Goal: Task Accomplishment & Management: Manage account settings

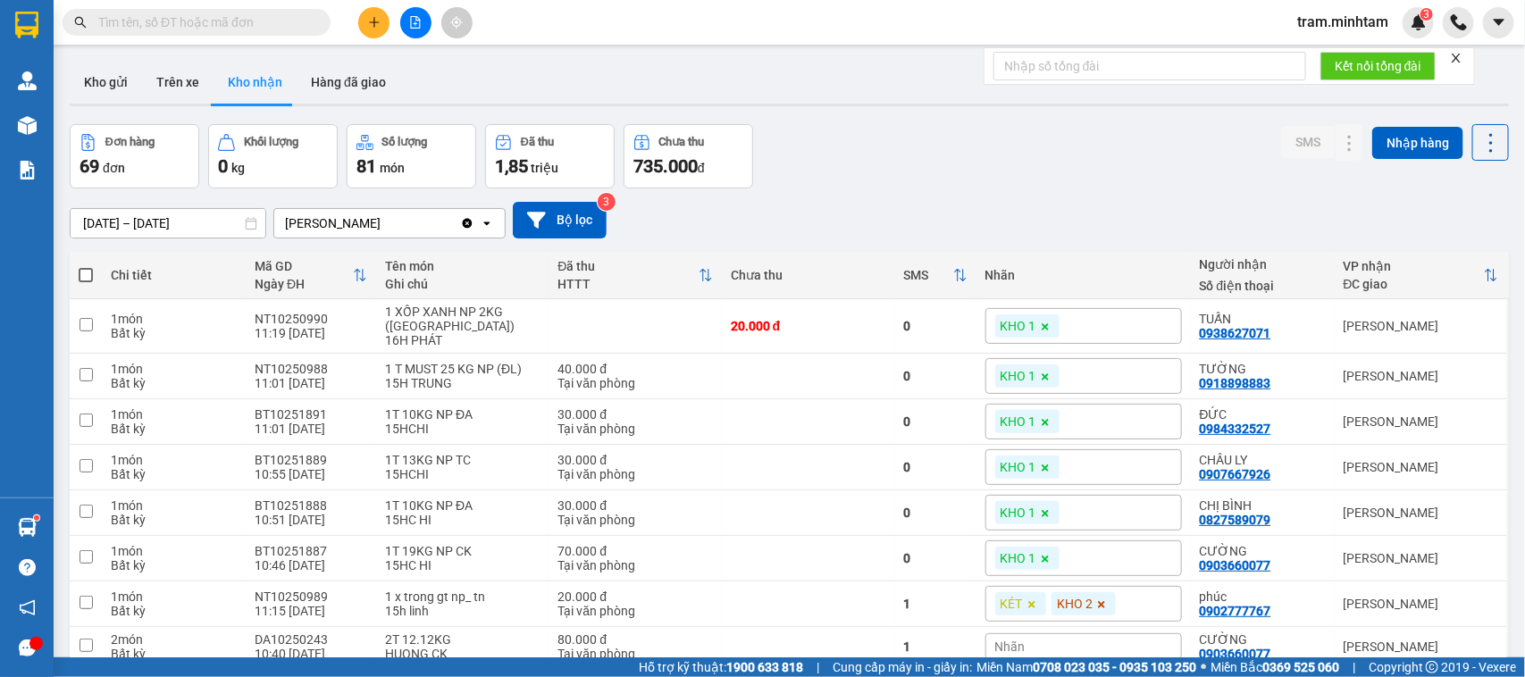
scroll to position [49, 0]
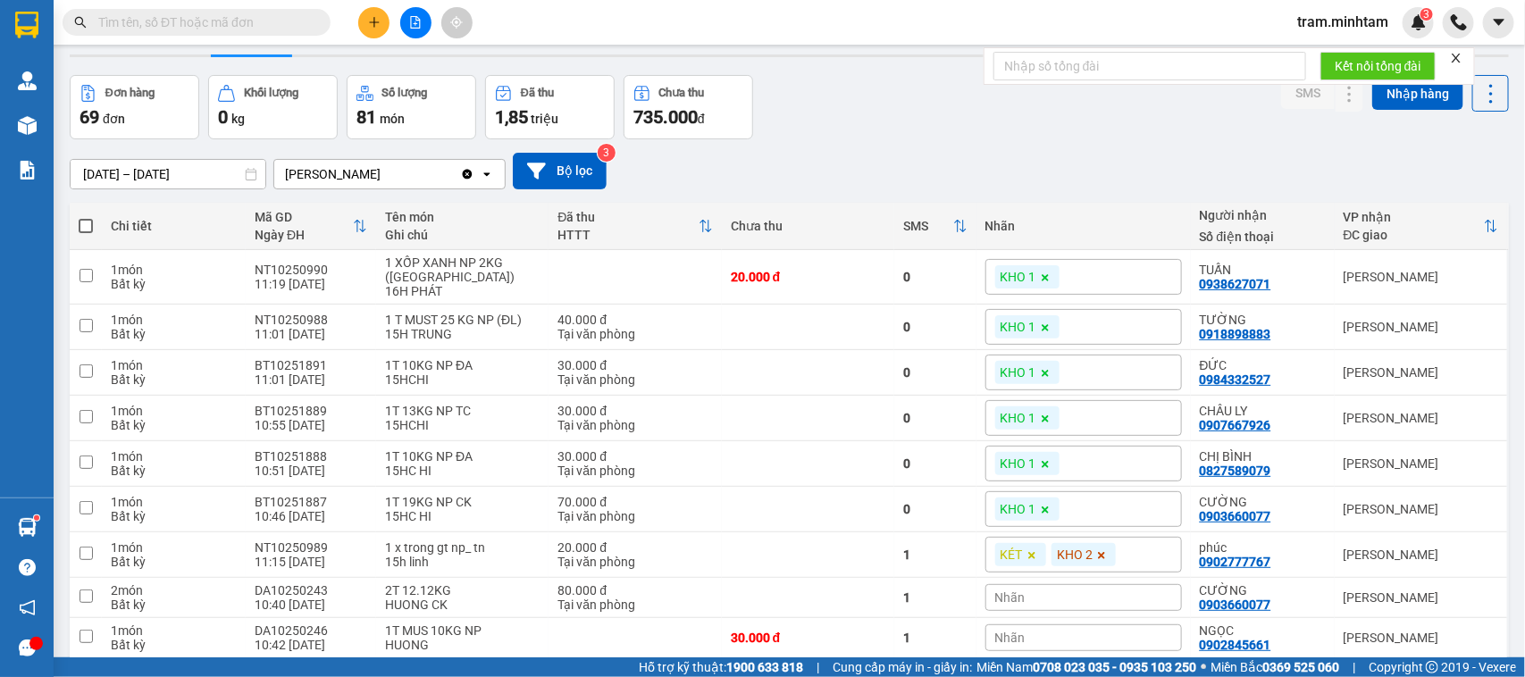
click at [247, 21] on input "text" at bounding box center [203, 23] width 211 height 20
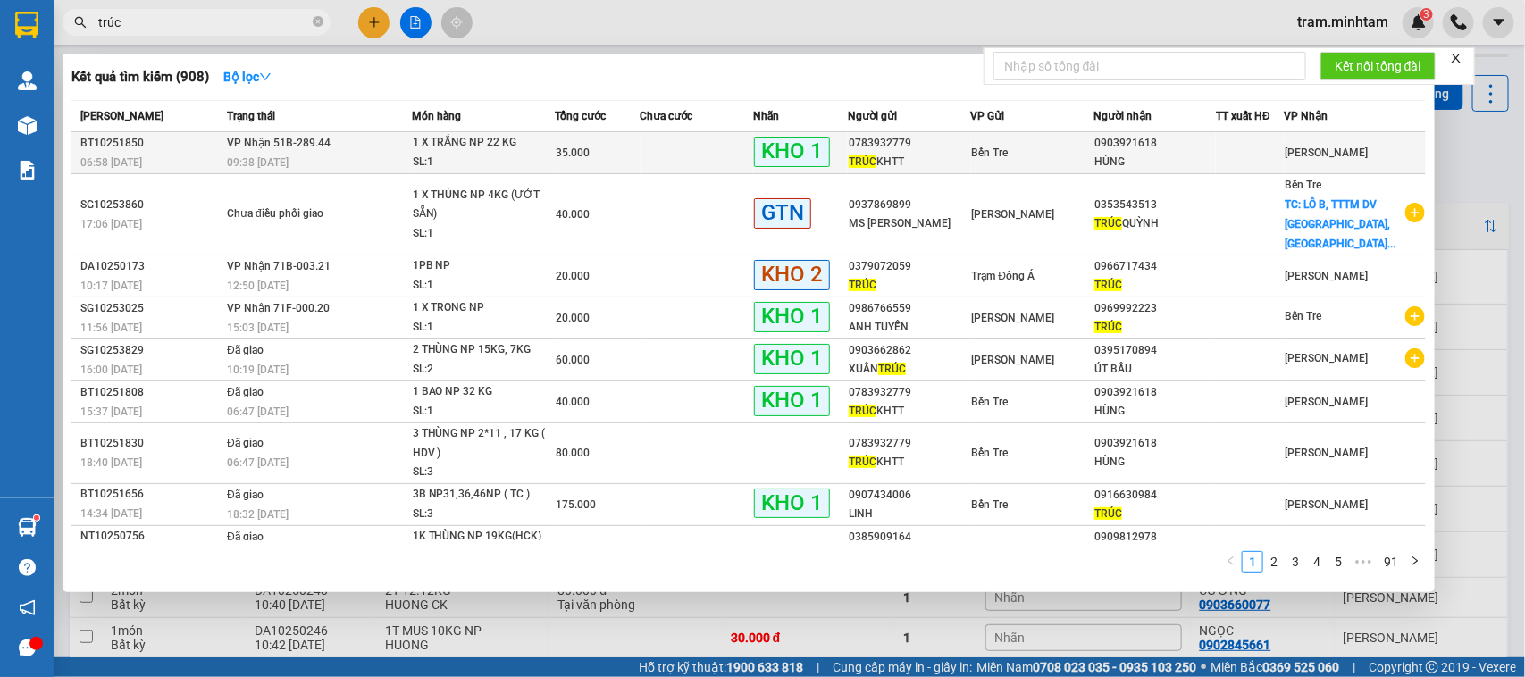
type input "trúc"
click at [1197, 158] on div "HÙNG" at bounding box center [1154, 162] width 121 height 19
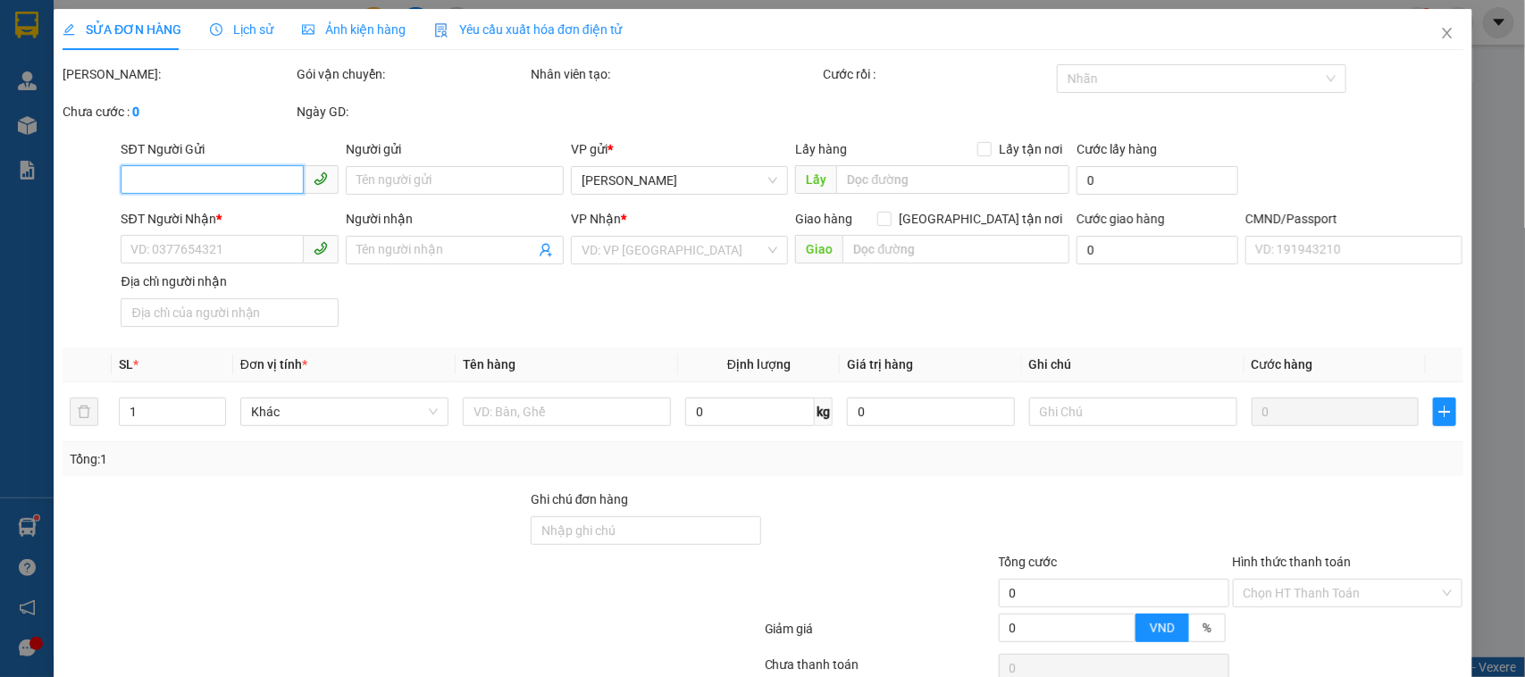
type input "0783932779"
type input "TRÚC KHTT"
type input "0903921618"
type input "HÙNG"
type input "35.000"
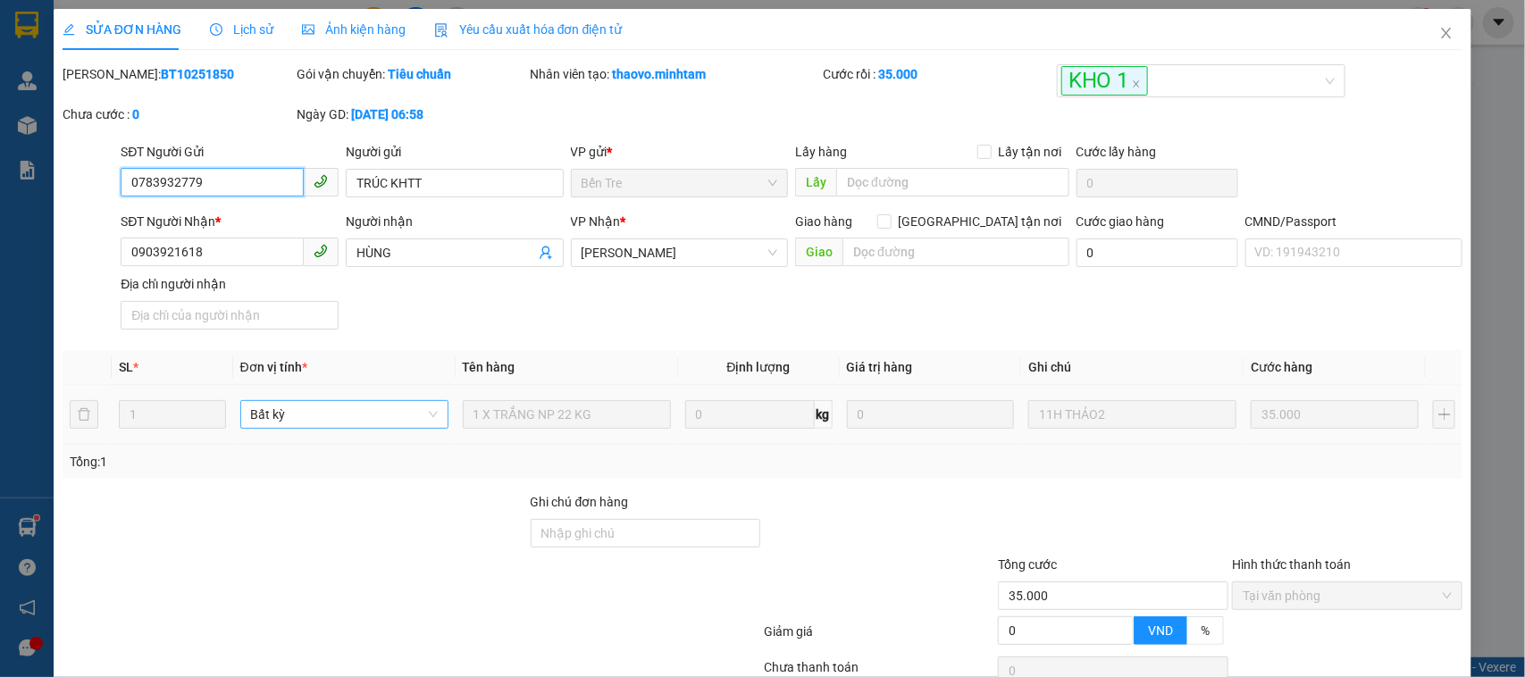
click at [298, 421] on span "Bất kỳ" at bounding box center [344, 414] width 187 height 27
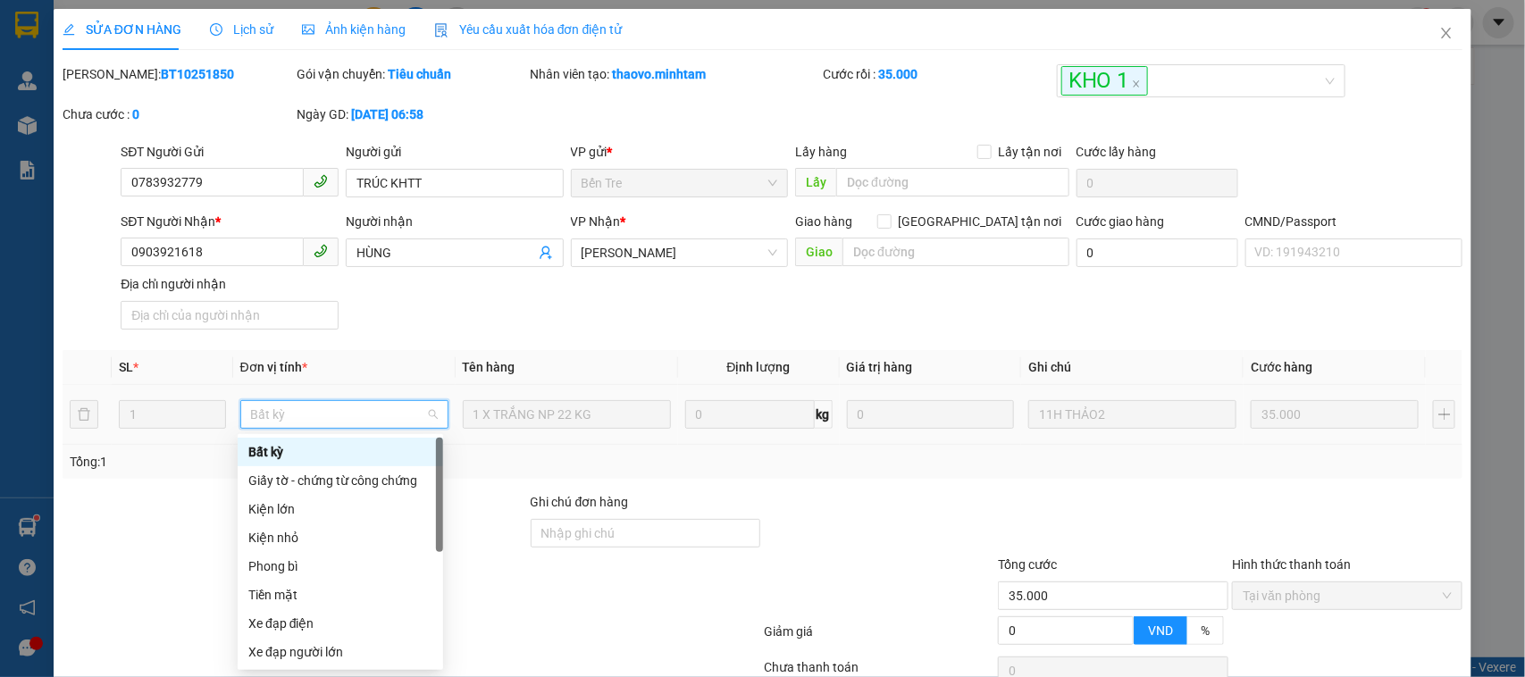
click at [297, 421] on span "Bất kỳ" at bounding box center [344, 414] width 187 height 27
click at [132, 64] on div "Mã ĐH: BT10251850" at bounding box center [178, 74] width 231 height 20
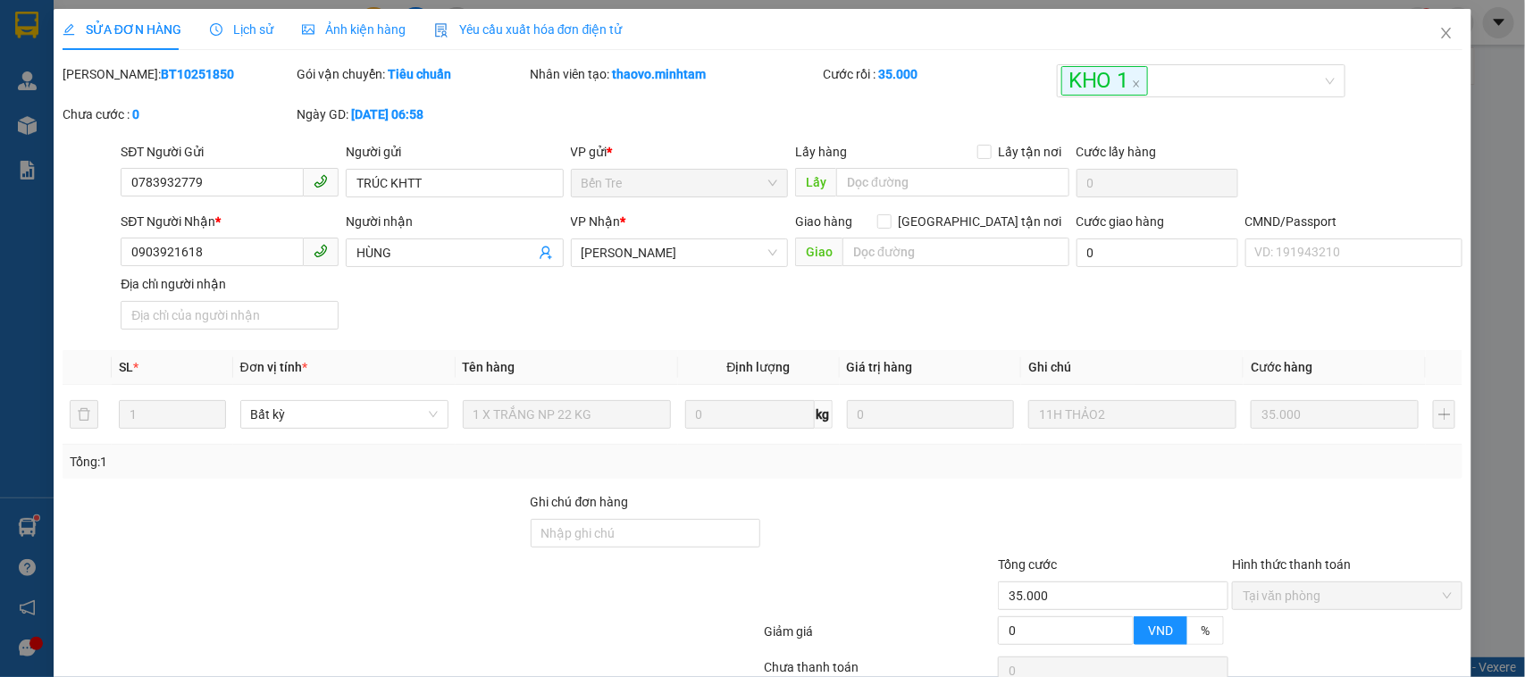
click at [132, 64] on div "Mã ĐH: BT10251850" at bounding box center [178, 74] width 231 height 20
copy b "BT10251850"
click at [189, 237] on div "SĐT Người Nhận *" at bounding box center [230, 225] width 218 height 27
click at [189, 257] on input "0903921618" at bounding box center [212, 252] width 183 height 29
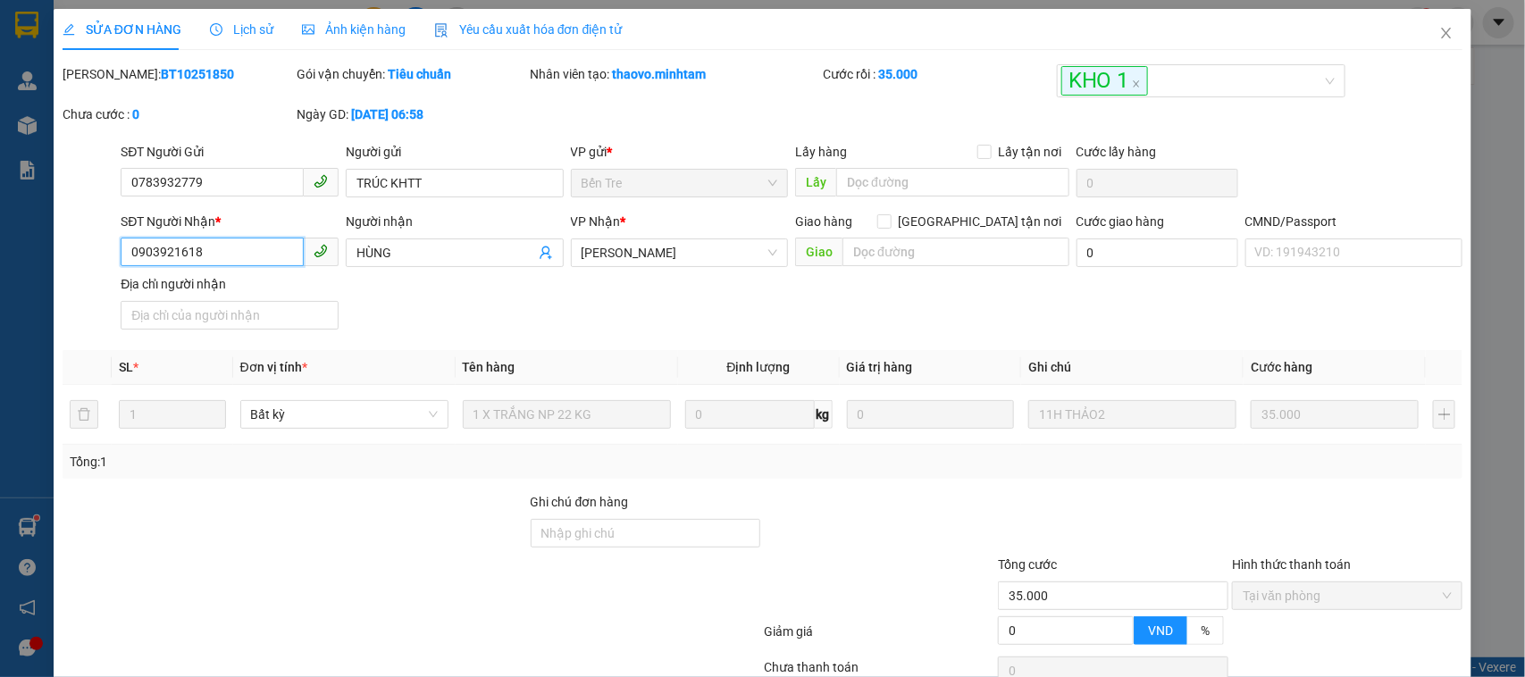
click at [189, 257] on input "0903921618" at bounding box center [212, 252] width 183 height 29
click at [1439, 36] on icon "close" at bounding box center [1446, 33] width 14 height 14
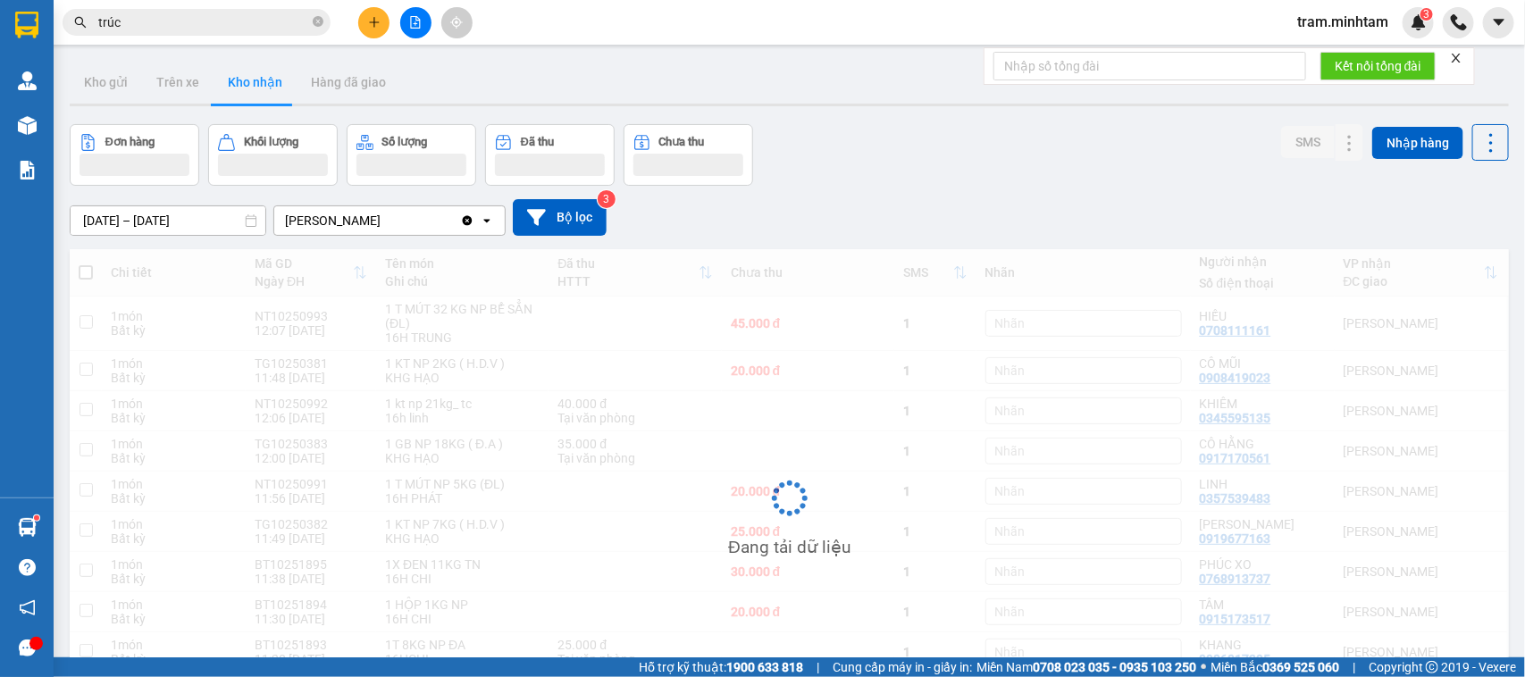
click at [197, 24] on input "trúc" at bounding box center [203, 23] width 211 height 20
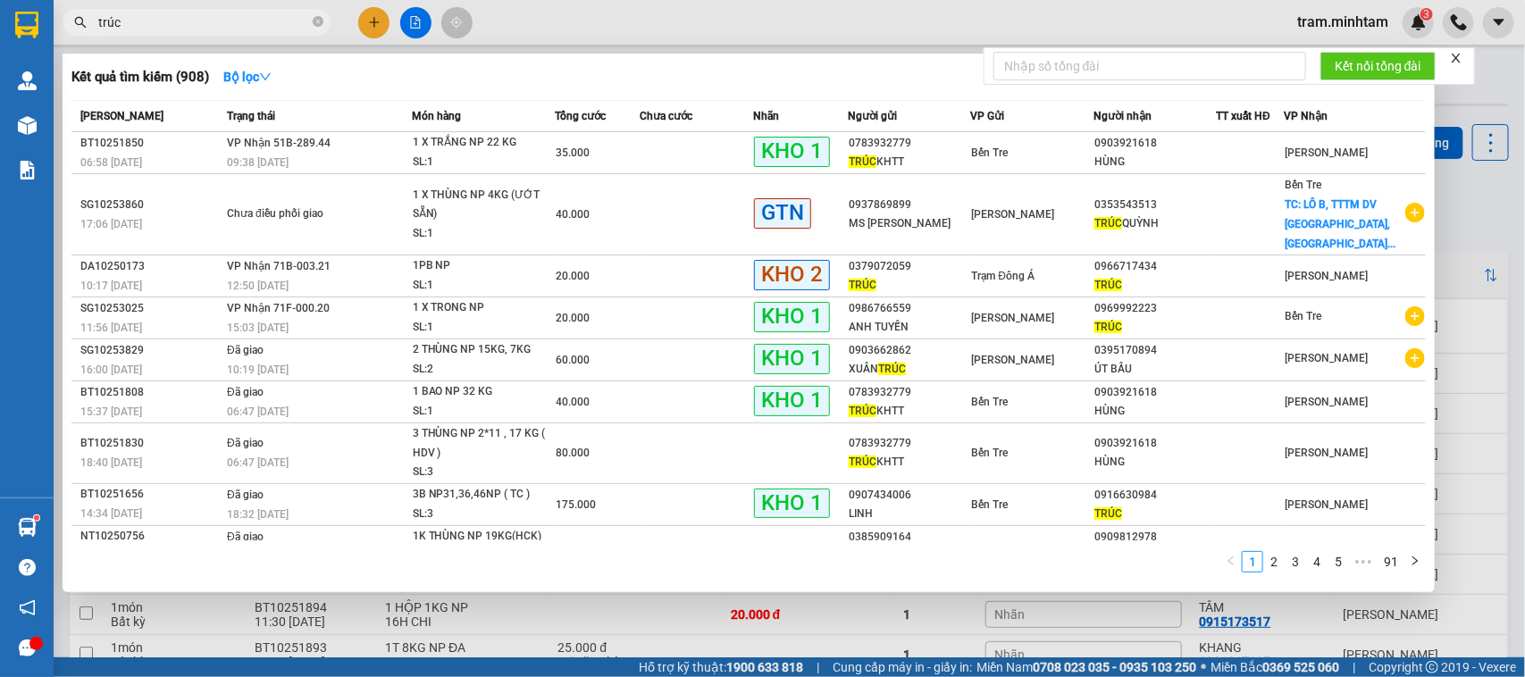
paste input "0903921618"
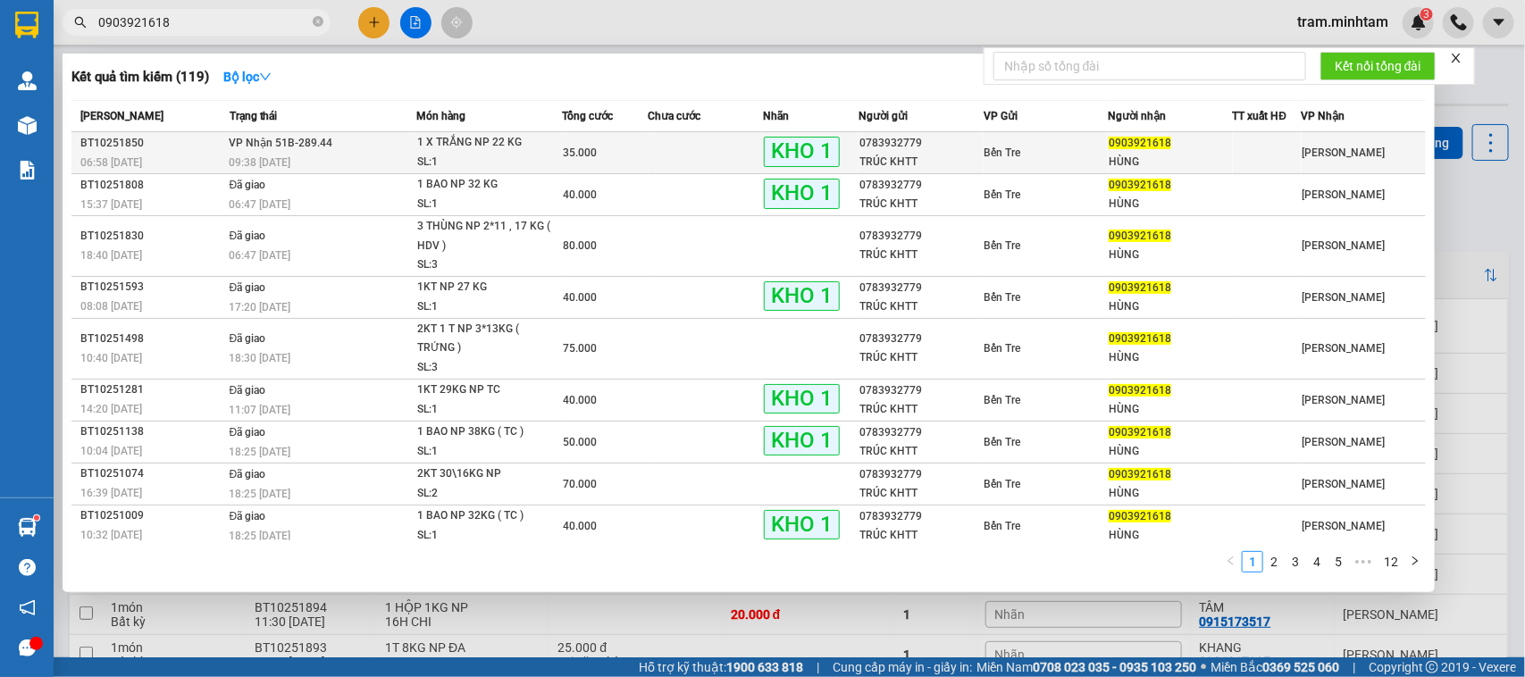
type input "0903921618"
click at [1217, 153] on div "HÙNG" at bounding box center [1170, 162] width 122 height 19
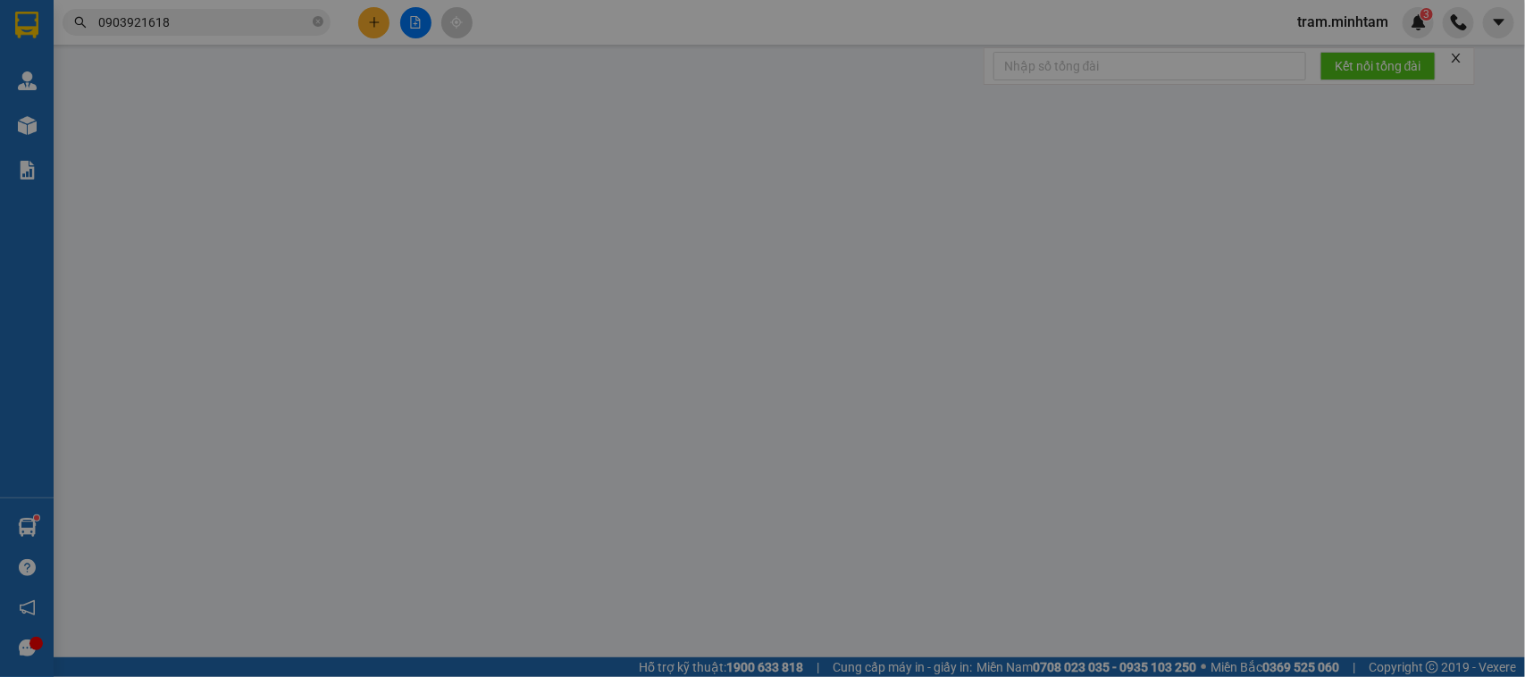
type input "0783932779"
type input "TRÚC KHTT"
type input "0903921618"
type input "HÙNG"
type input "35.000"
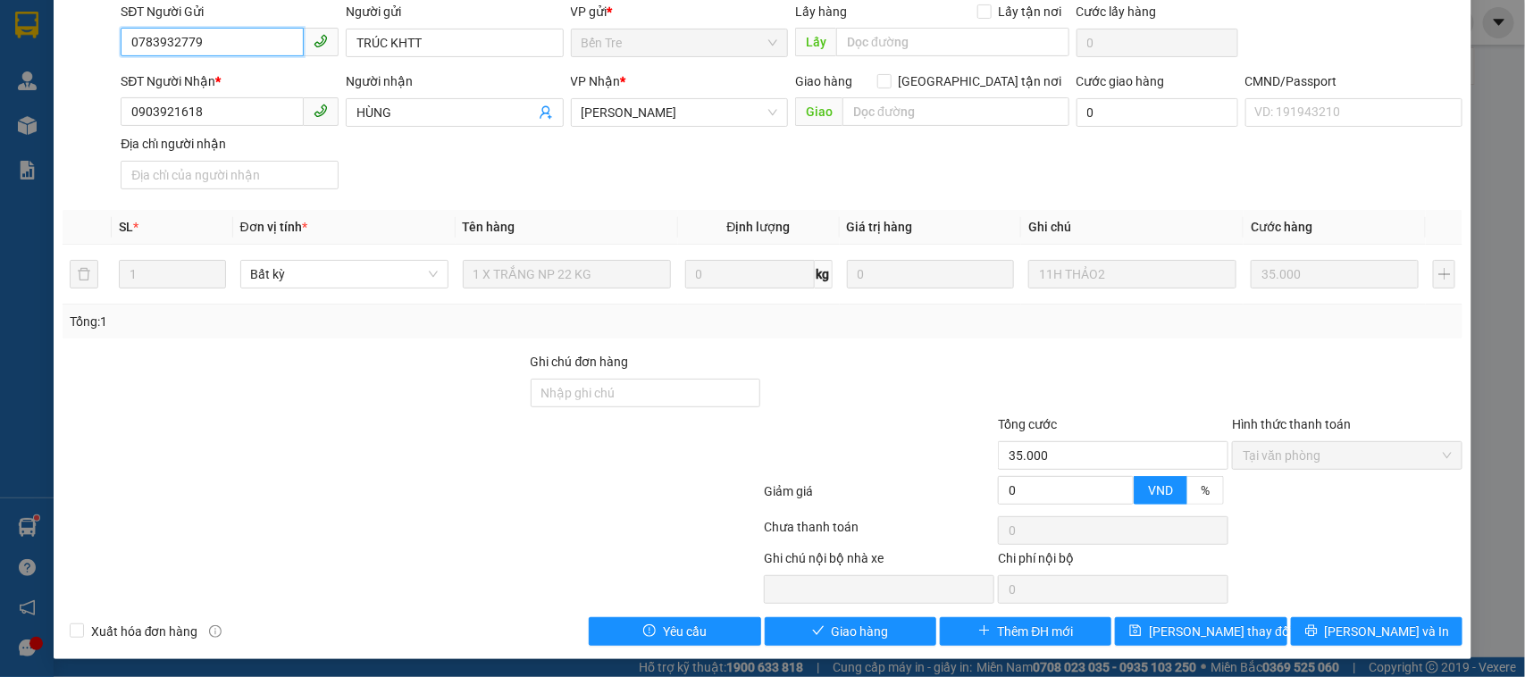
scroll to position [147, 0]
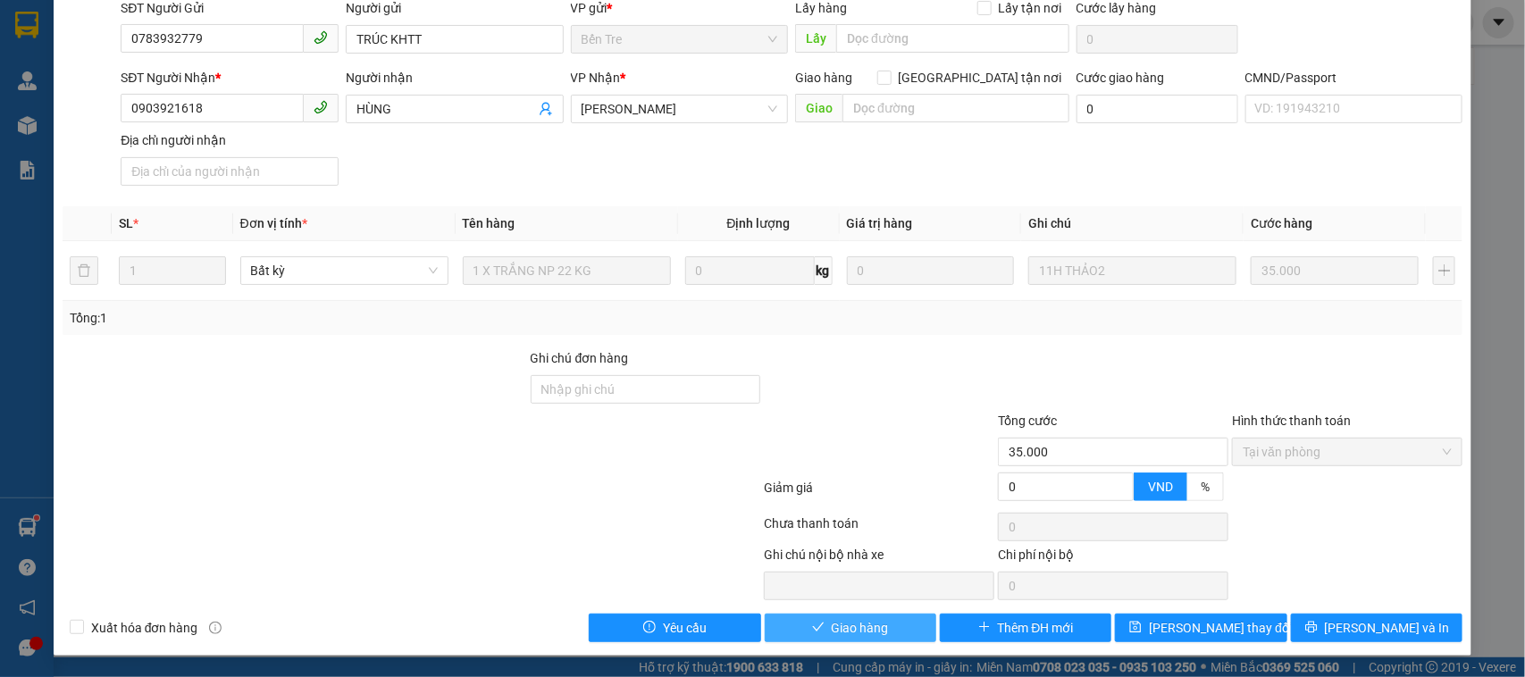
click at [833, 623] on span "Giao hàng" at bounding box center [860, 628] width 57 height 20
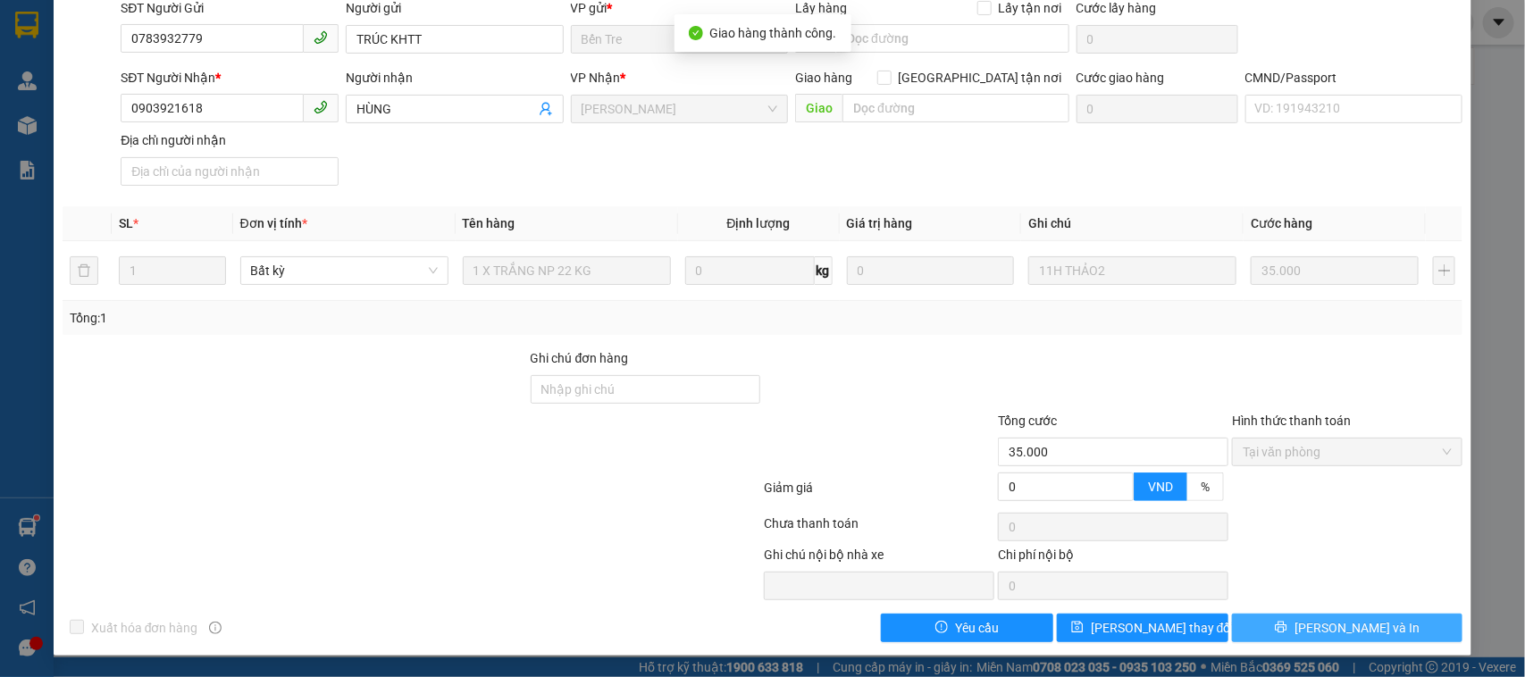
click at [1373, 616] on button "Lưu và In" at bounding box center [1347, 628] width 231 height 29
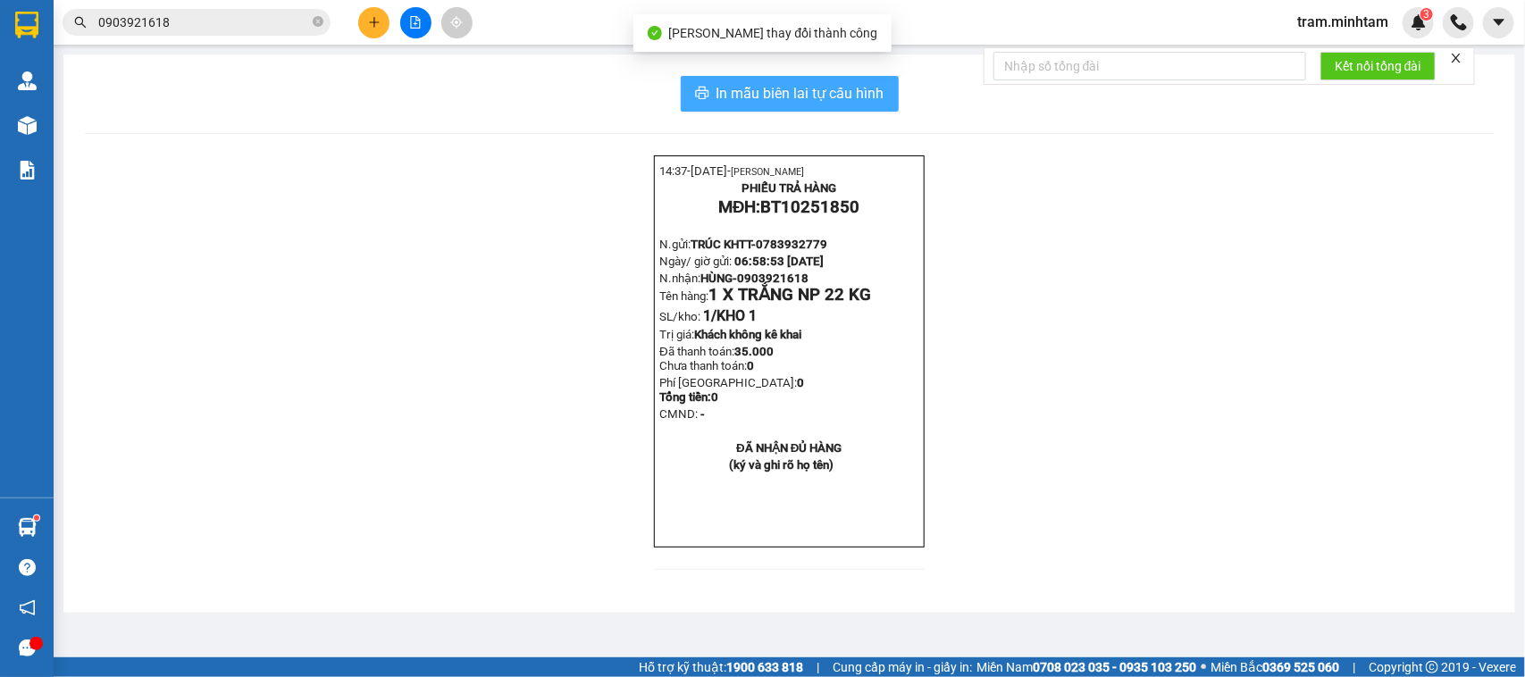
click at [883, 103] on button "In mẫu biên lai tự cấu hình" at bounding box center [790, 94] width 218 height 36
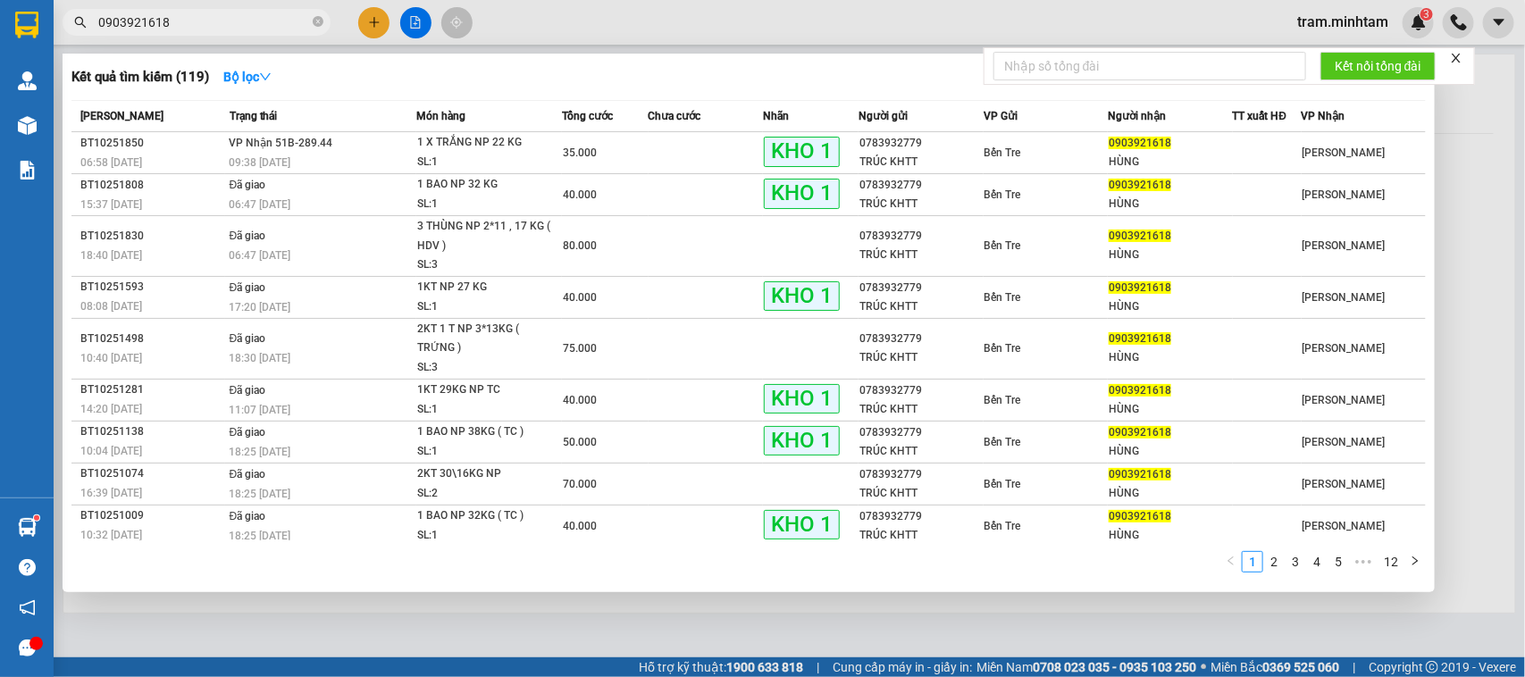
click at [201, 33] on span "0903921618" at bounding box center [197, 22] width 268 height 27
click at [202, 24] on input "0903921618" at bounding box center [203, 23] width 211 height 20
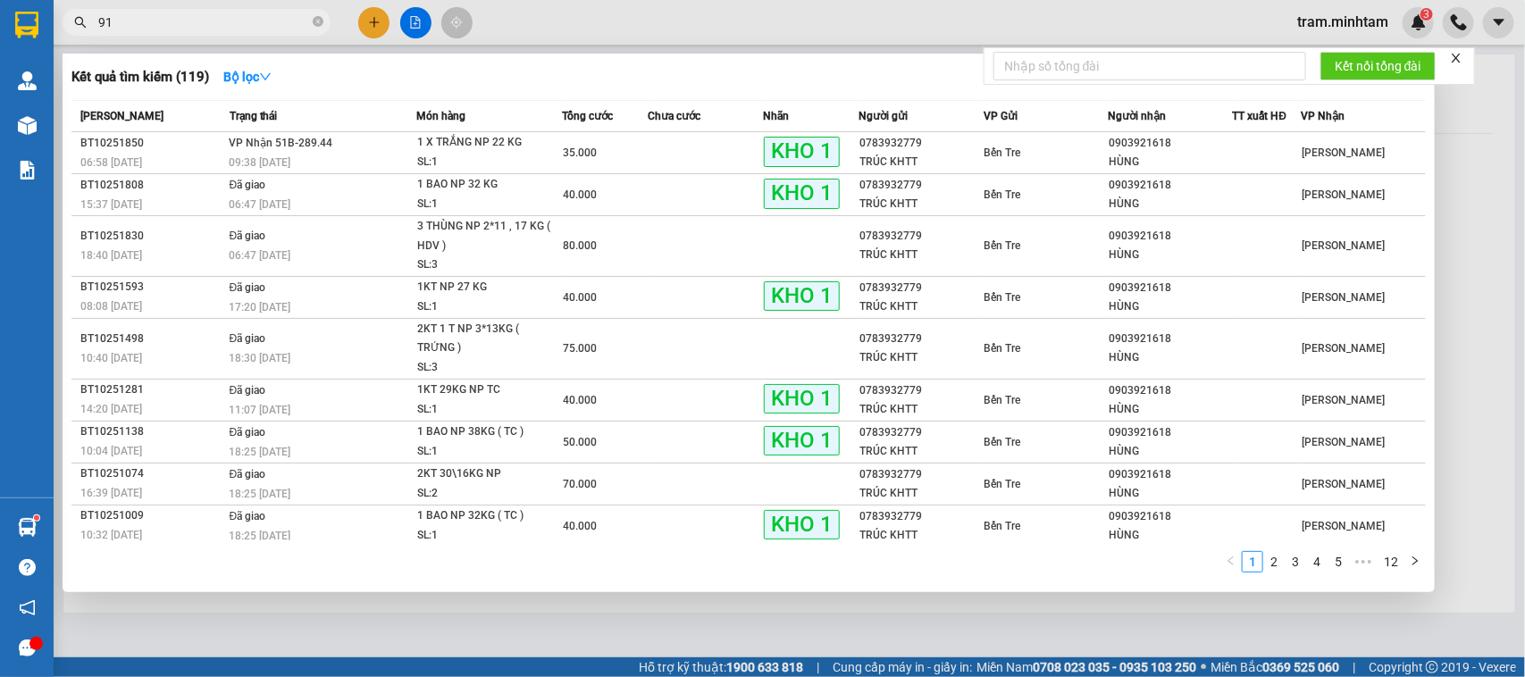
type input "910"
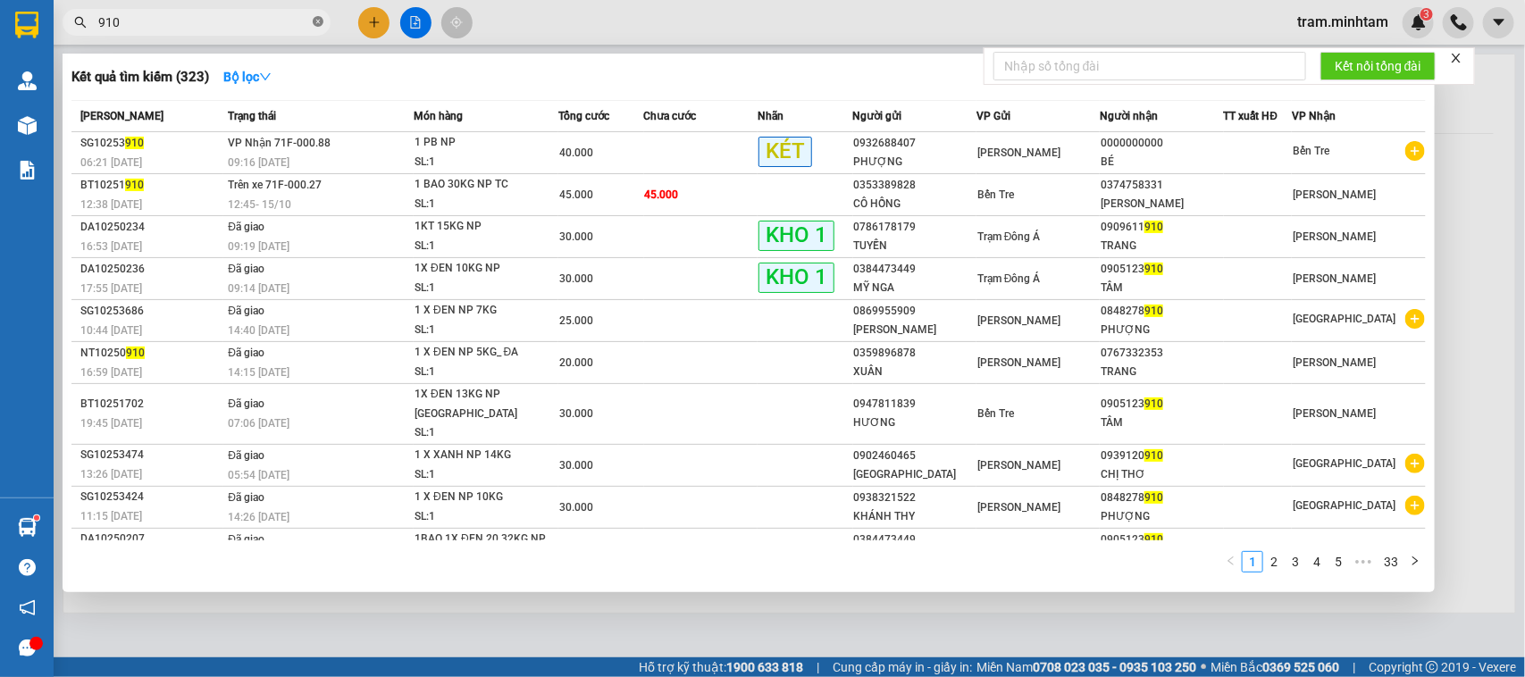
click at [314, 23] on icon "close-circle" at bounding box center [318, 21] width 11 height 11
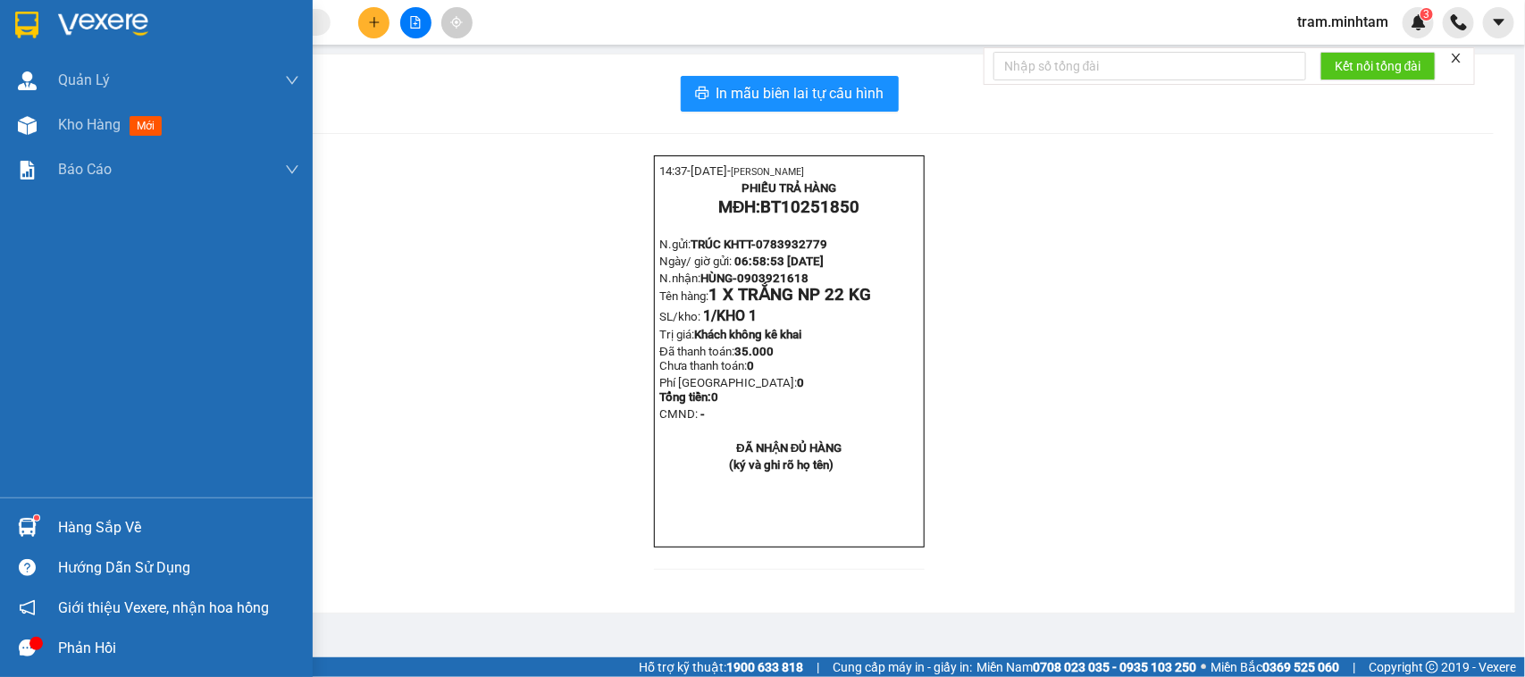
click at [22, 521] on img at bounding box center [27, 527] width 19 height 19
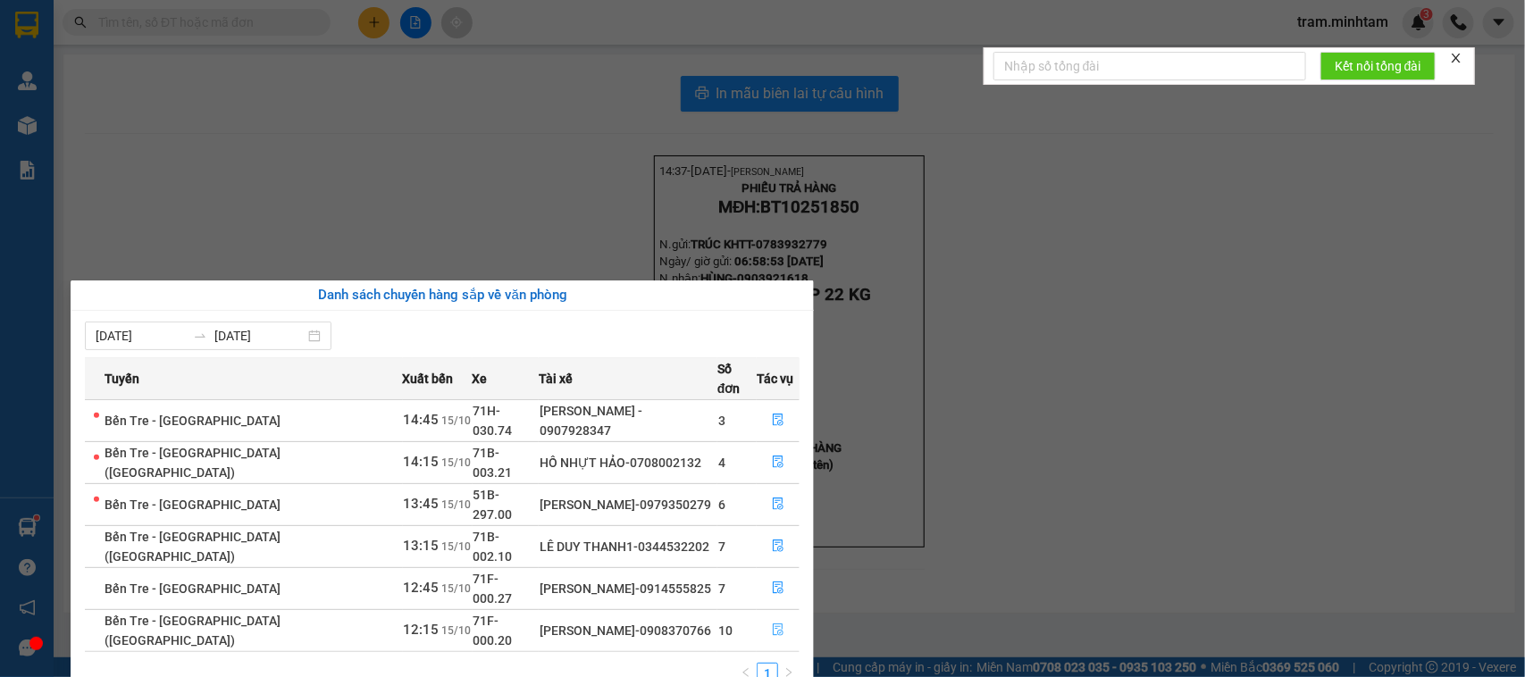
click at [780, 616] on button "button" at bounding box center [778, 630] width 41 height 29
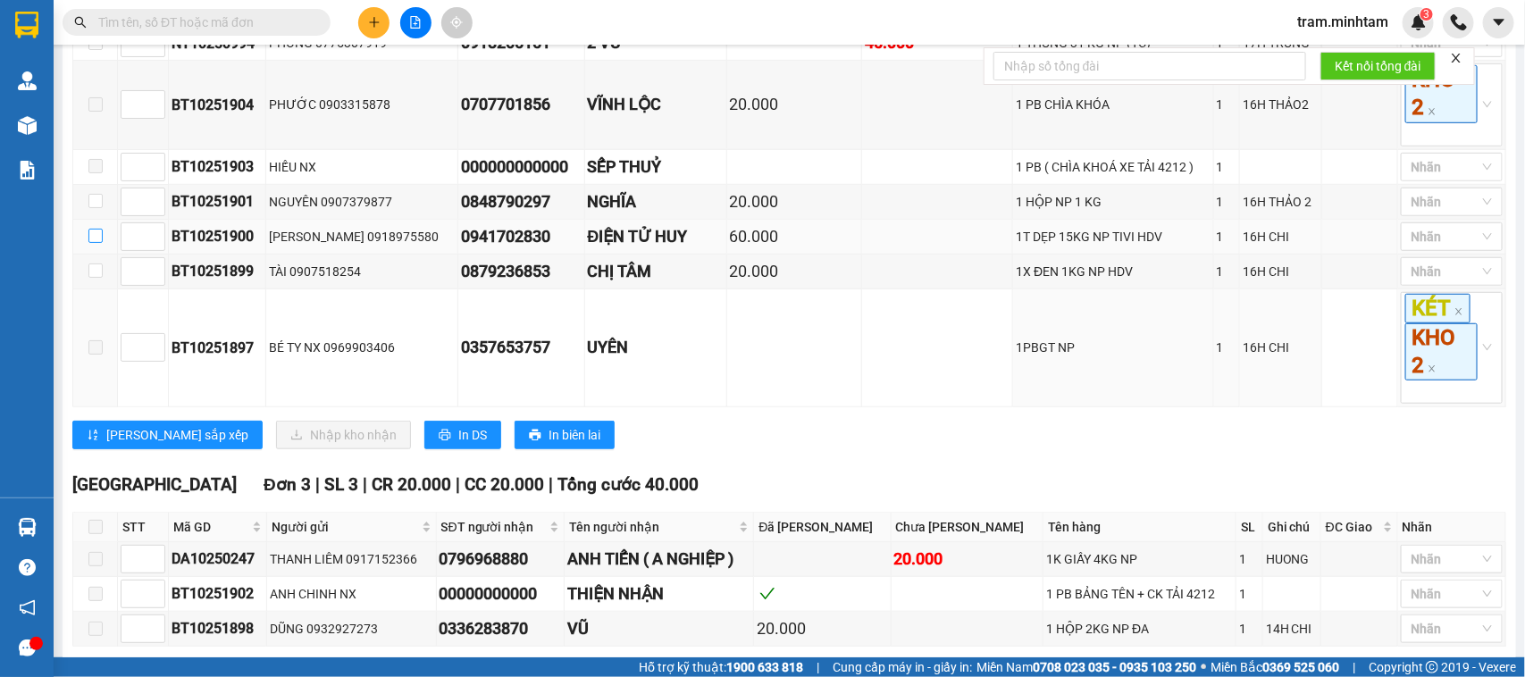
scroll to position [447, 0]
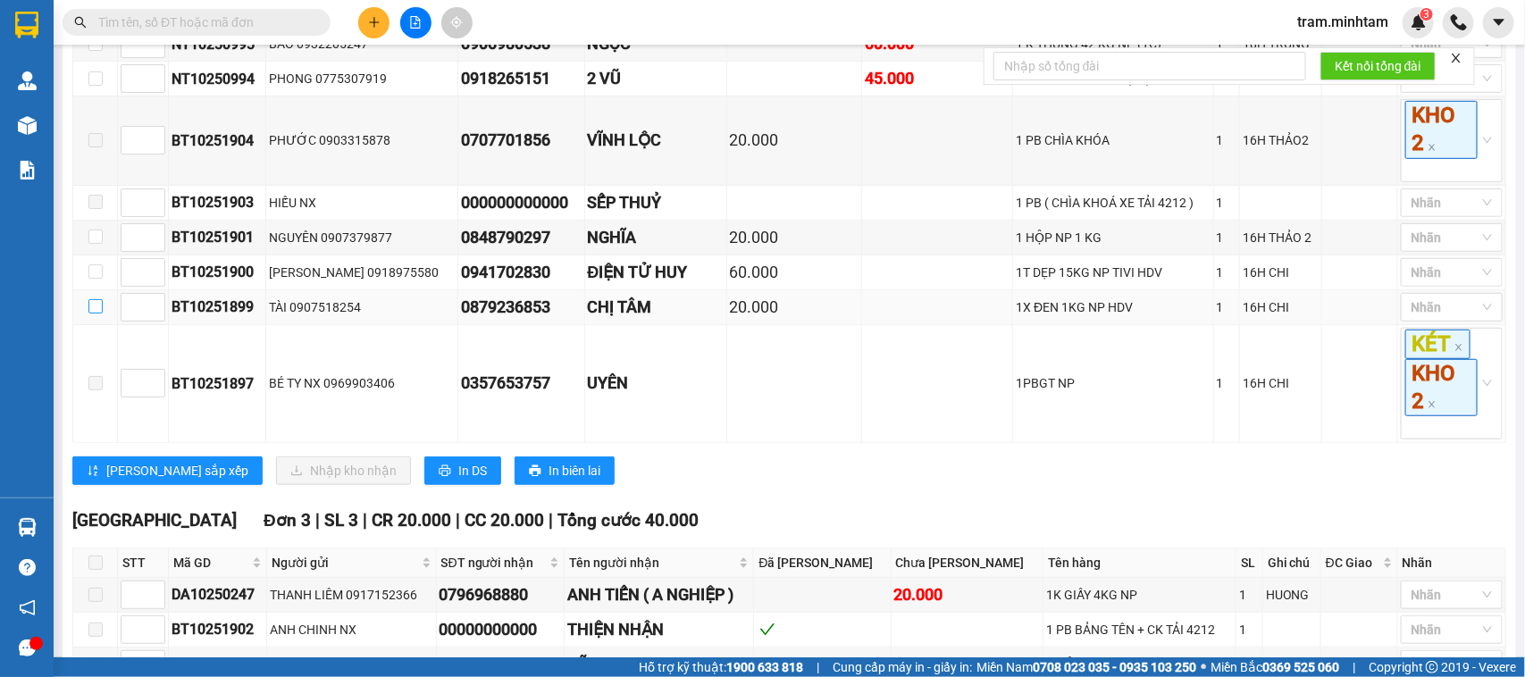
click at [101, 314] on input "checkbox" at bounding box center [95, 306] width 14 height 14
checkbox input "true"
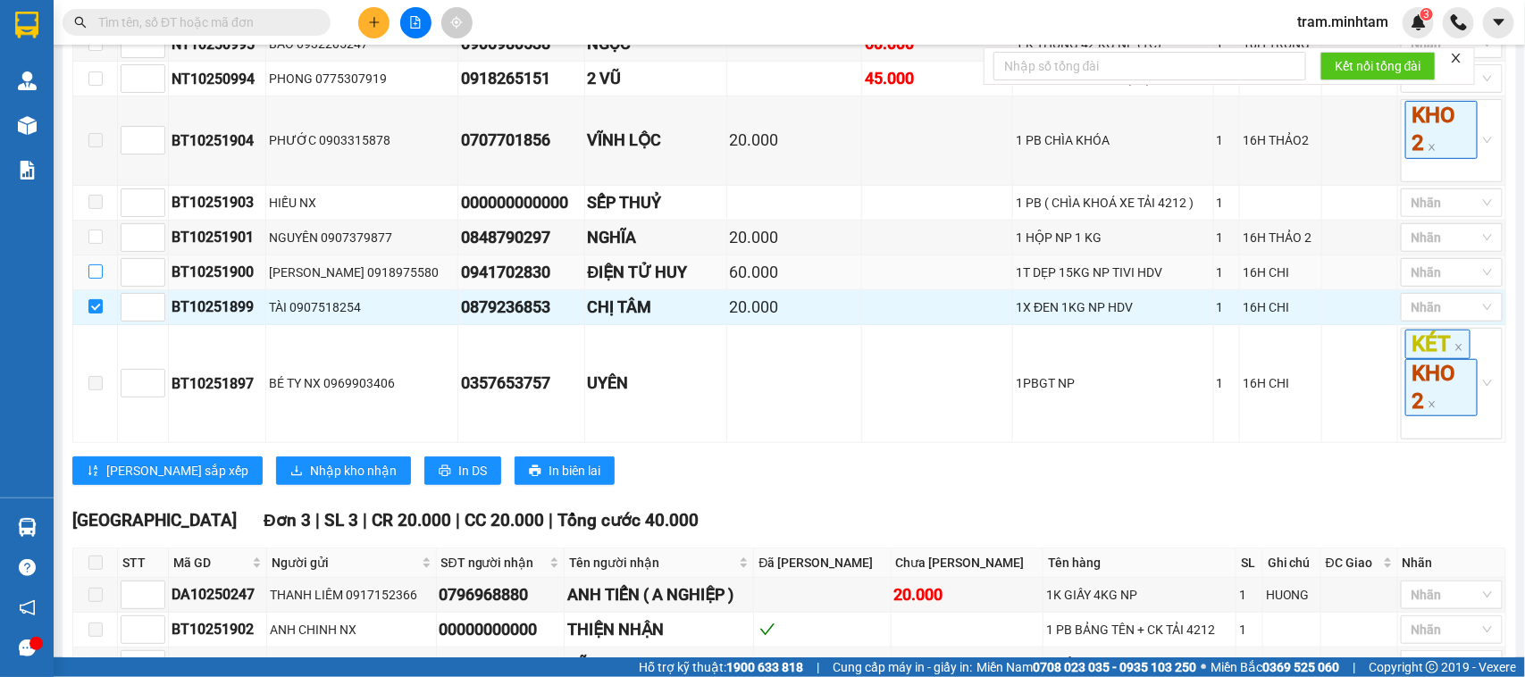
click at [99, 279] on input "checkbox" at bounding box center [95, 271] width 14 height 14
checkbox input "true"
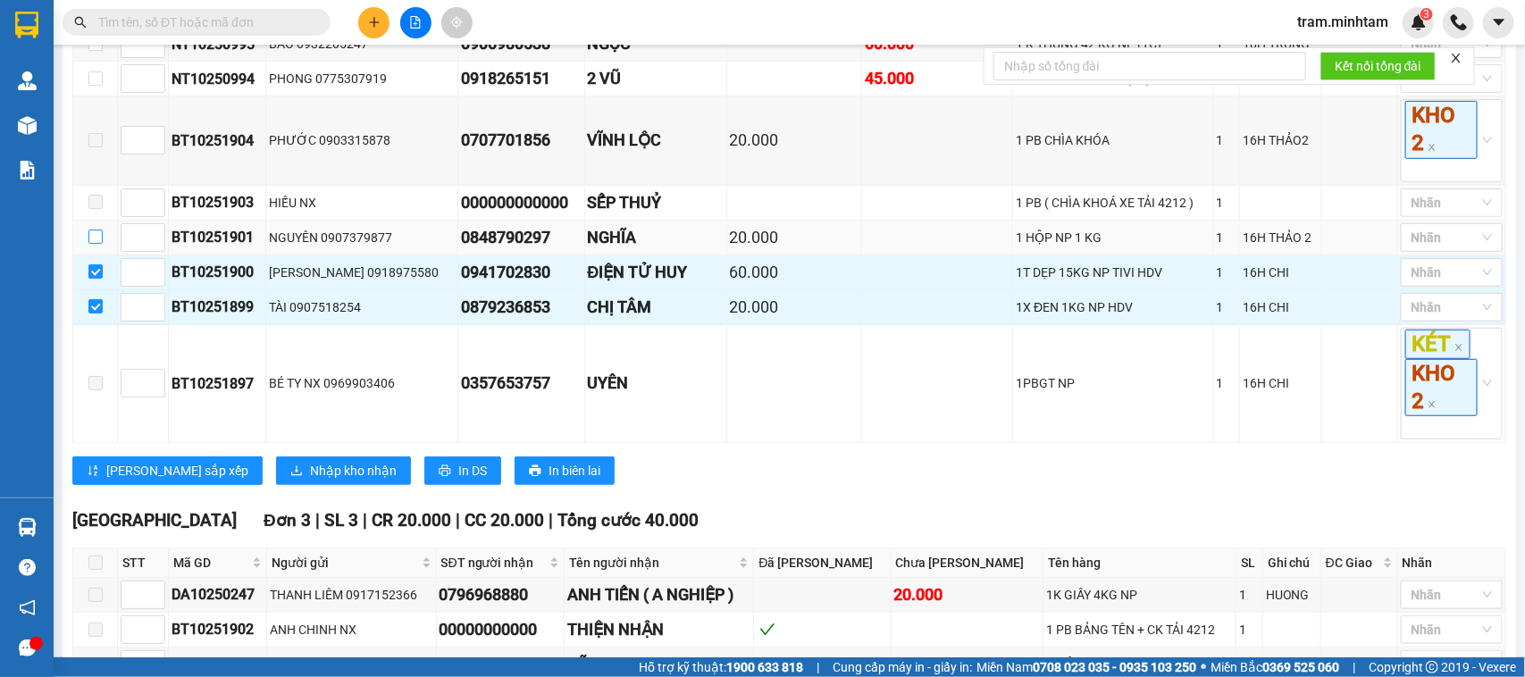
click at [96, 244] on input "checkbox" at bounding box center [95, 237] width 14 height 14
checkbox input "true"
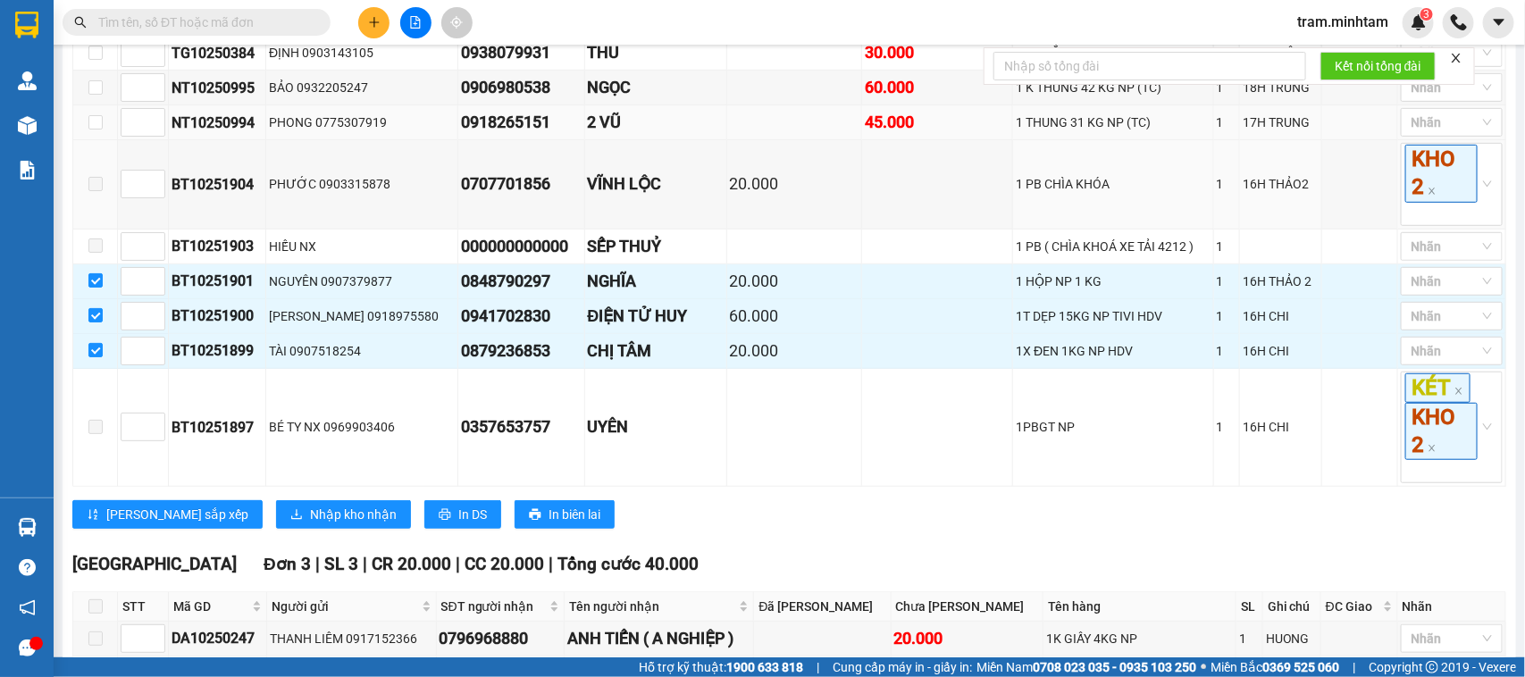
scroll to position [335, 0]
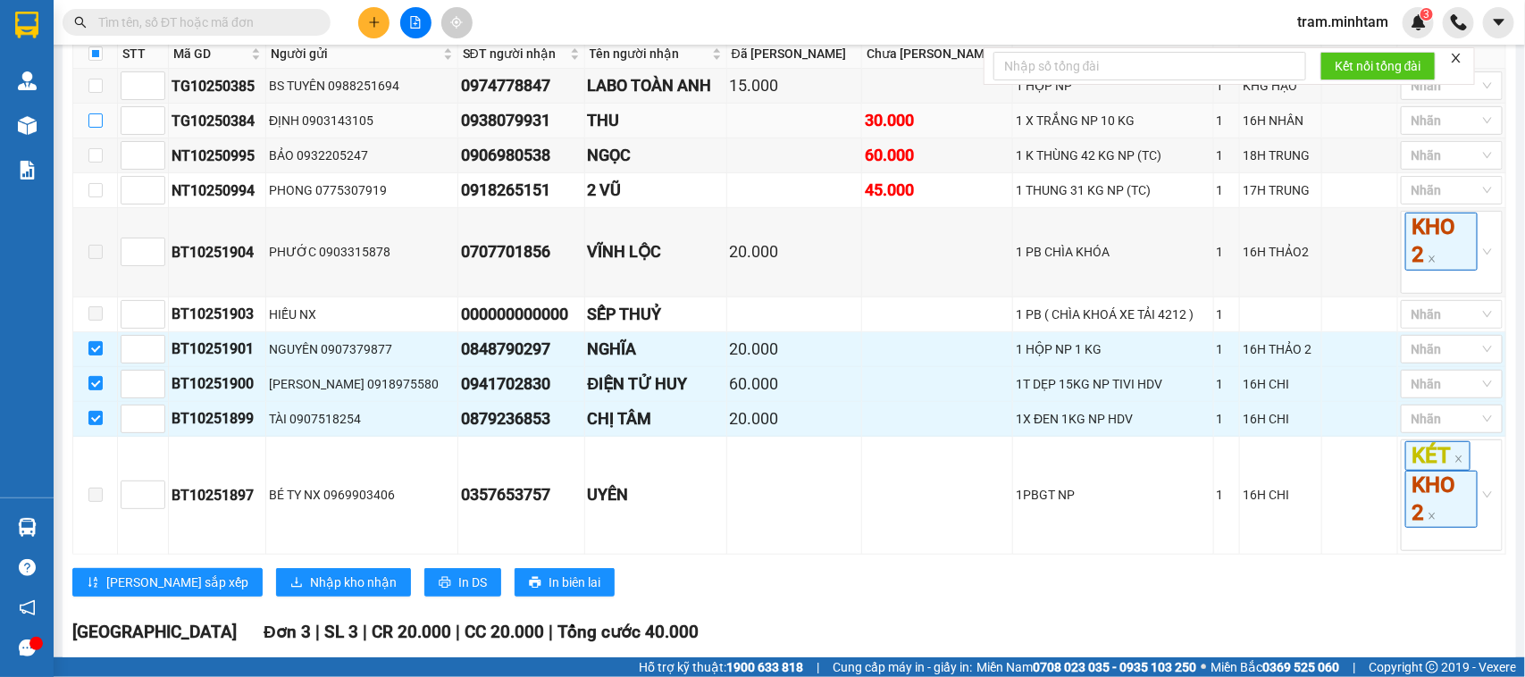
drag, startPoint x: 88, startPoint y: 162, endPoint x: 98, endPoint y: 140, distance: 24.0
click at [89, 128] on input "checkbox" at bounding box center [95, 120] width 14 height 14
checkbox input "true"
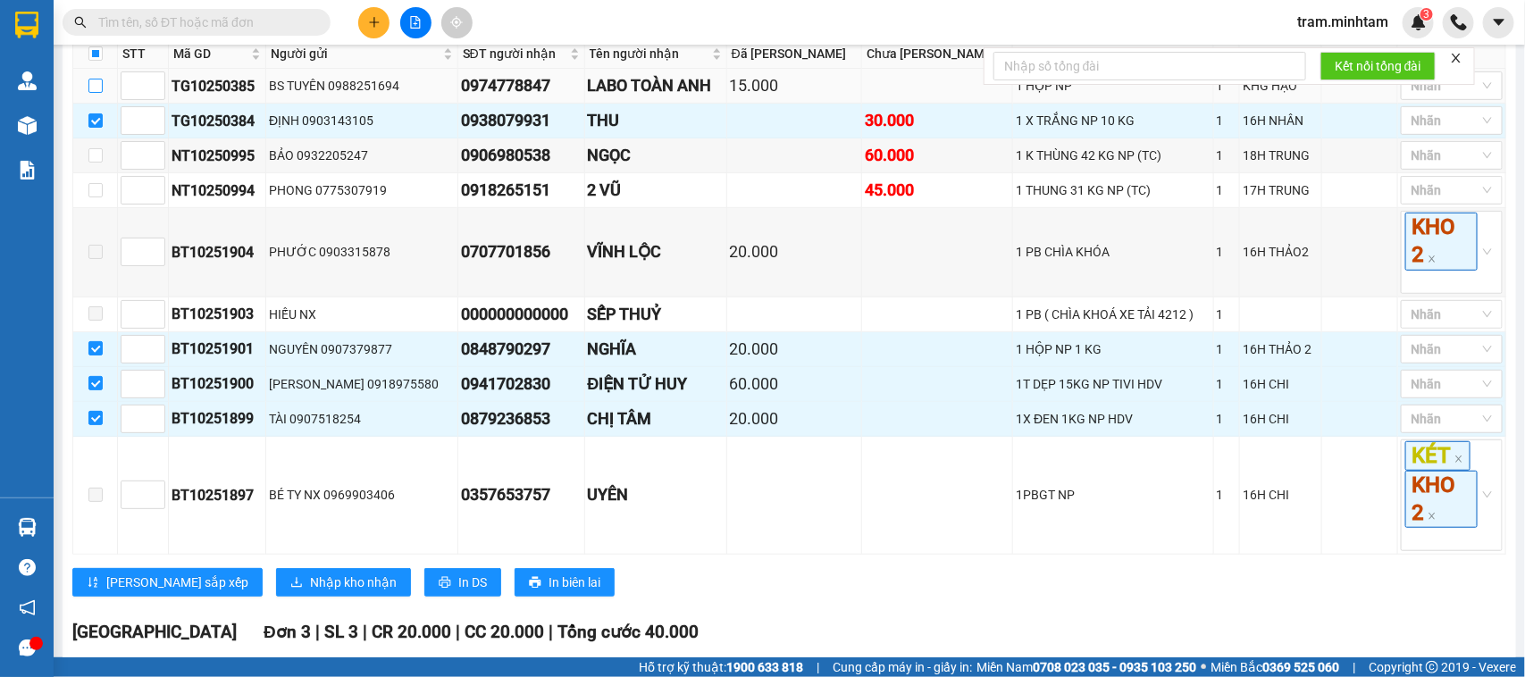
click at [96, 93] on input "checkbox" at bounding box center [95, 86] width 14 height 14
checkbox input "true"
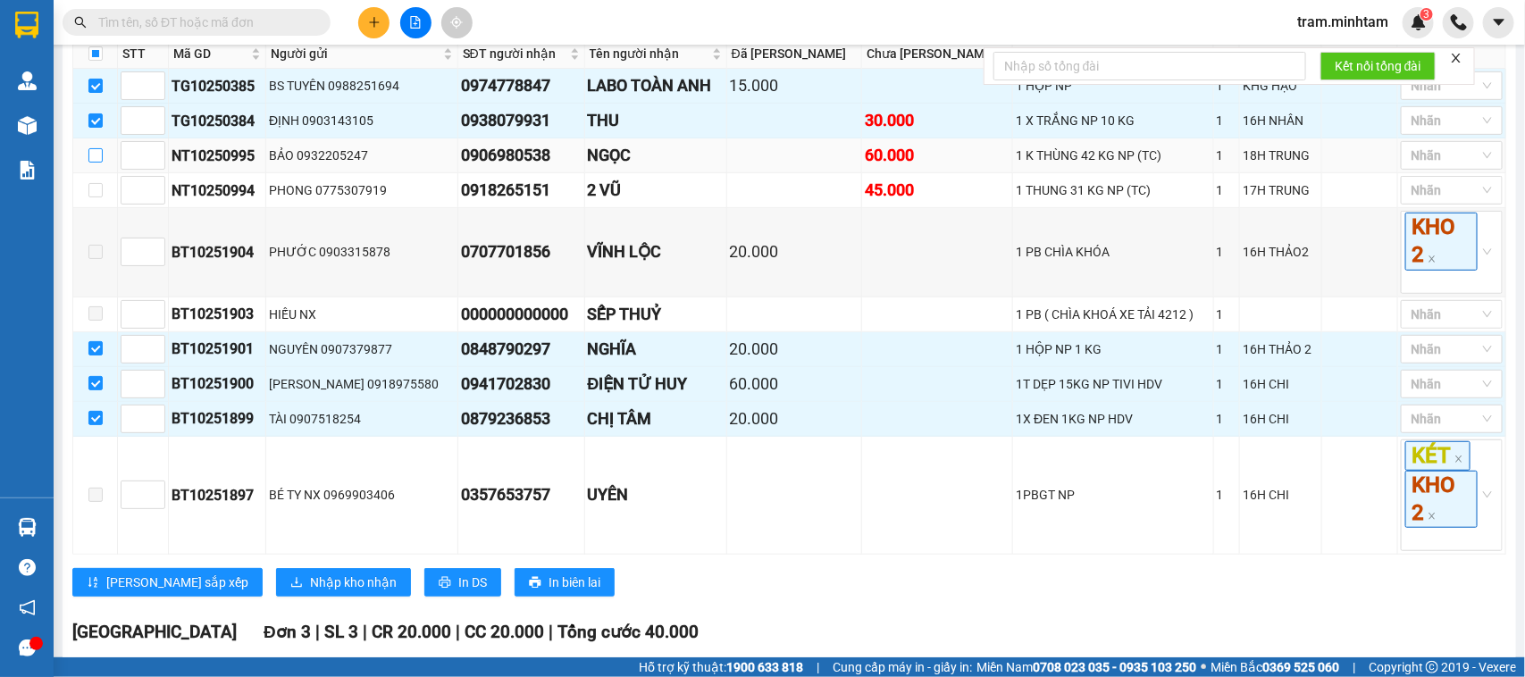
click at [96, 163] on input "checkbox" at bounding box center [95, 155] width 14 height 14
checkbox input "true"
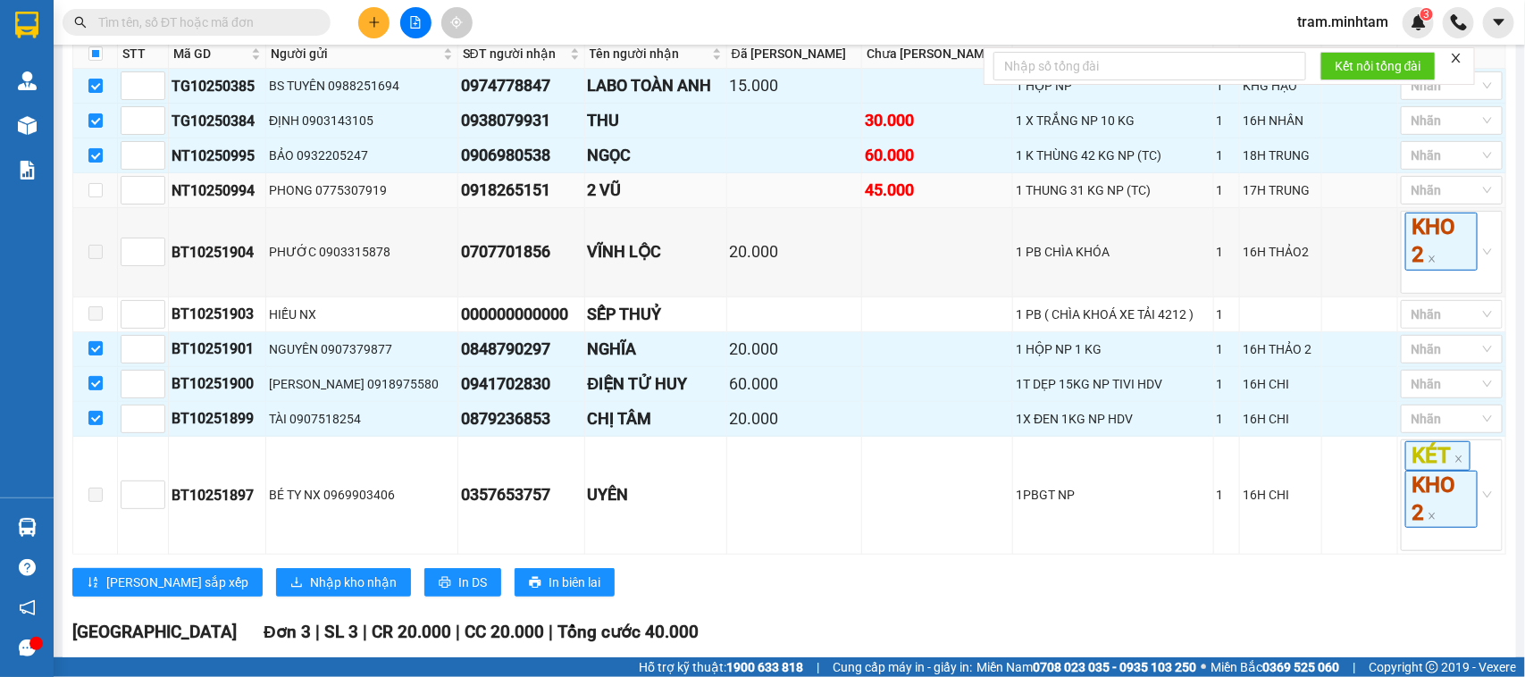
drag, startPoint x: 100, startPoint y: 247, endPoint x: 91, endPoint y: 247, distance: 9.0
click at [96, 208] on td at bounding box center [95, 190] width 45 height 35
click at [95, 208] on td at bounding box center [95, 190] width 45 height 35
click at [96, 197] on input "checkbox" at bounding box center [95, 190] width 14 height 14
checkbox input "true"
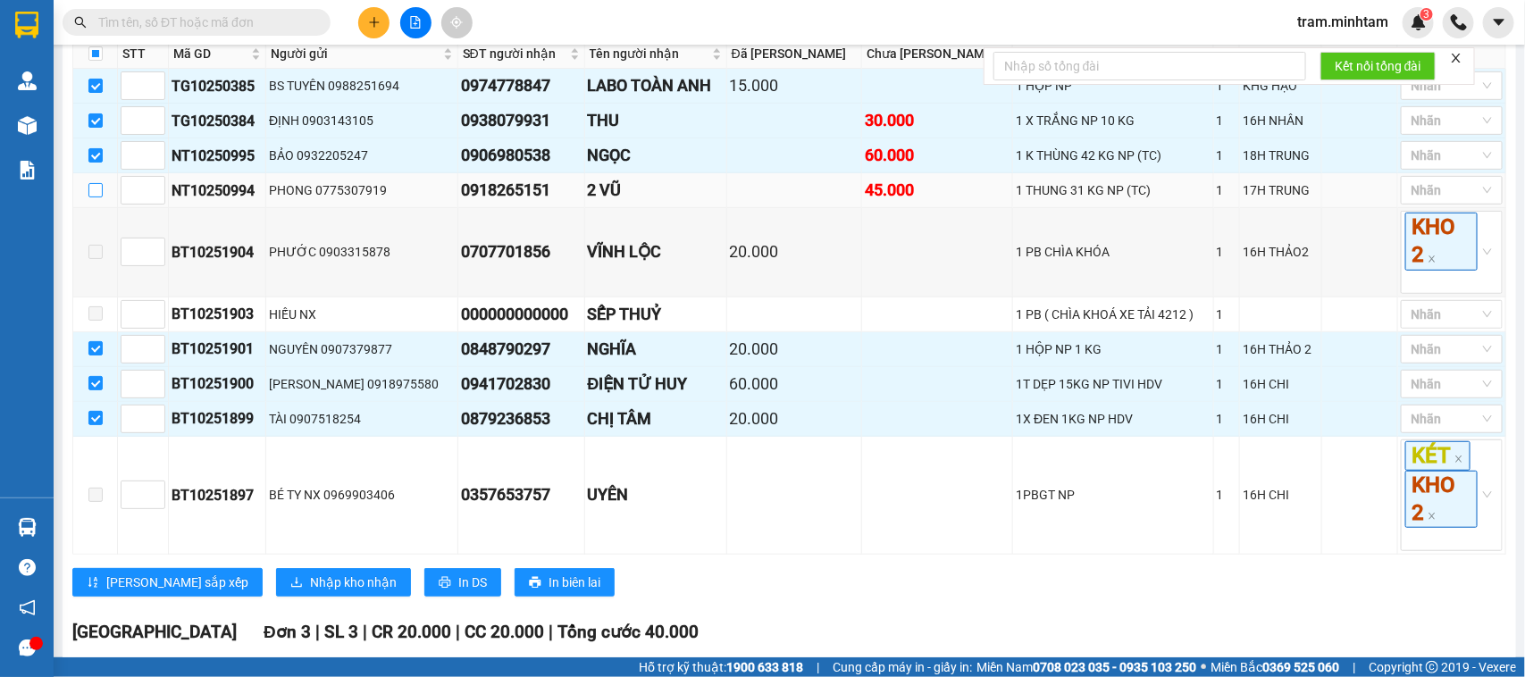
checkbox input "true"
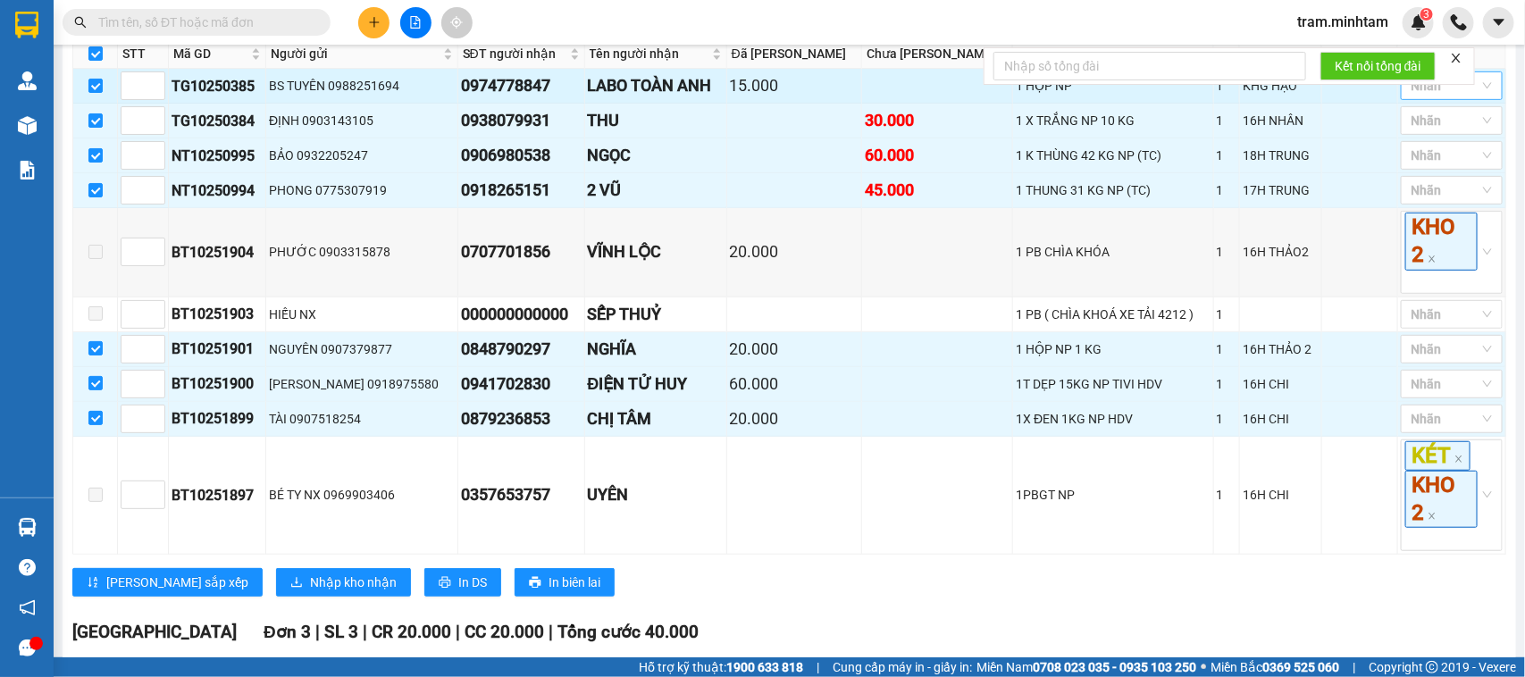
click at [1419, 96] on div at bounding box center [1442, 85] width 75 height 21
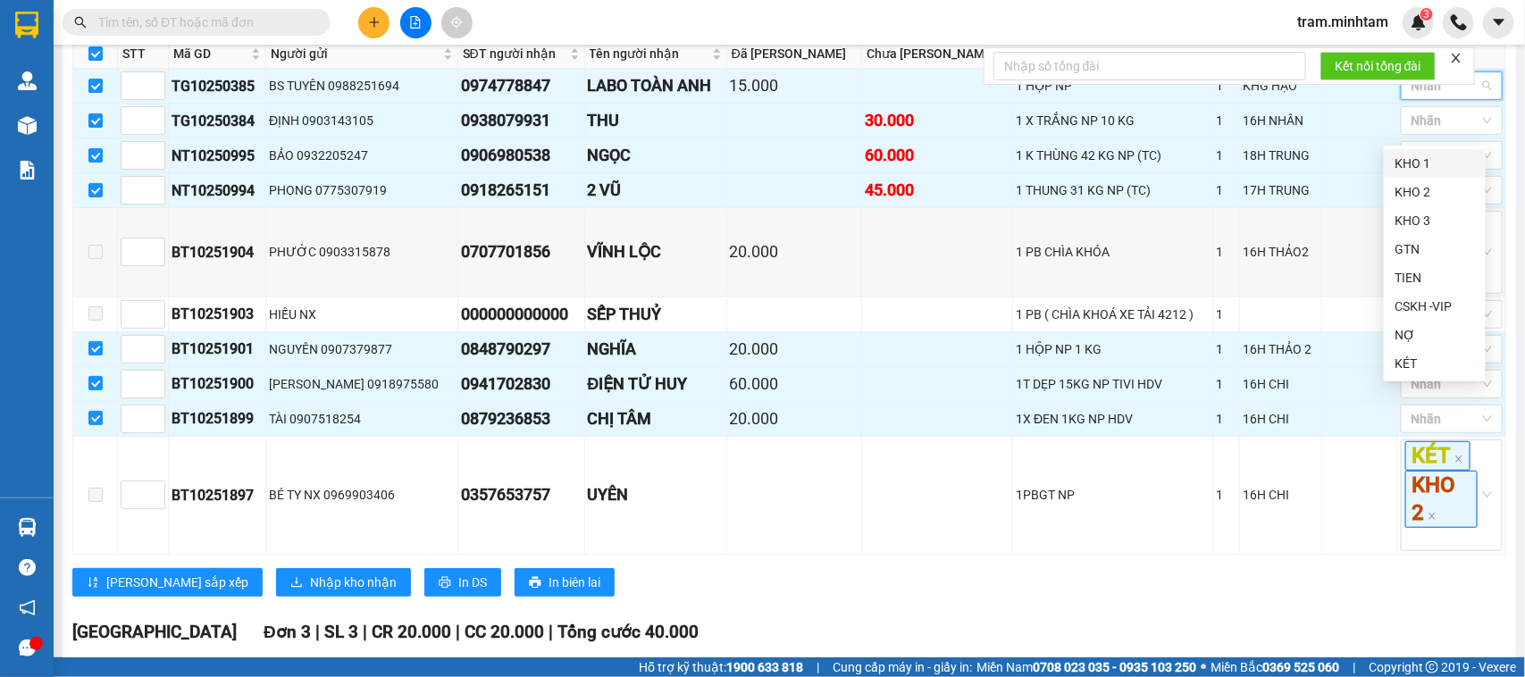
click at [1412, 154] on div "KHO 1" at bounding box center [1435, 164] width 80 height 20
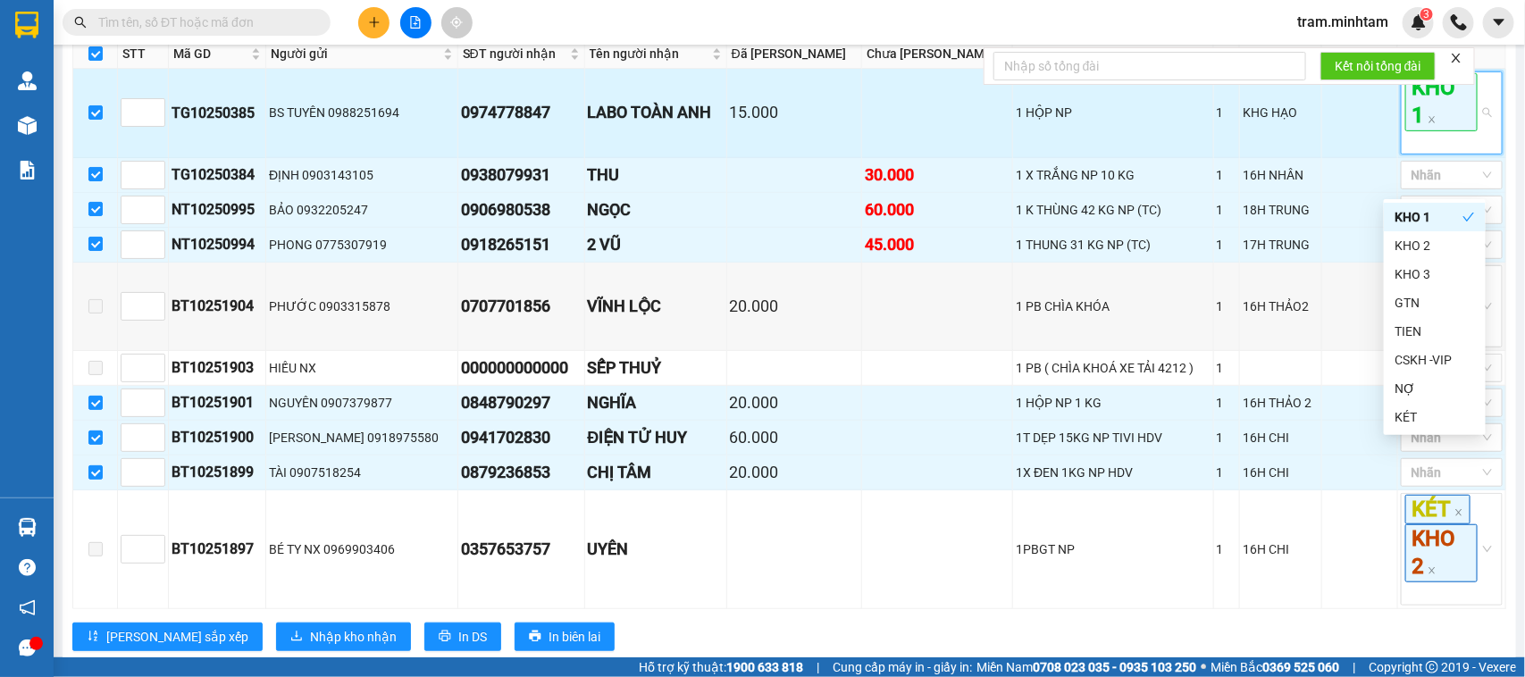
drag, startPoint x: 1423, startPoint y: 140, endPoint x: 1435, endPoint y: 163, distance: 26.0
click at [1423, 130] on span "KHO 1" at bounding box center [1441, 101] width 72 height 57
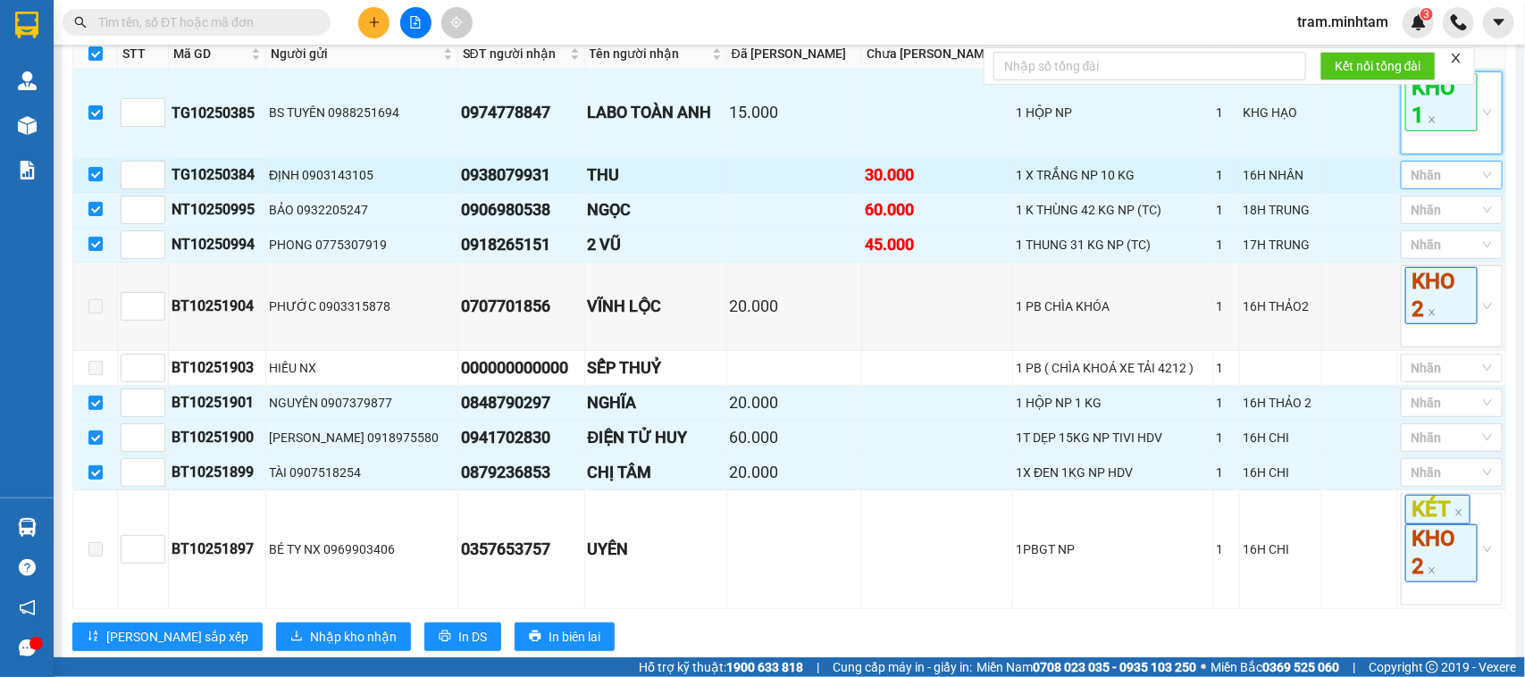
click at [1436, 186] on div at bounding box center [1442, 174] width 75 height 21
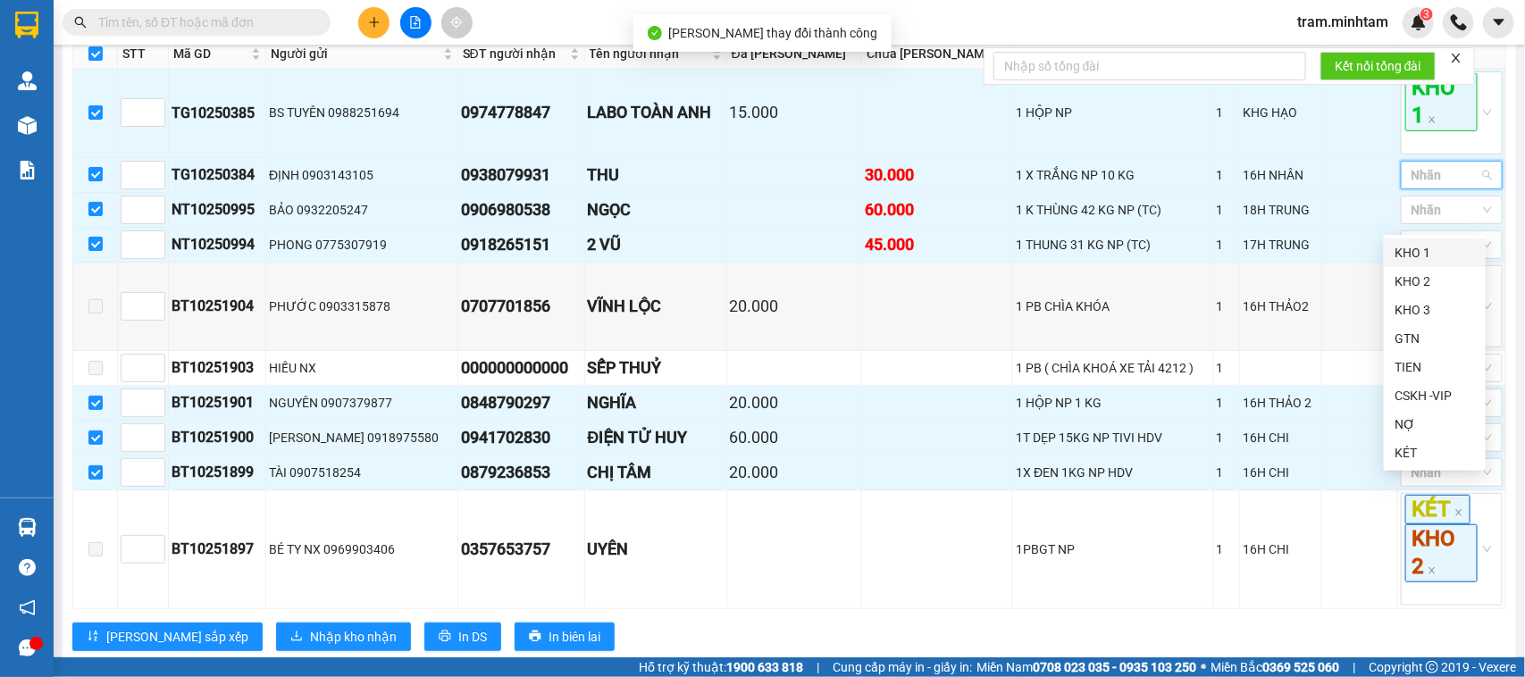
click at [1421, 247] on div "KHO 1" at bounding box center [1435, 253] width 80 height 20
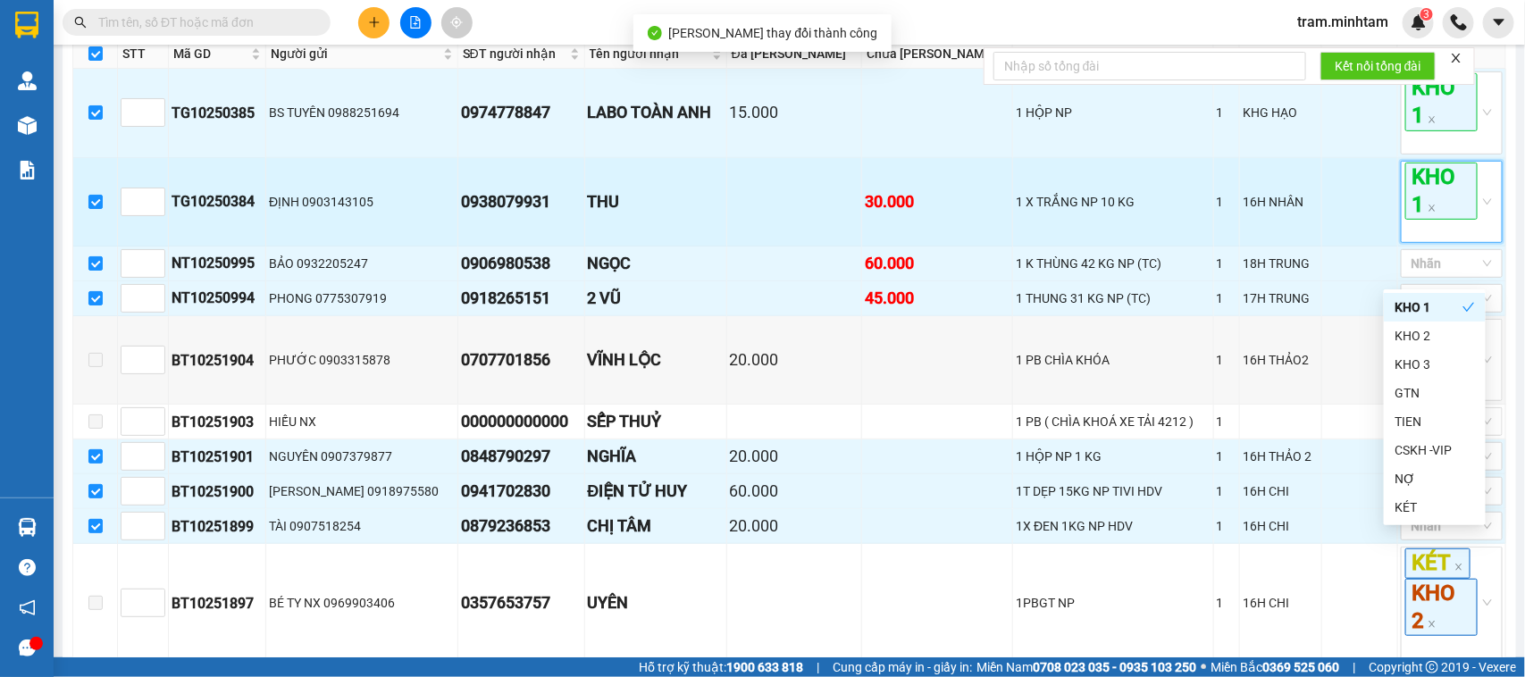
click at [1421, 220] on span "KHO 1" at bounding box center [1441, 191] width 72 height 57
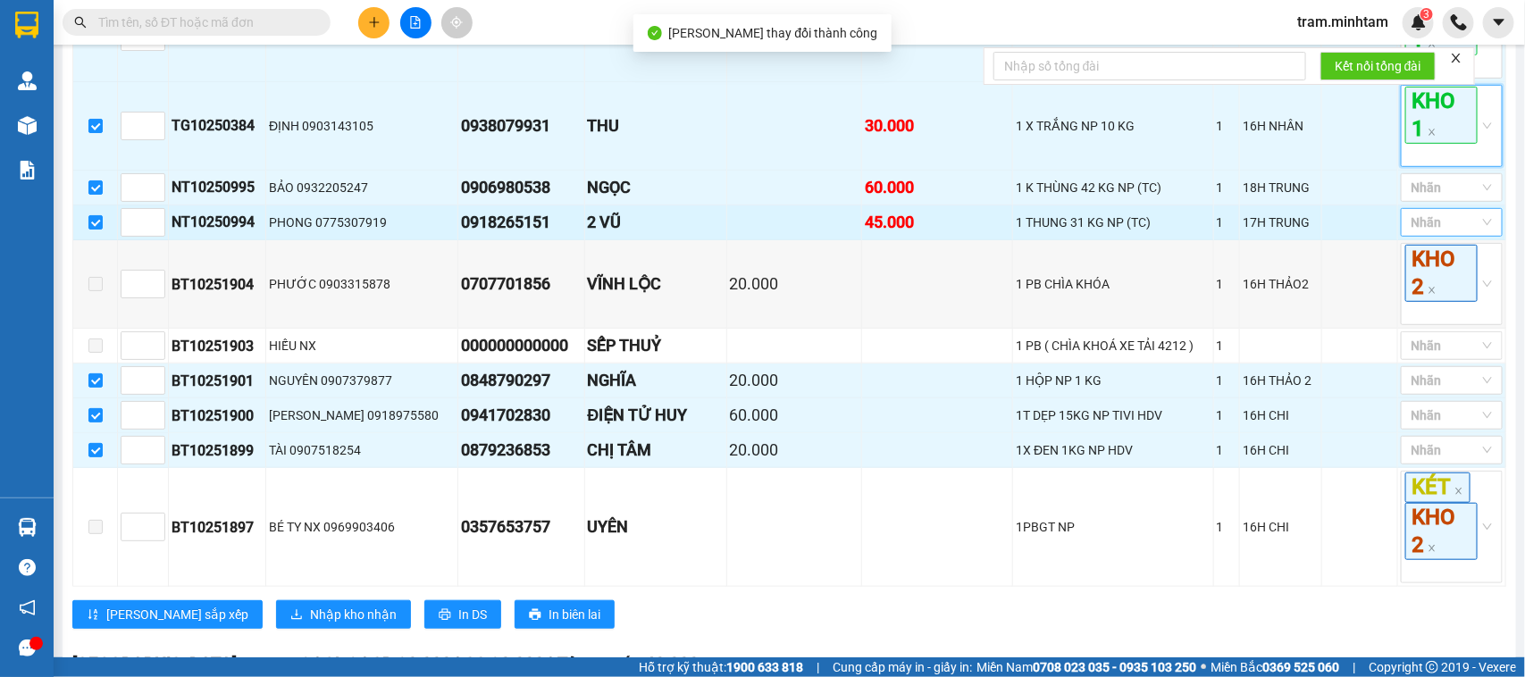
scroll to position [447, 0]
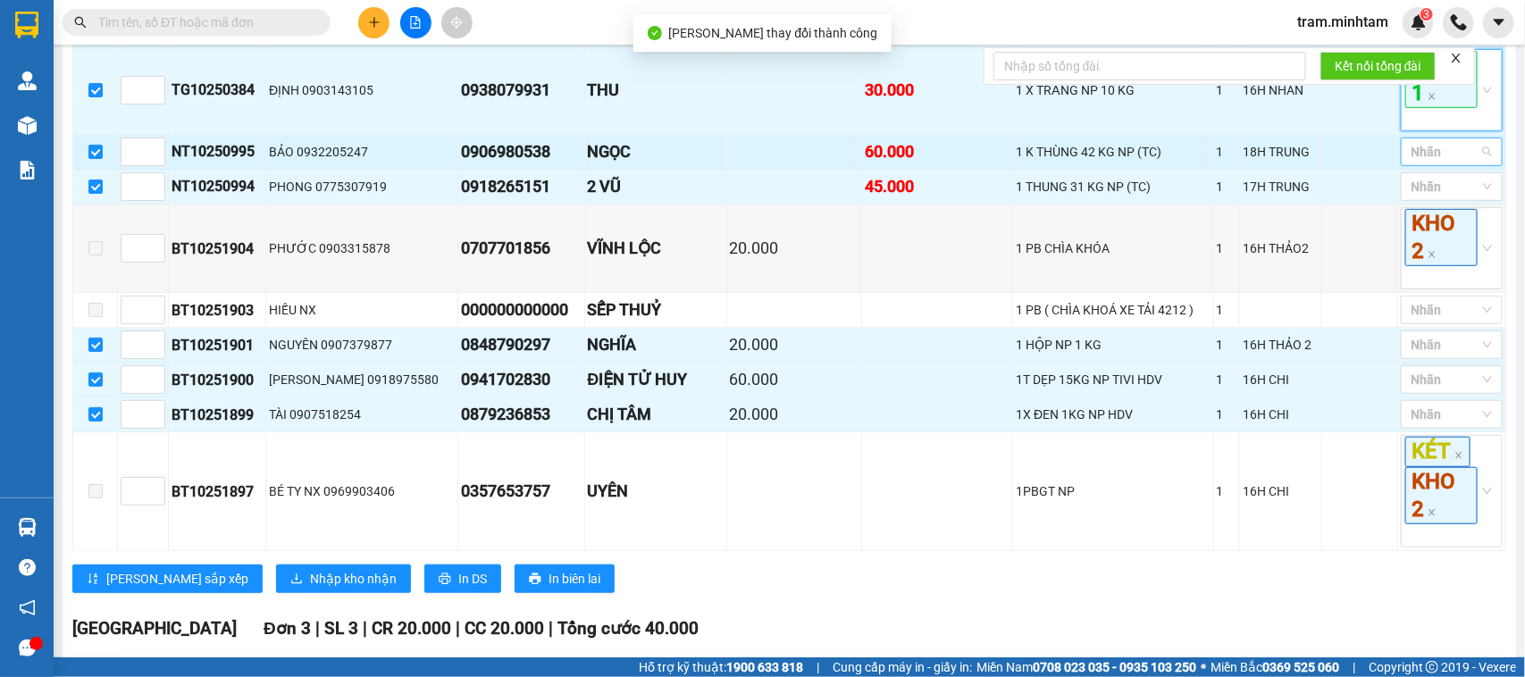
click at [1425, 163] on div at bounding box center [1442, 151] width 75 height 21
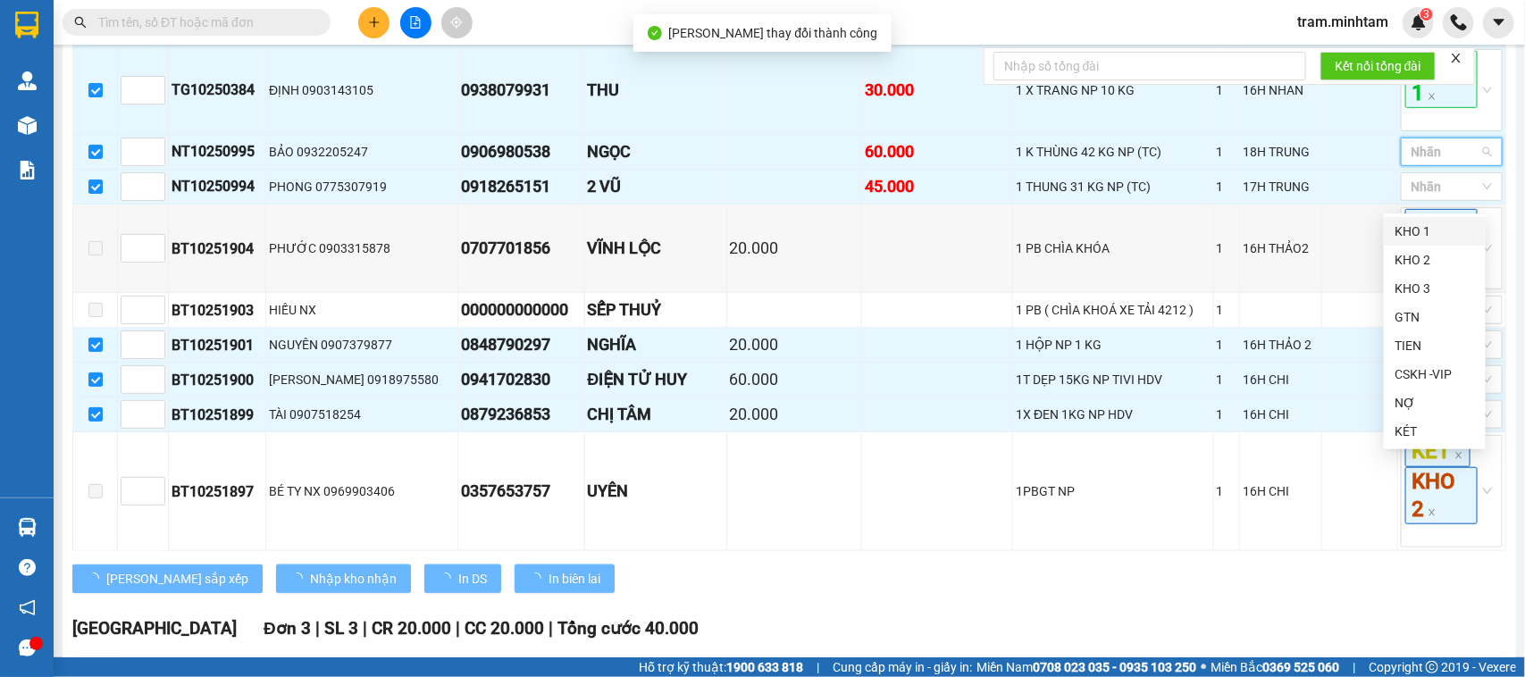
click at [1408, 238] on div "KHO 1" at bounding box center [1435, 232] width 80 height 20
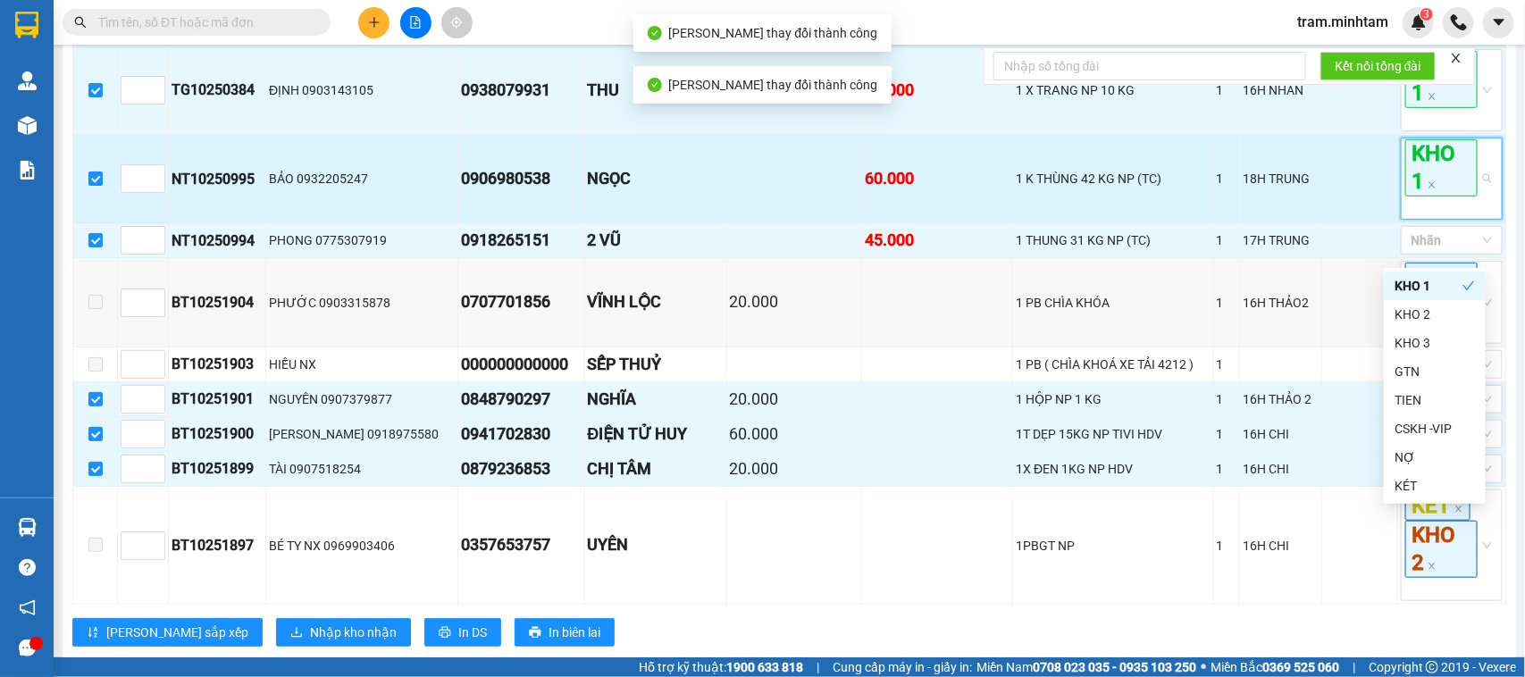
click at [1440, 197] on span "KHO 1" at bounding box center [1441, 167] width 72 height 57
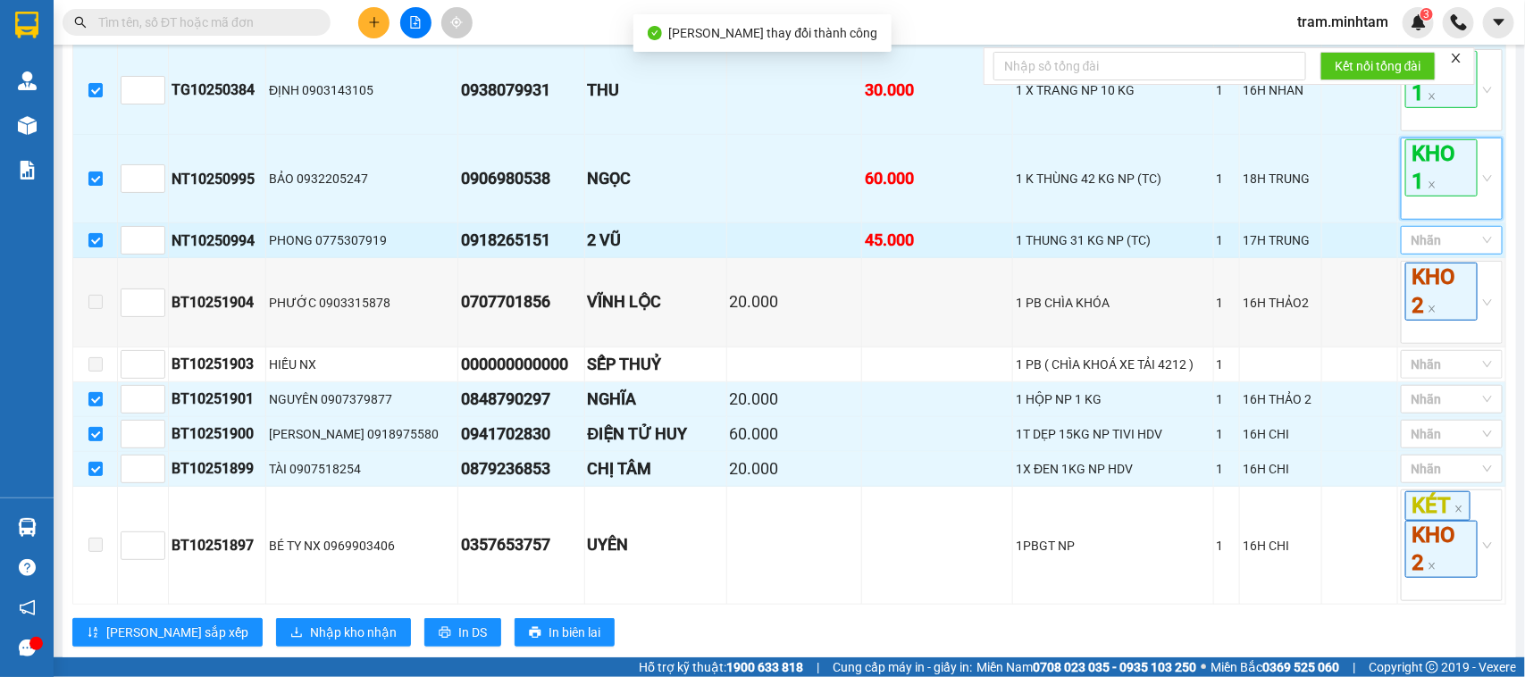
click at [1445, 251] on div at bounding box center [1442, 240] width 75 height 21
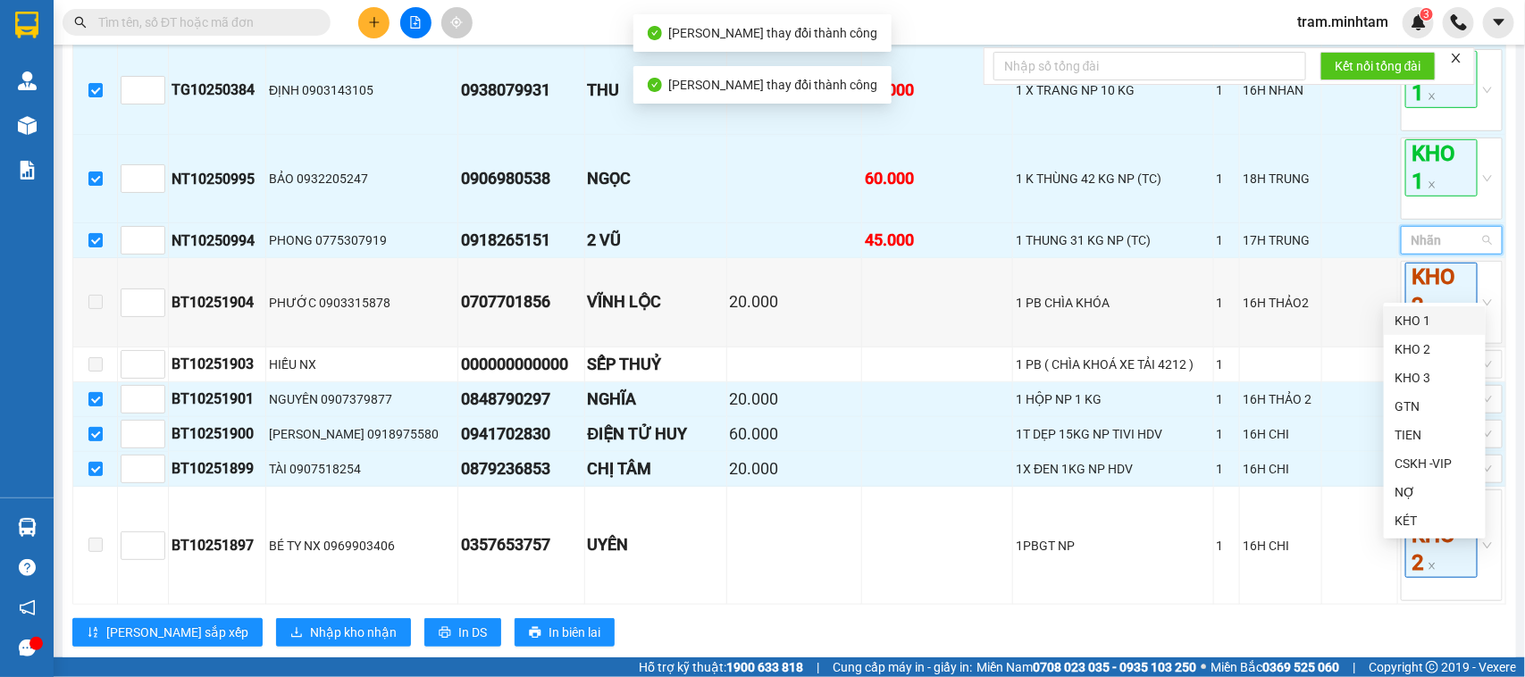
click at [1432, 317] on div "KHO 1" at bounding box center [1435, 321] width 80 height 20
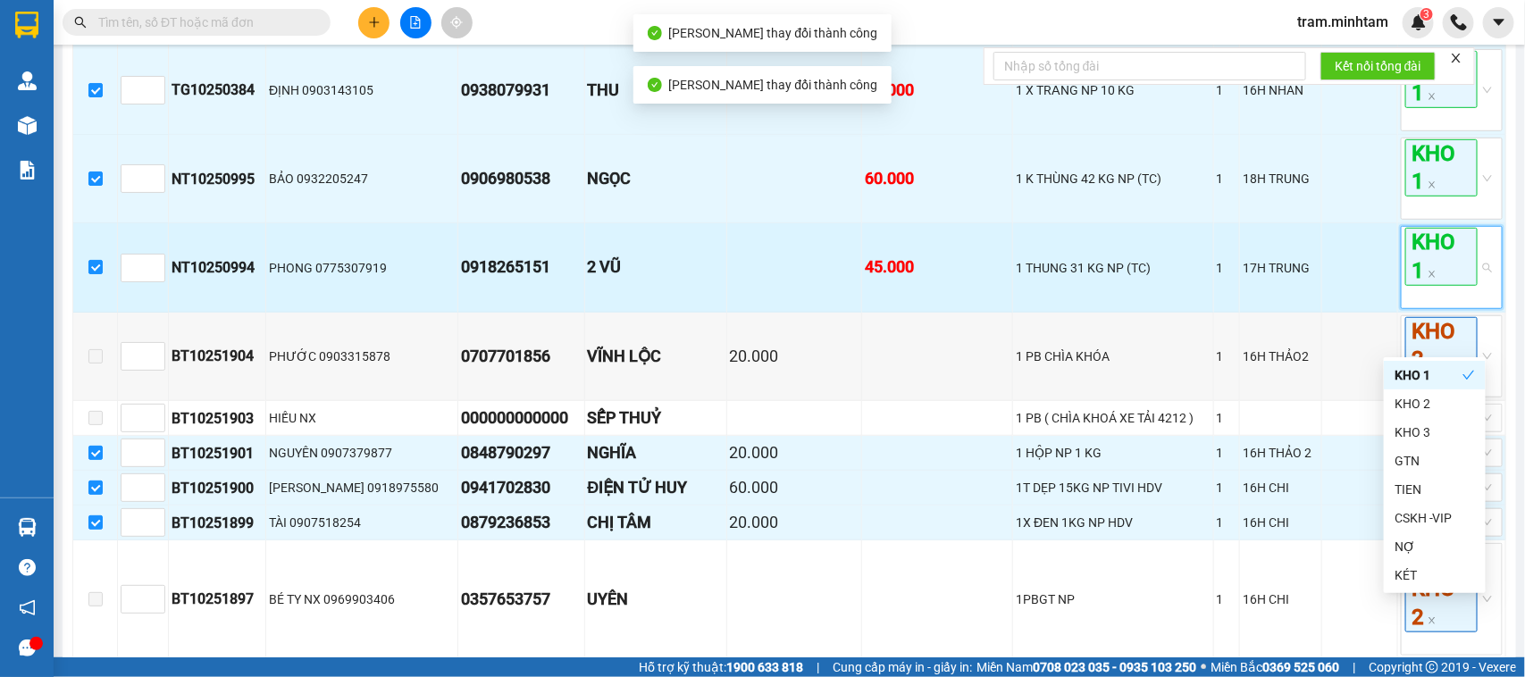
click at [1425, 285] on span "KHO 1" at bounding box center [1441, 256] width 72 height 57
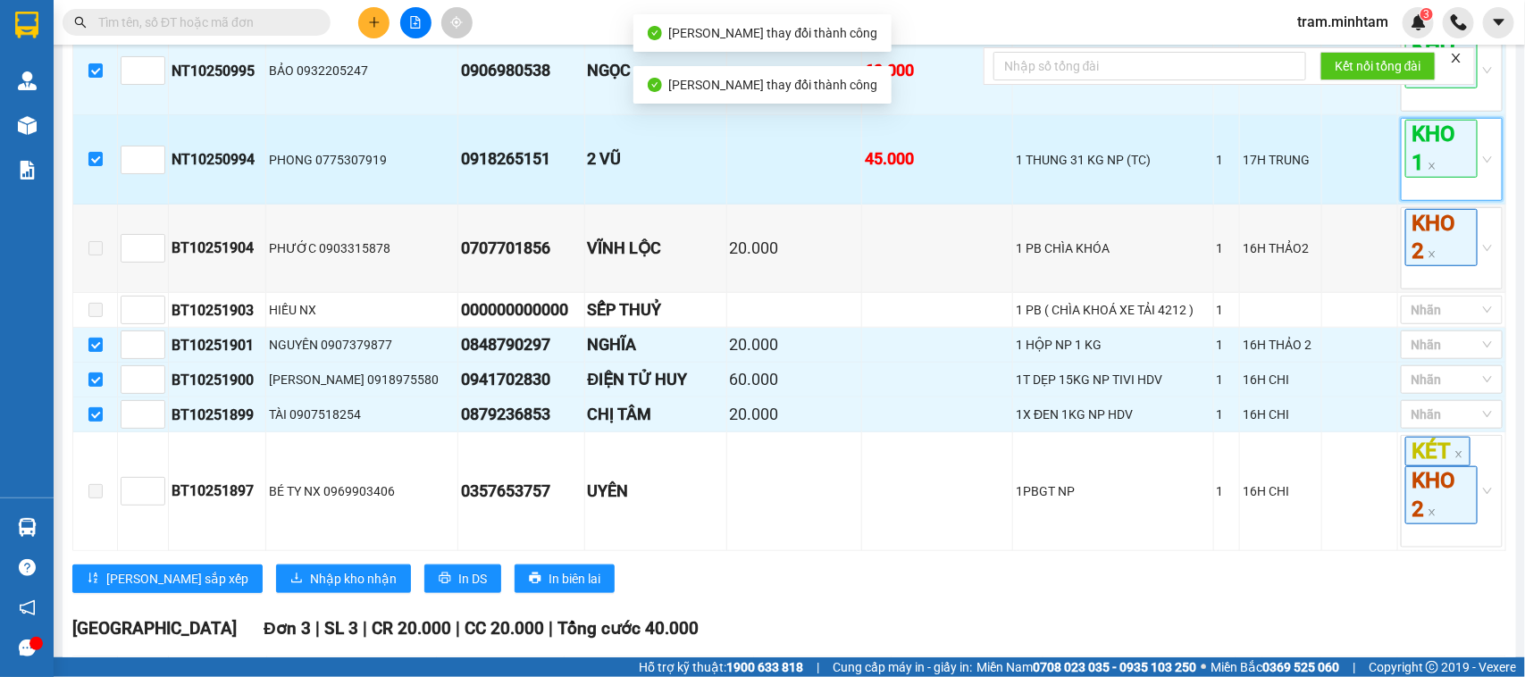
scroll to position [670, 0]
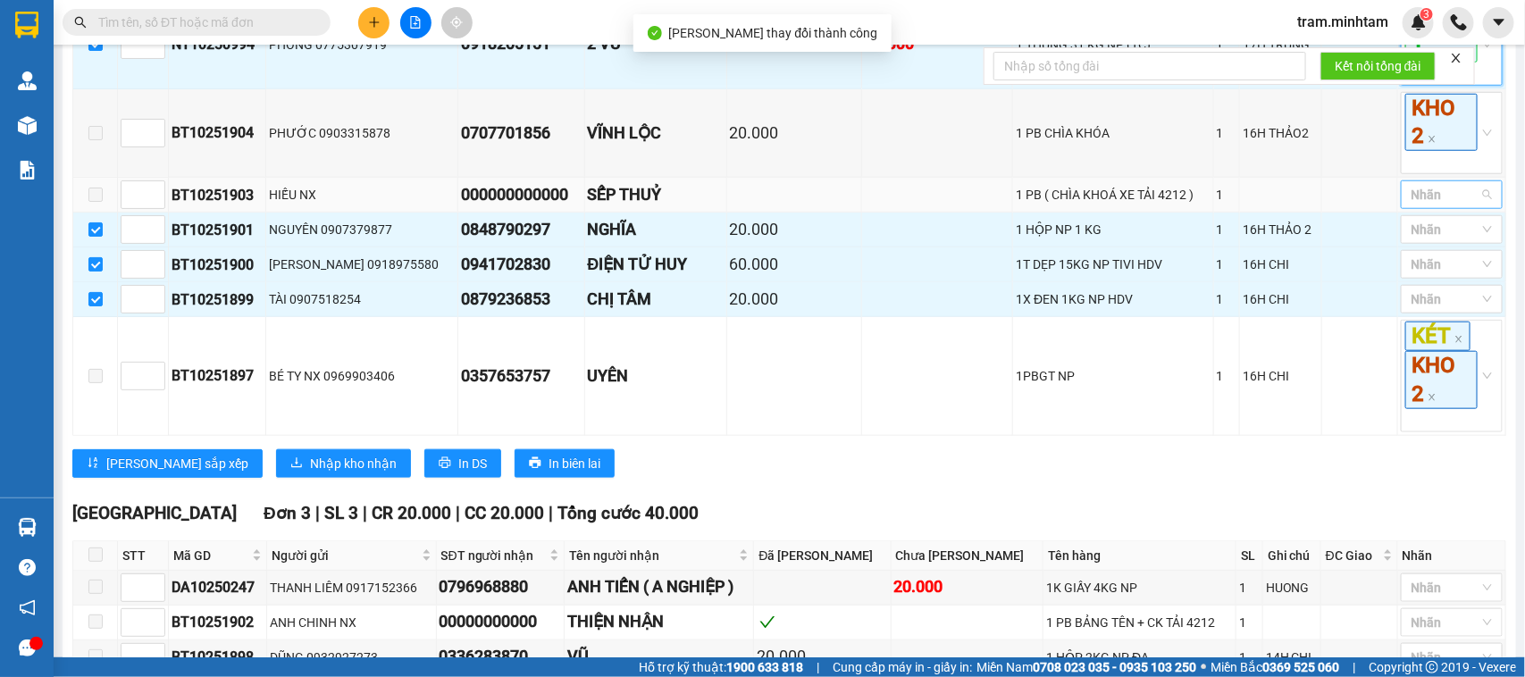
click at [1446, 205] on div at bounding box center [1442, 194] width 75 height 21
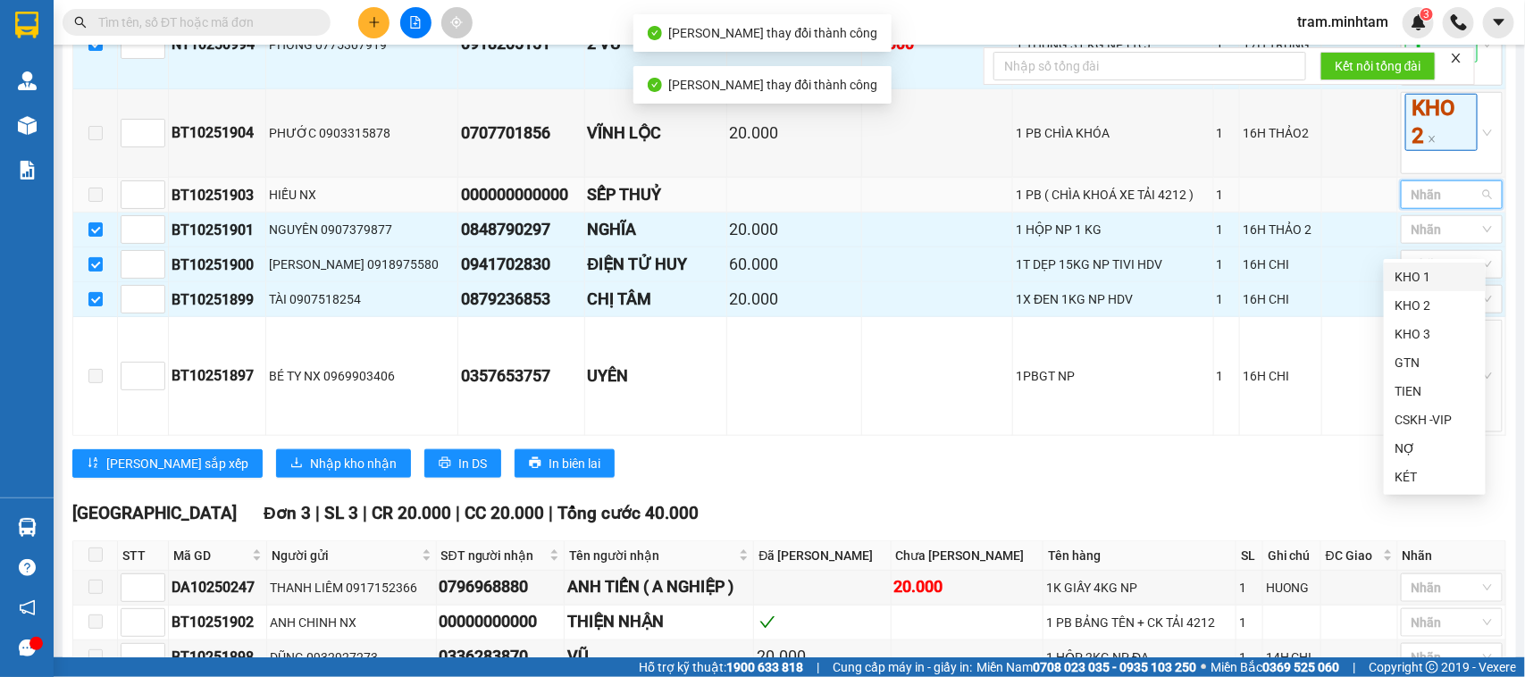
click at [1446, 205] on div at bounding box center [1442, 194] width 75 height 21
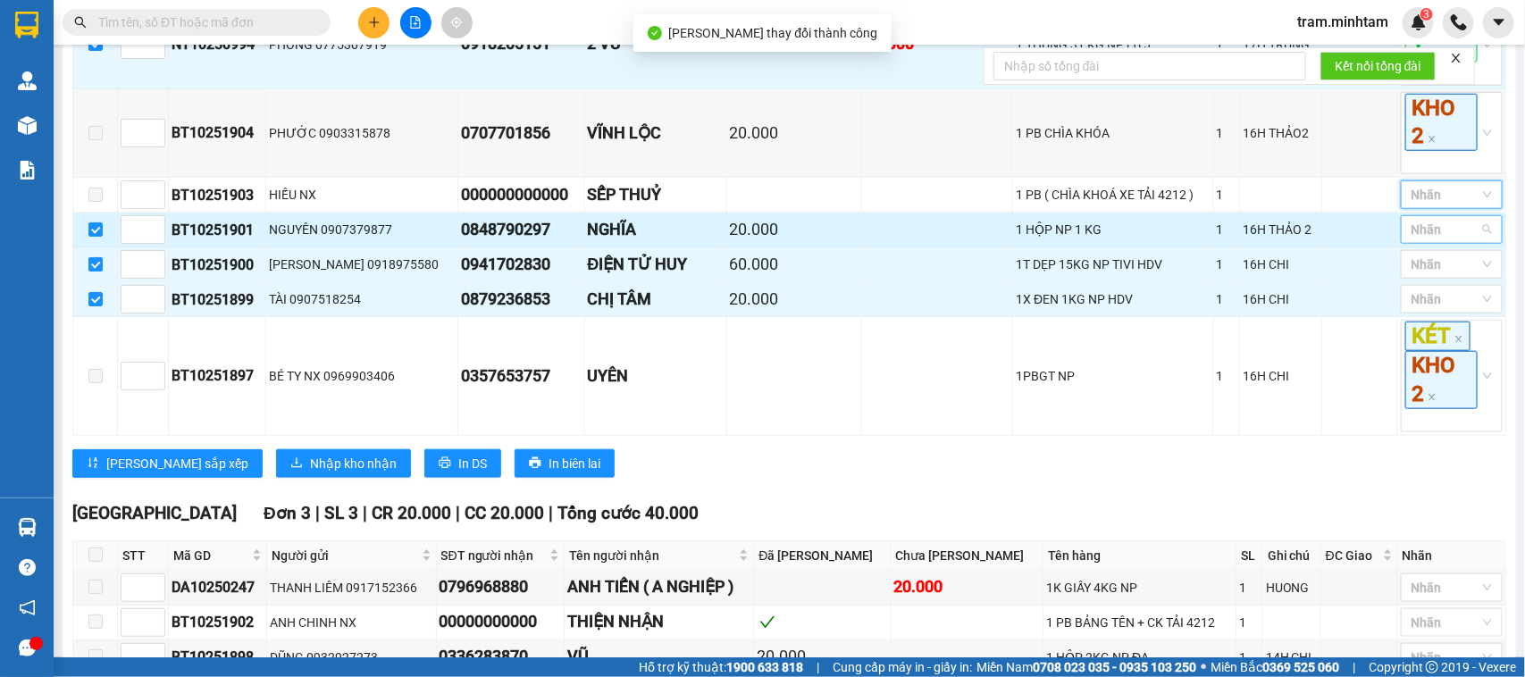
click at [1446, 240] on div at bounding box center [1442, 229] width 75 height 21
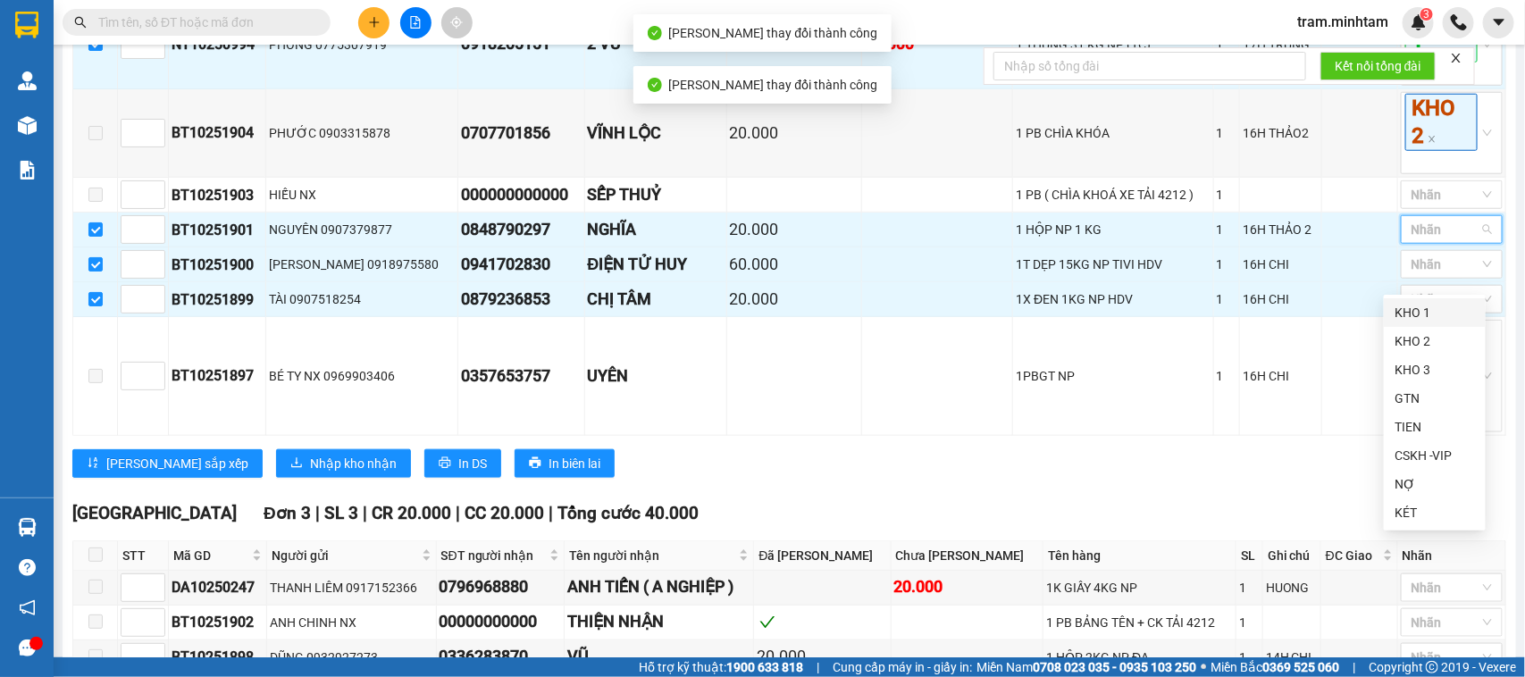
click at [1429, 317] on div "KHO 1" at bounding box center [1435, 313] width 80 height 20
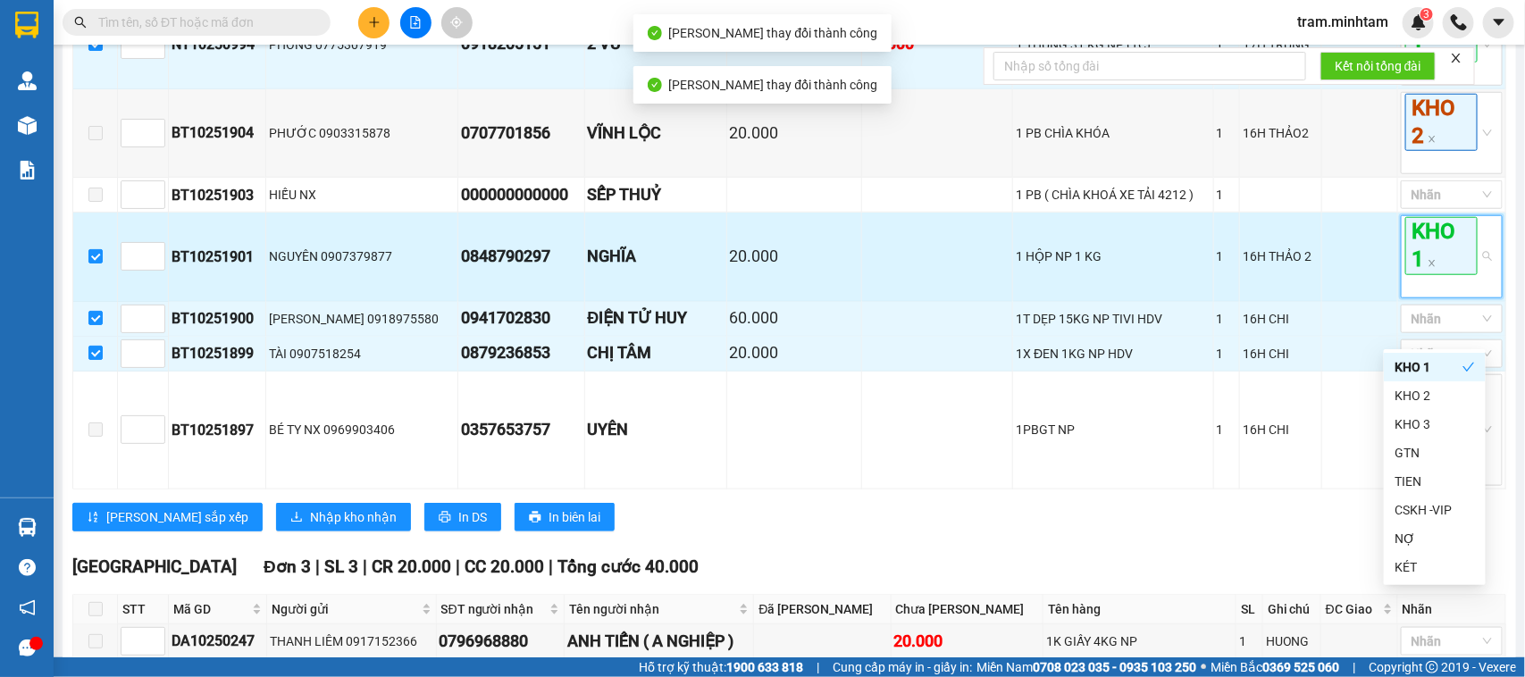
click at [1446, 274] on span "KHO 1" at bounding box center [1441, 245] width 72 height 57
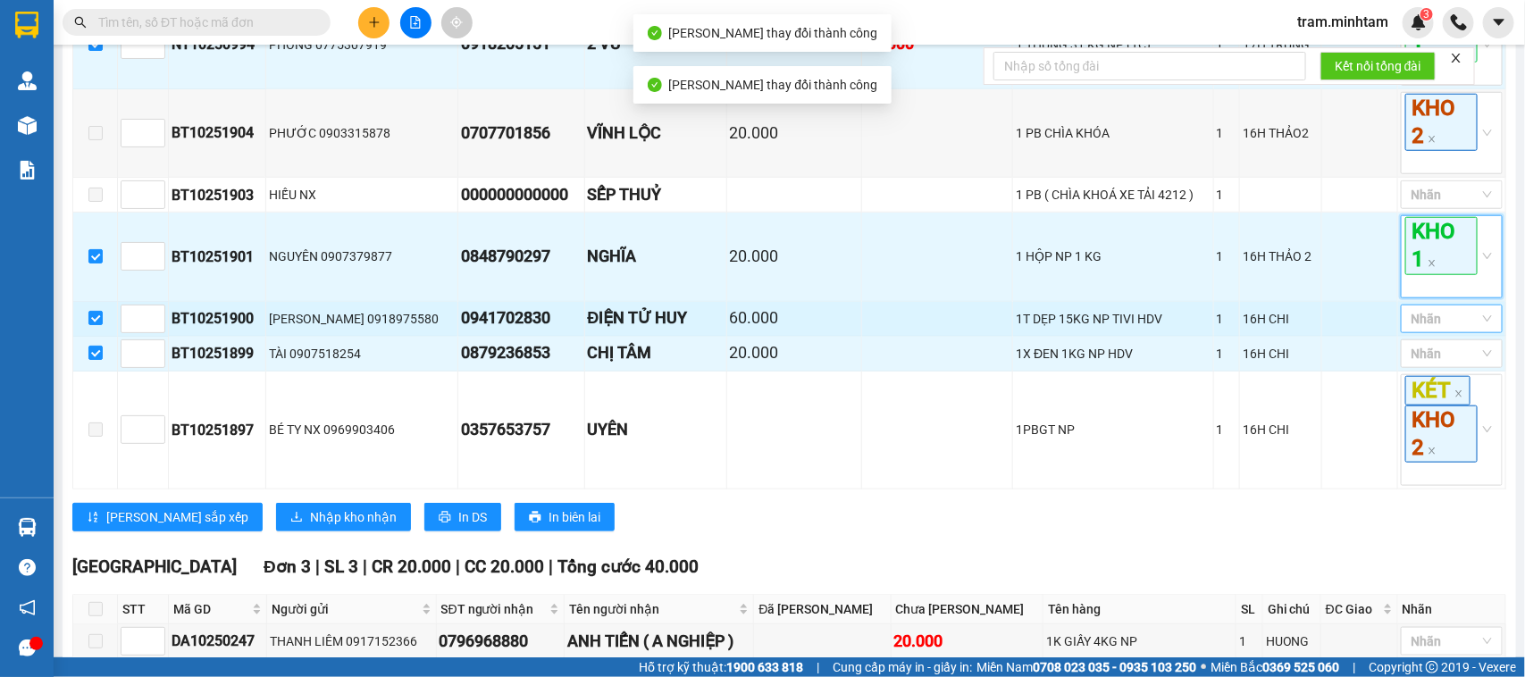
click at [1438, 330] on div at bounding box center [1442, 318] width 75 height 21
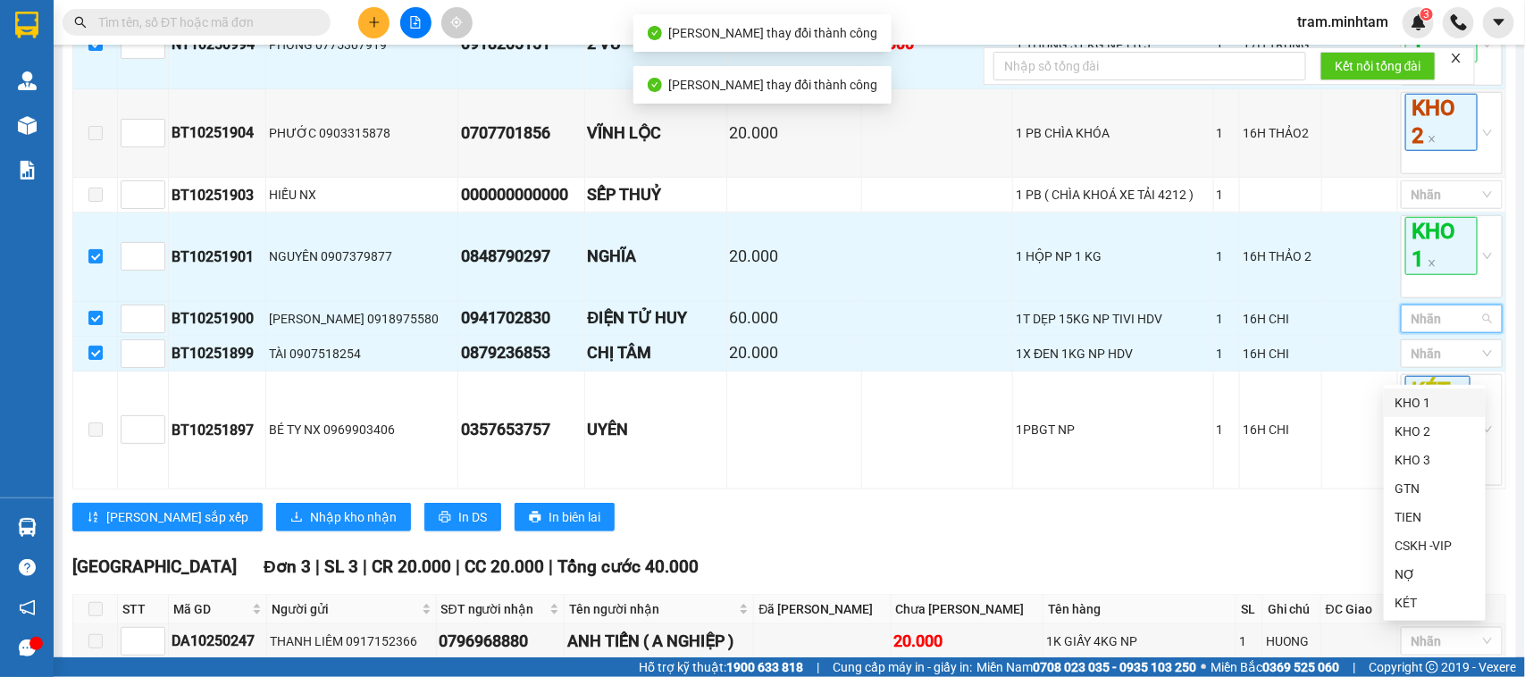
click at [1423, 403] on div "KHO 1" at bounding box center [1435, 403] width 80 height 20
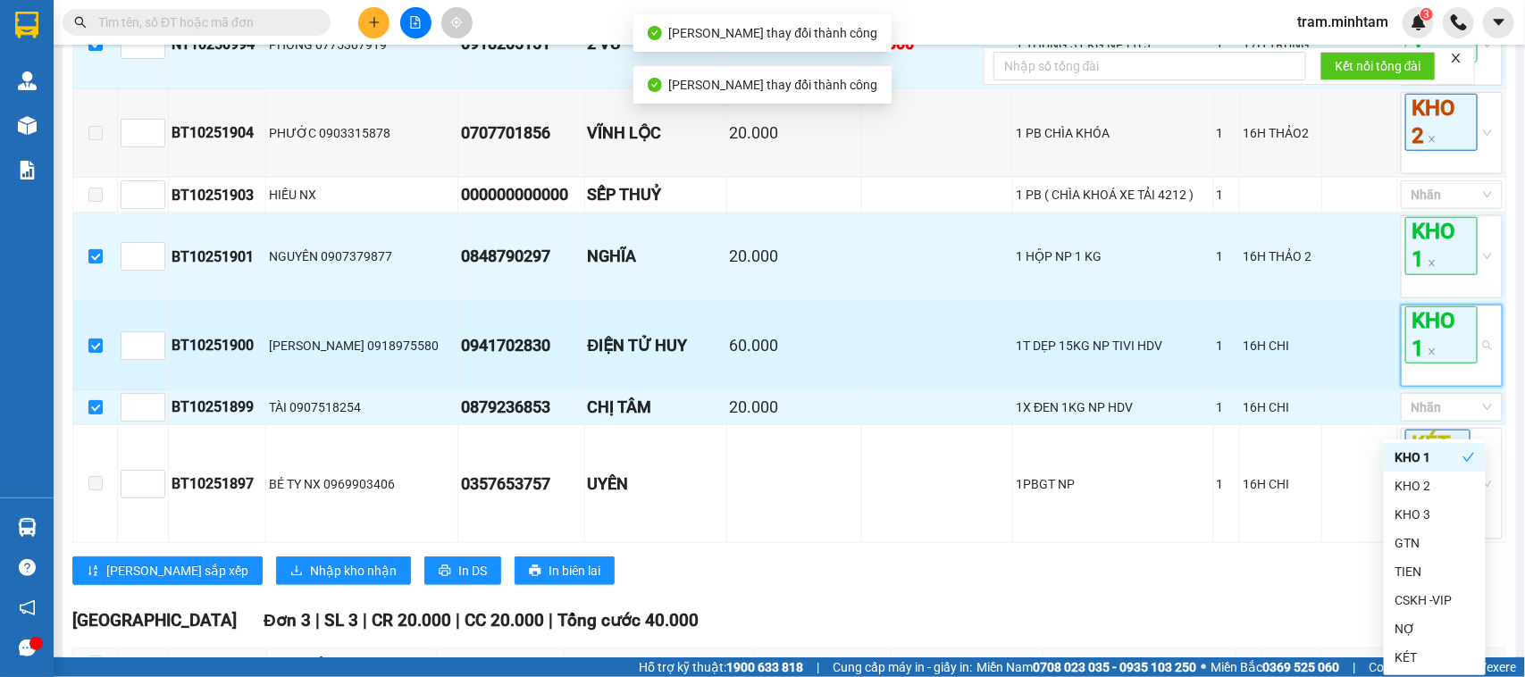
click at [1425, 364] on span "KHO 1" at bounding box center [1441, 334] width 72 height 57
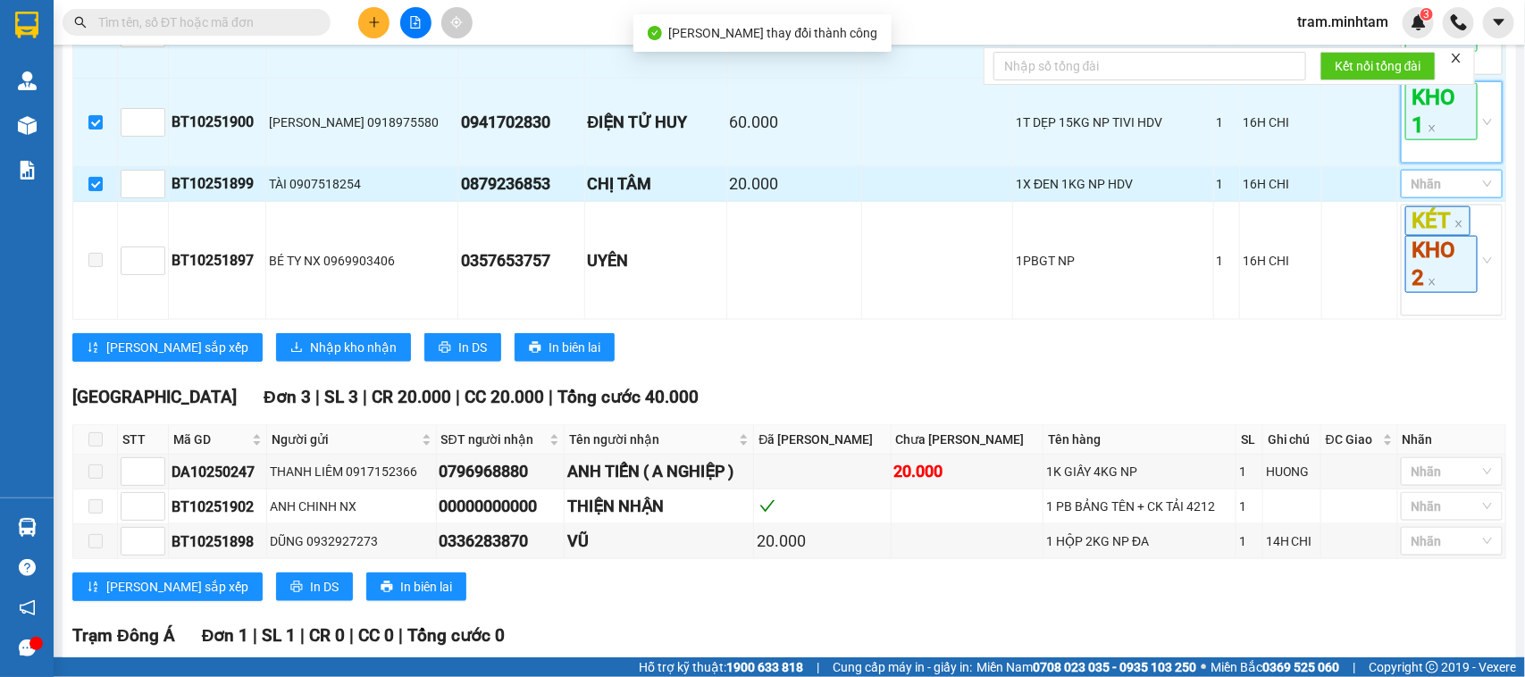
click at [1414, 195] on div at bounding box center [1442, 183] width 75 height 21
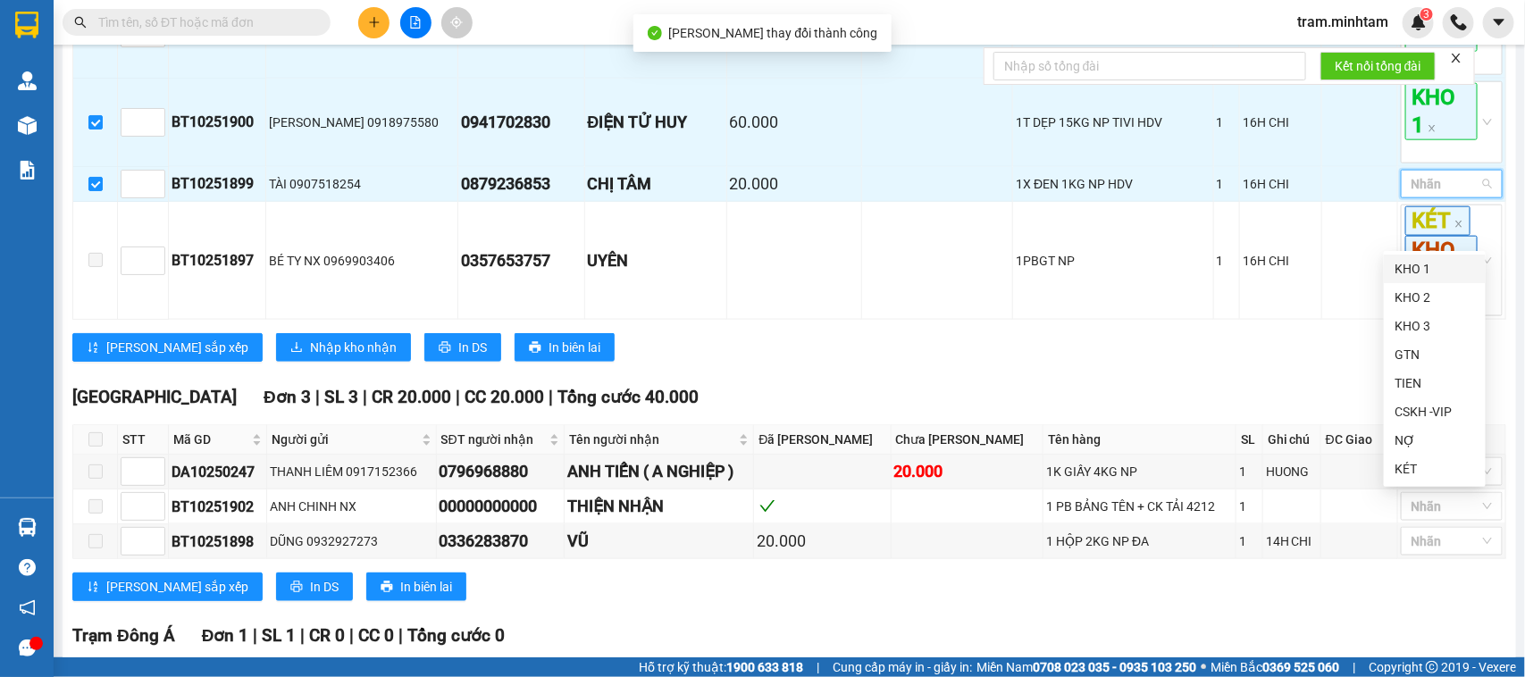
click at [1413, 272] on div "KHO 1" at bounding box center [1435, 269] width 80 height 20
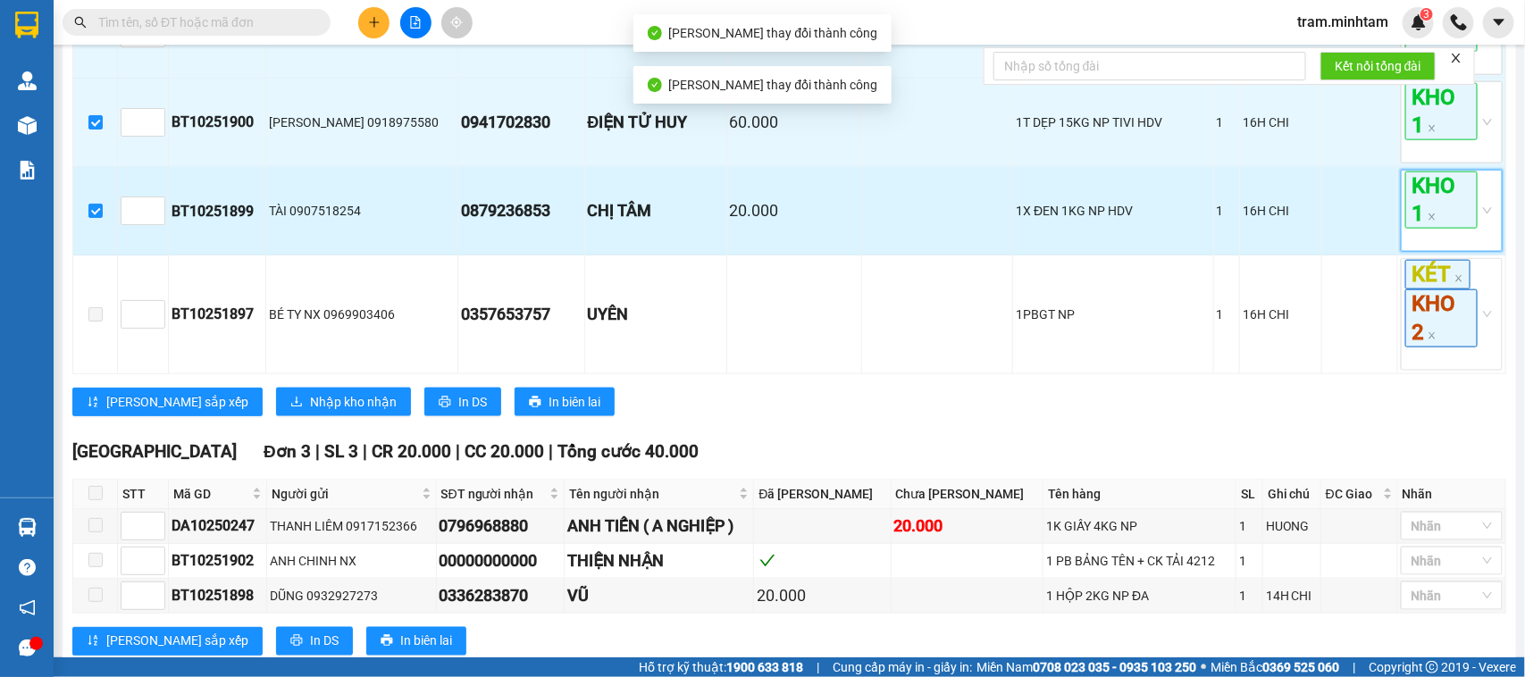
click at [1432, 229] on span "KHO 1" at bounding box center [1441, 200] width 72 height 57
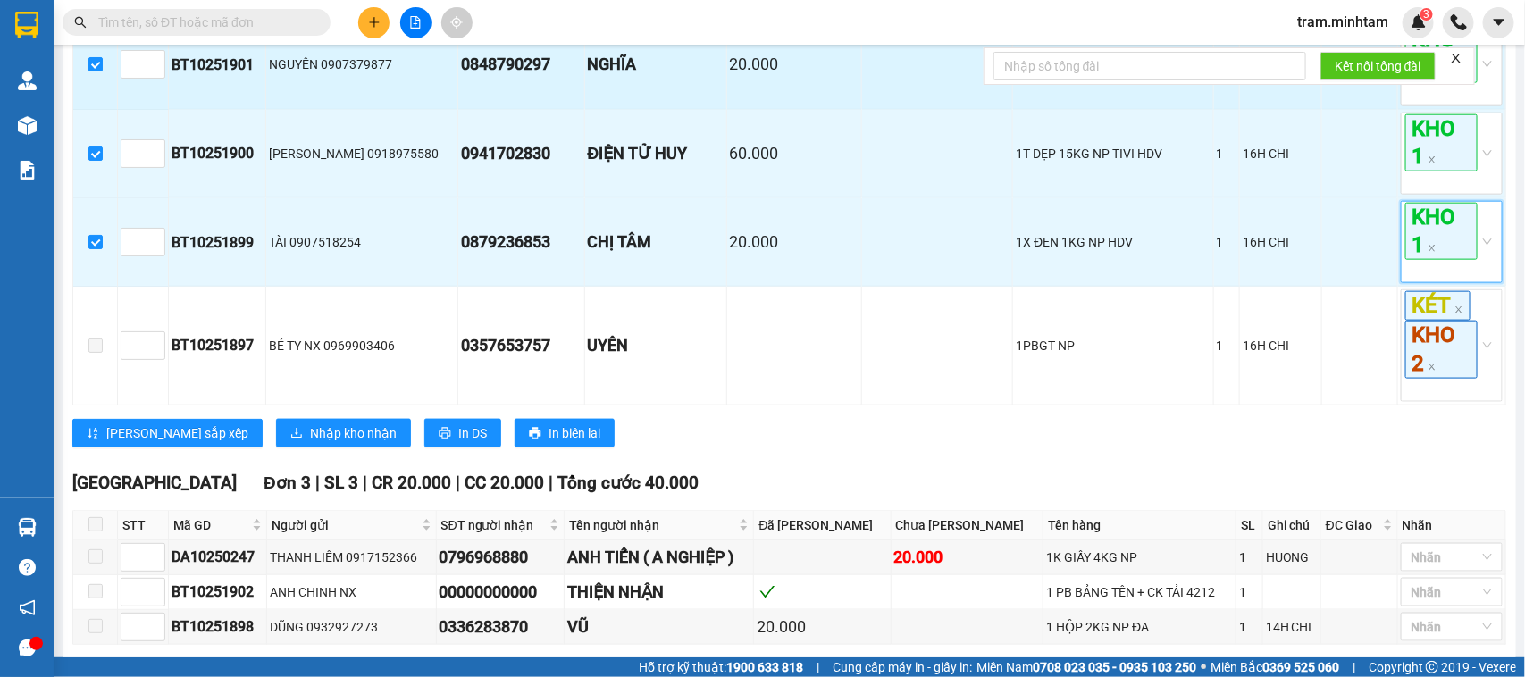
scroll to position [721, 0]
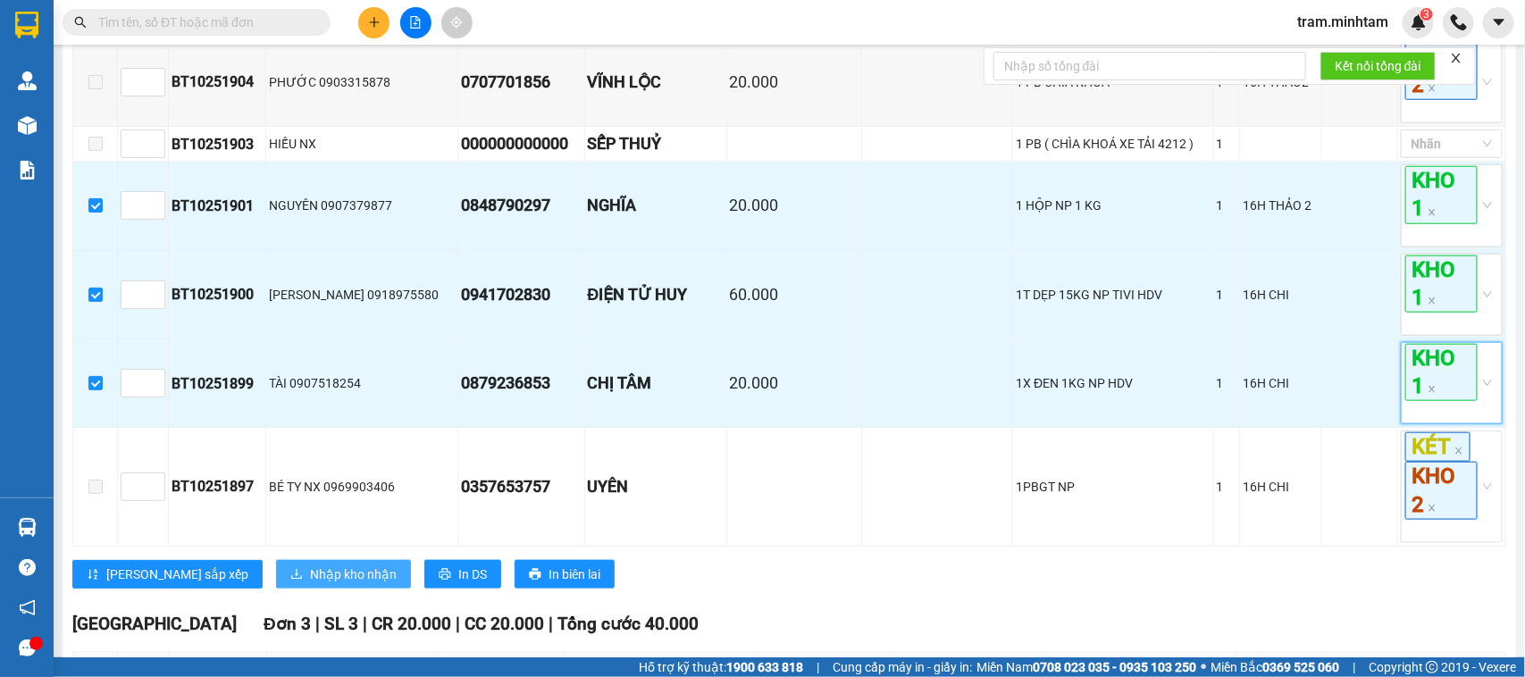
click at [310, 584] on span "Nhập kho nhận" at bounding box center [353, 575] width 87 height 20
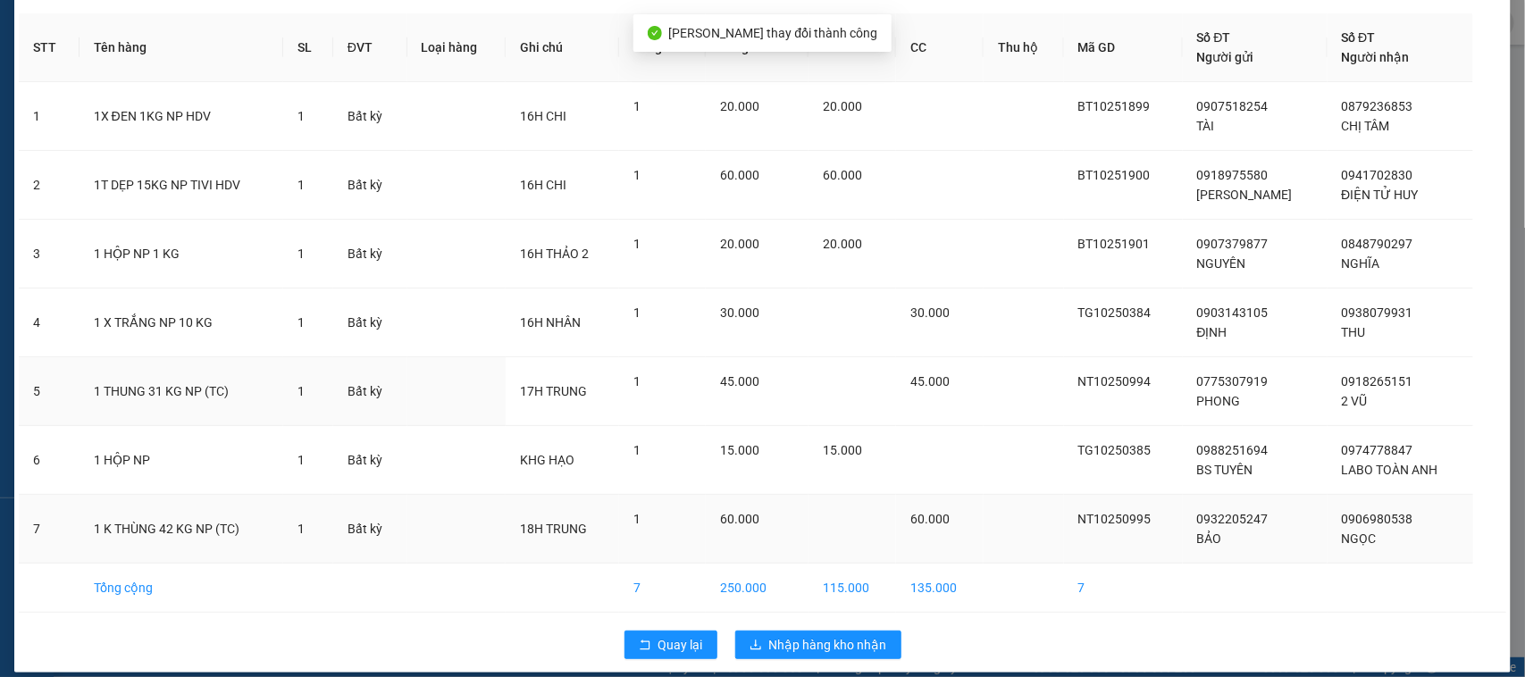
scroll to position [86, 0]
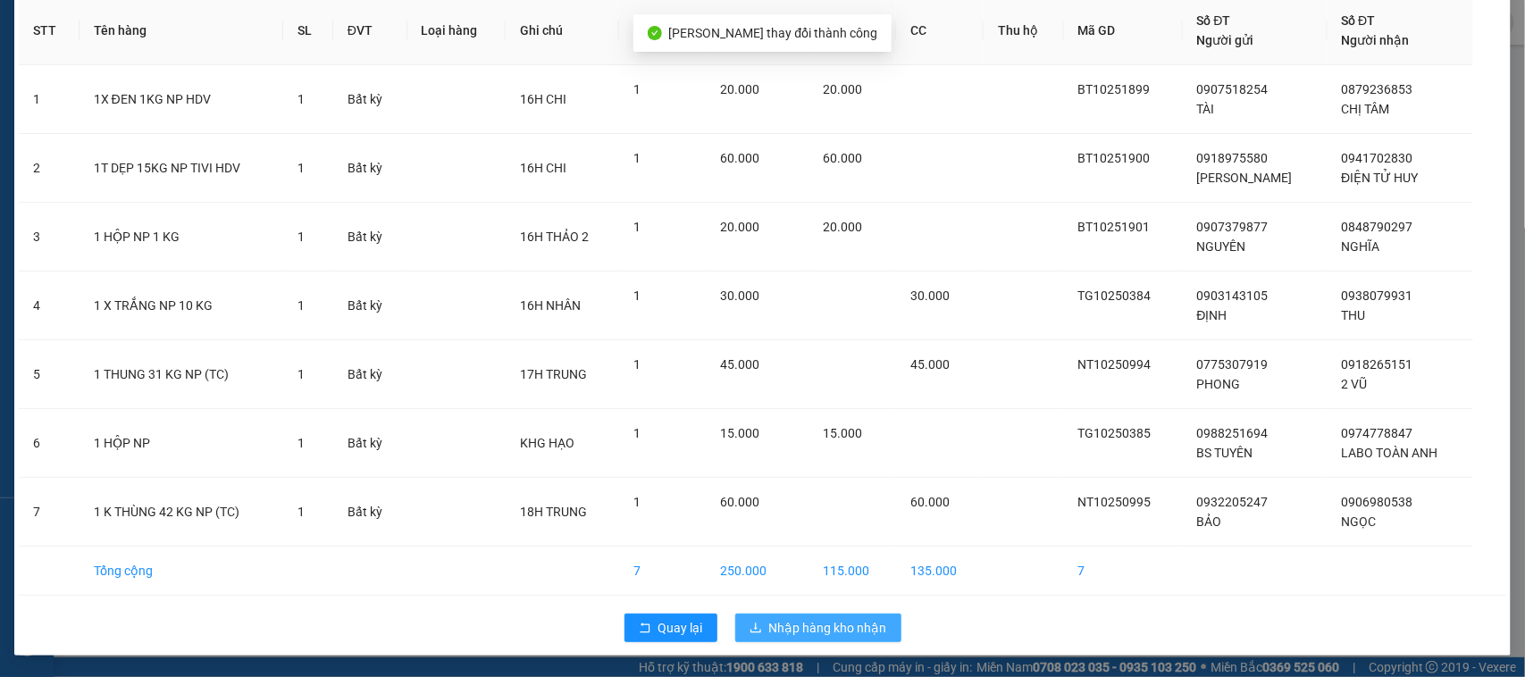
click at [846, 631] on span "Nhập hàng kho nhận" at bounding box center [828, 628] width 118 height 20
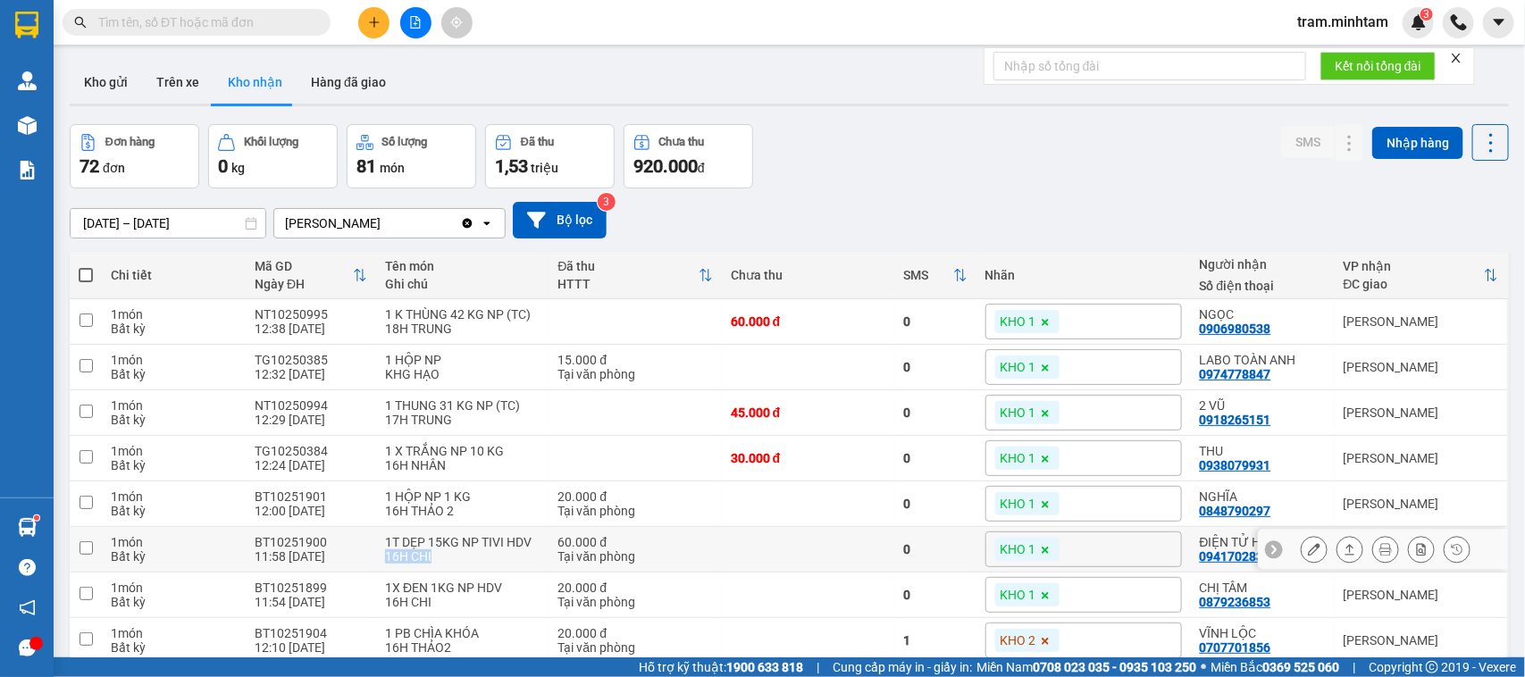
click at [429, 550] on tr "1 món Bất kỳ BT10251900 11:58 15/10 1T DẸP 15KG NP TIVI HDV 16H CHI 60.000 đ Tạ…" at bounding box center [789, 550] width 1439 height 46
checkbox input "true"
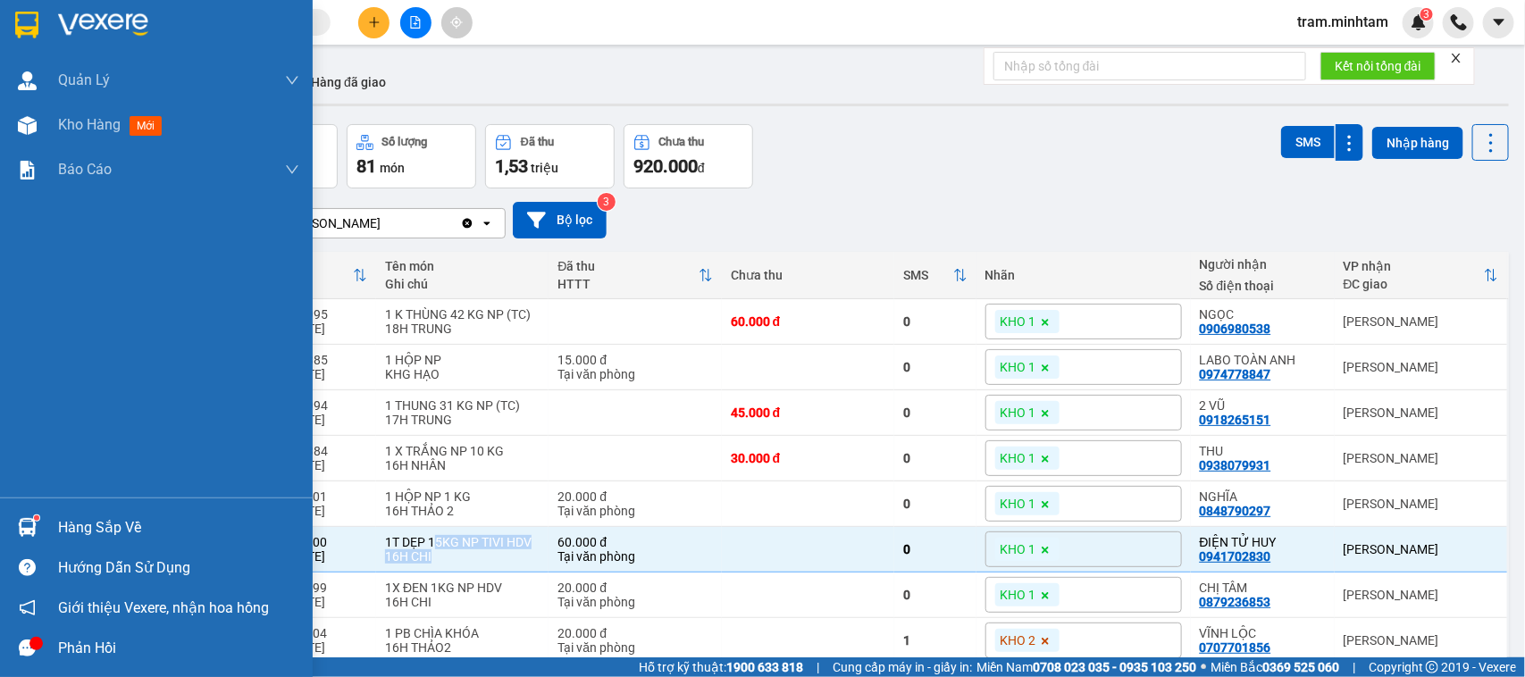
click at [113, 521] on div "Hàng sắp về" at bounding box center [178, 528] width 241 height 27
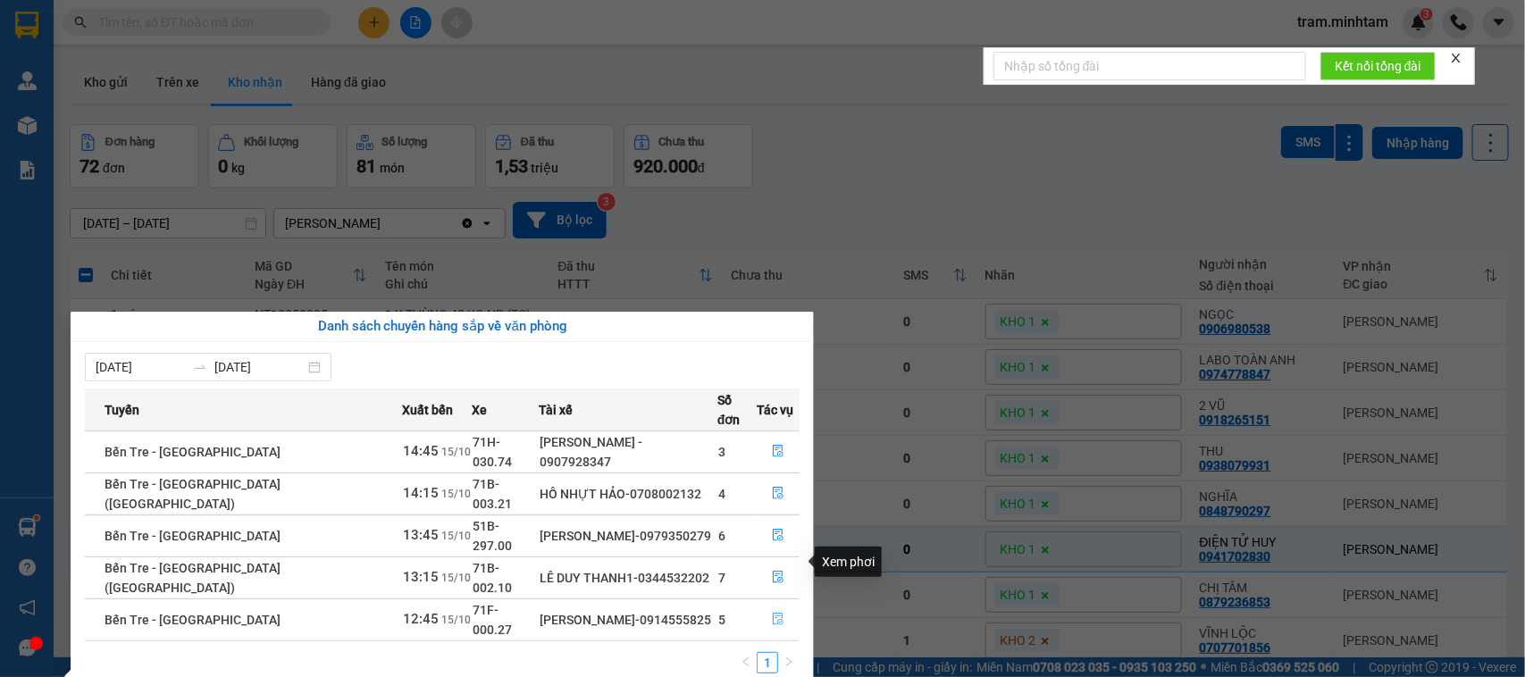
click at [773, 613] on icon "file-done" at bounding box center [778, 619] width 11 height 13
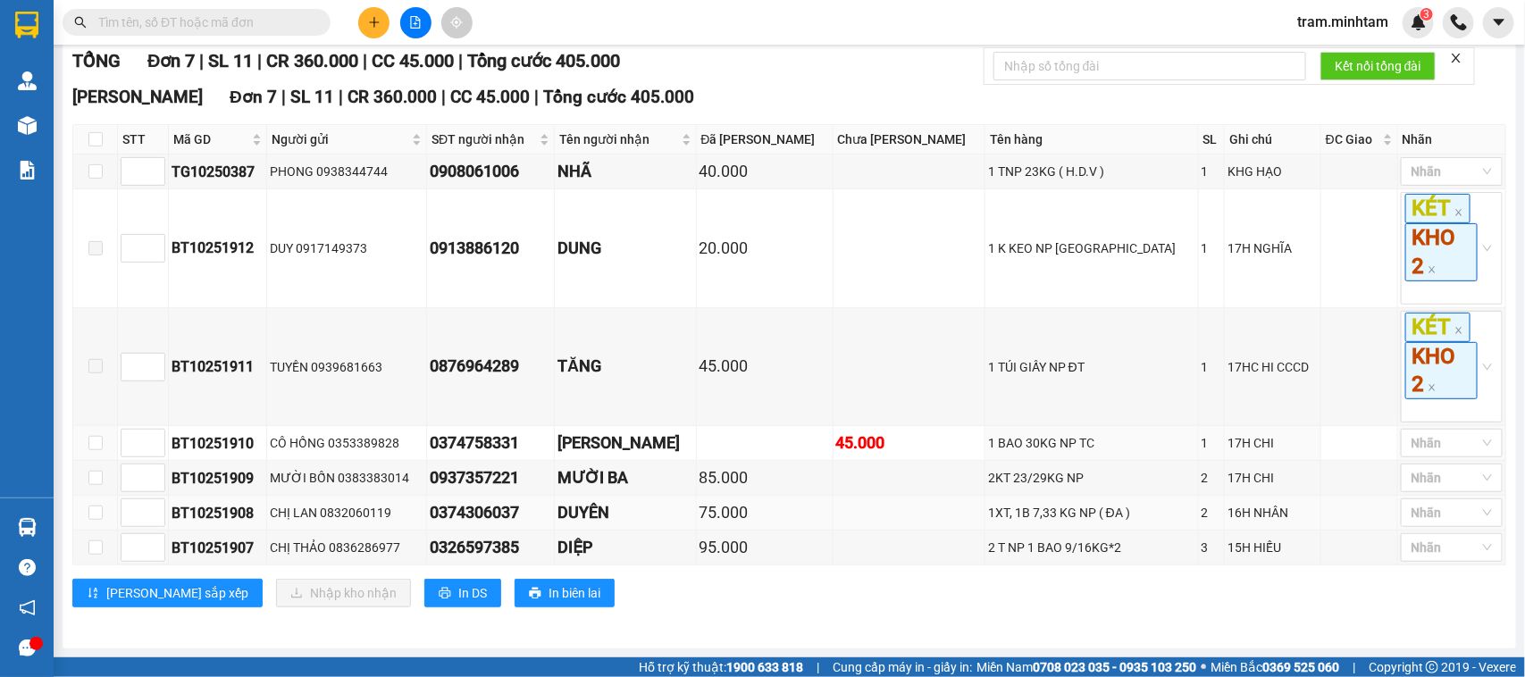
scroll to position [297, 0]
click at [101, 551] on input "checkbox" at bounding box center [95, 548] width 14 height 14
checkbox input "true"
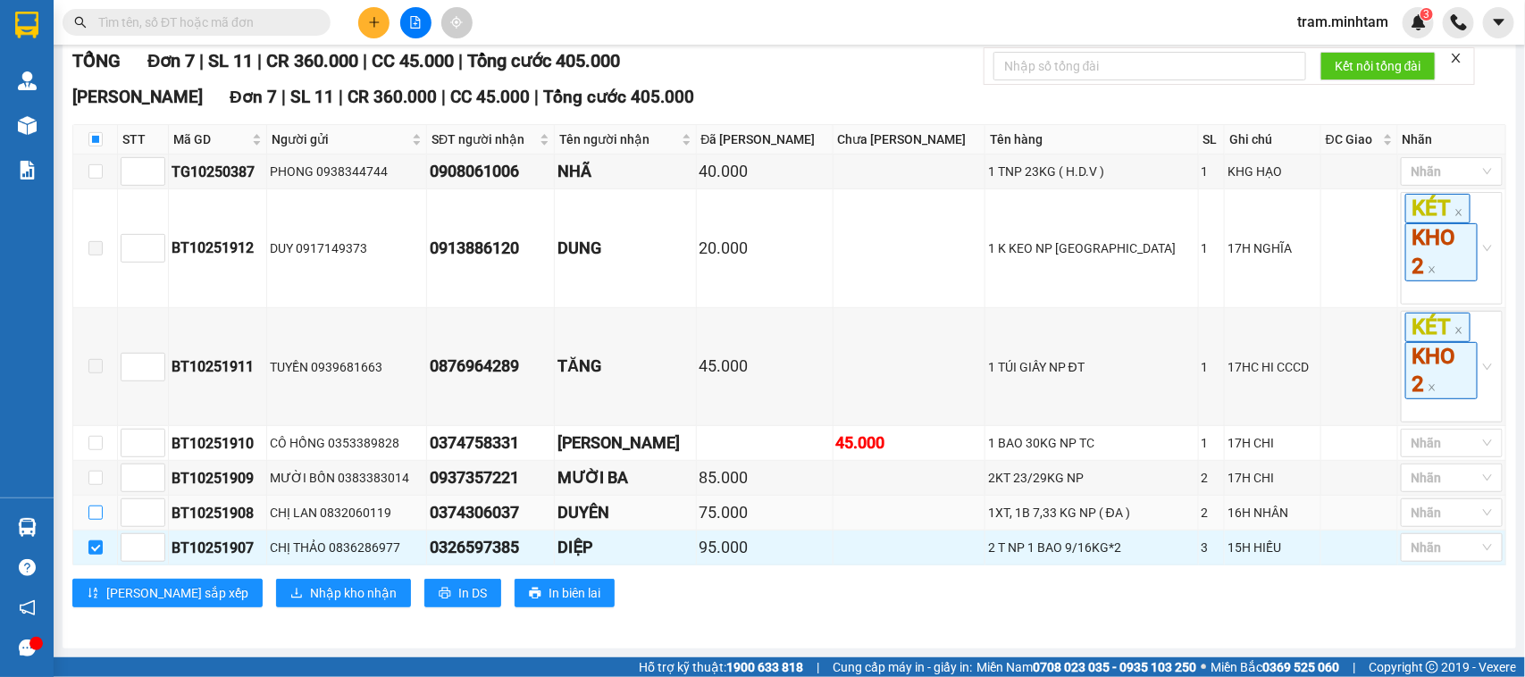
click at [100, 519] on label at bounding box center [95, 513] width 14 height 20
click at [100, 519] on input "checkbox" at bounding box center [95, 513] width 14 height 14
checkbox input "true"
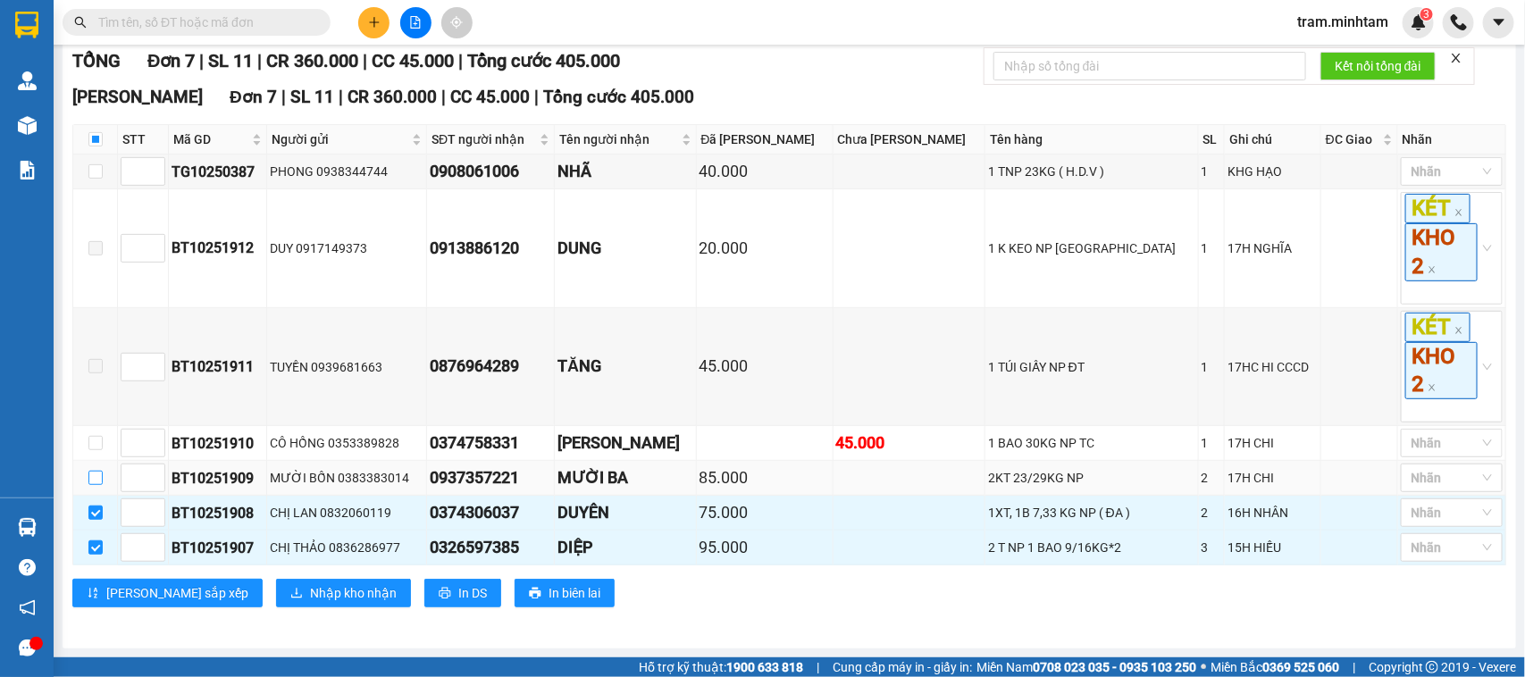
click at [98, 475] on input "checkbox" at bounding box center [95, 478] width 14 height 14
checkbox input "true"
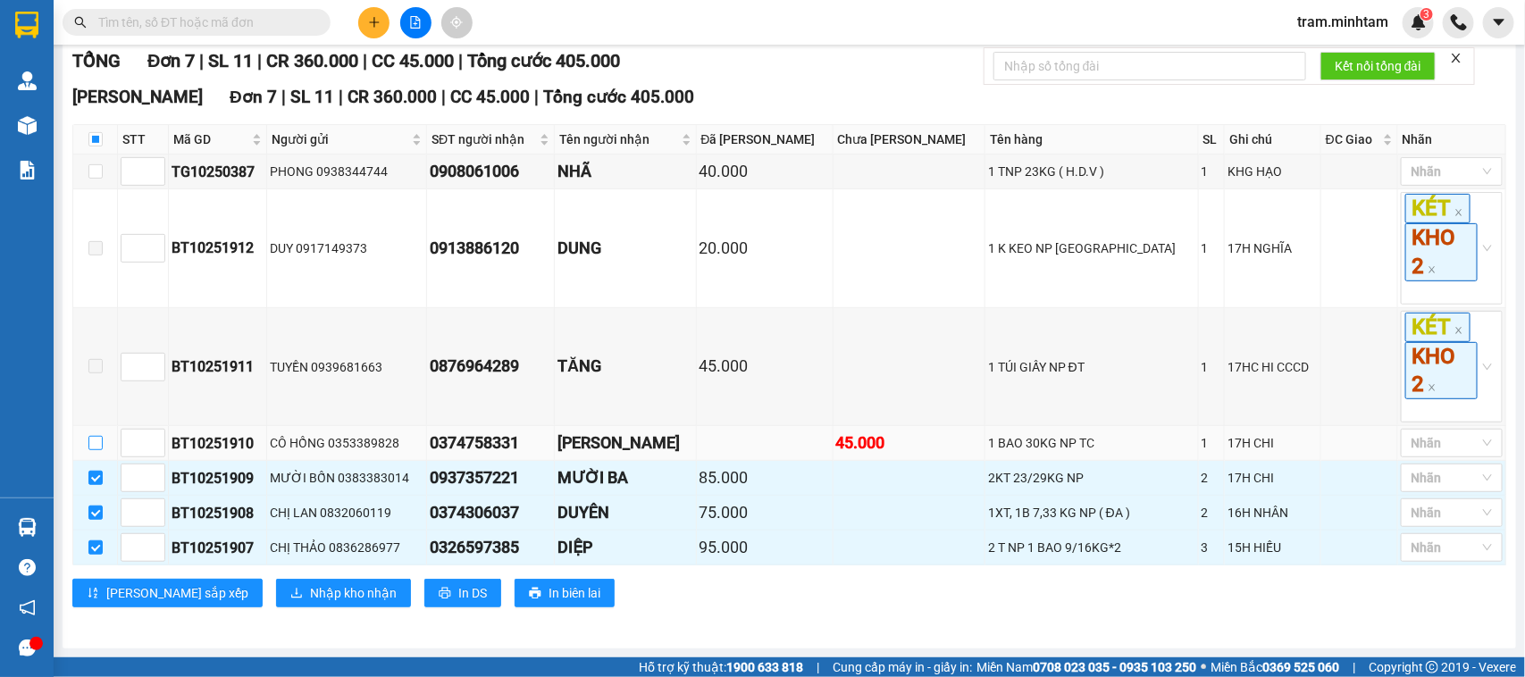
click at [92, 436] on input "checkbox" at bounding box center [95, 443] width 14 height 14
checkbox input "true"
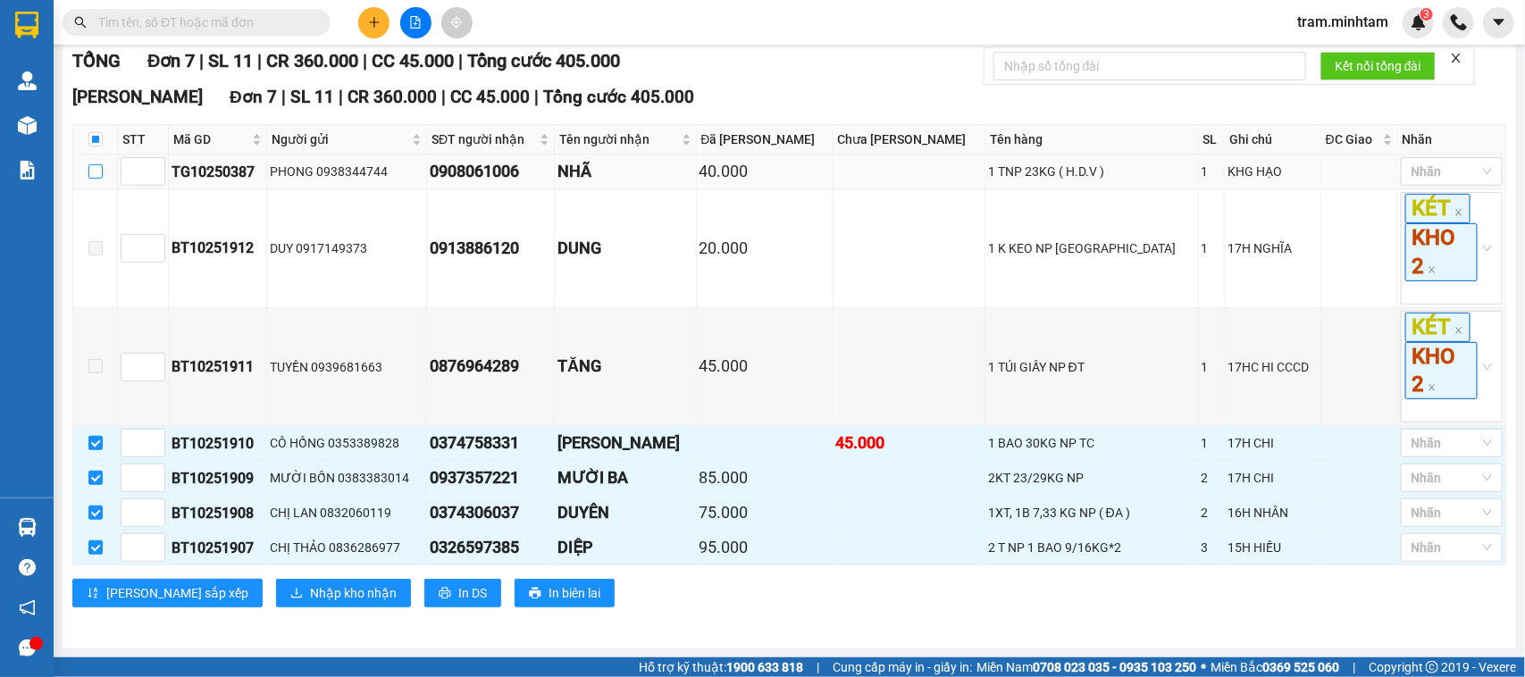
click at [89, 165] on input "checkbox" at bounding box center [95, 171] width 14 height 14
checkbox input "true"
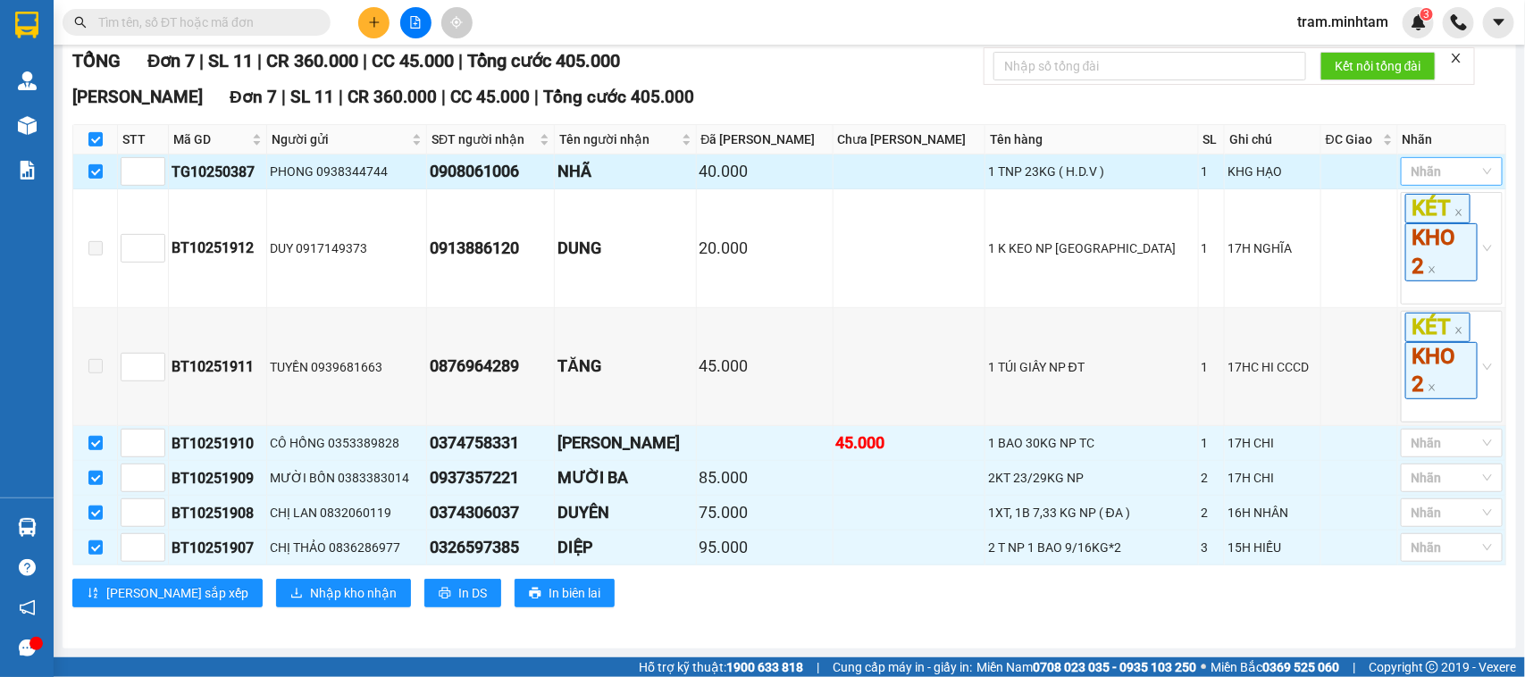
click at [1471, 175] on div "Nhãn" at bounding box center [1452, 171] width 102 height 29
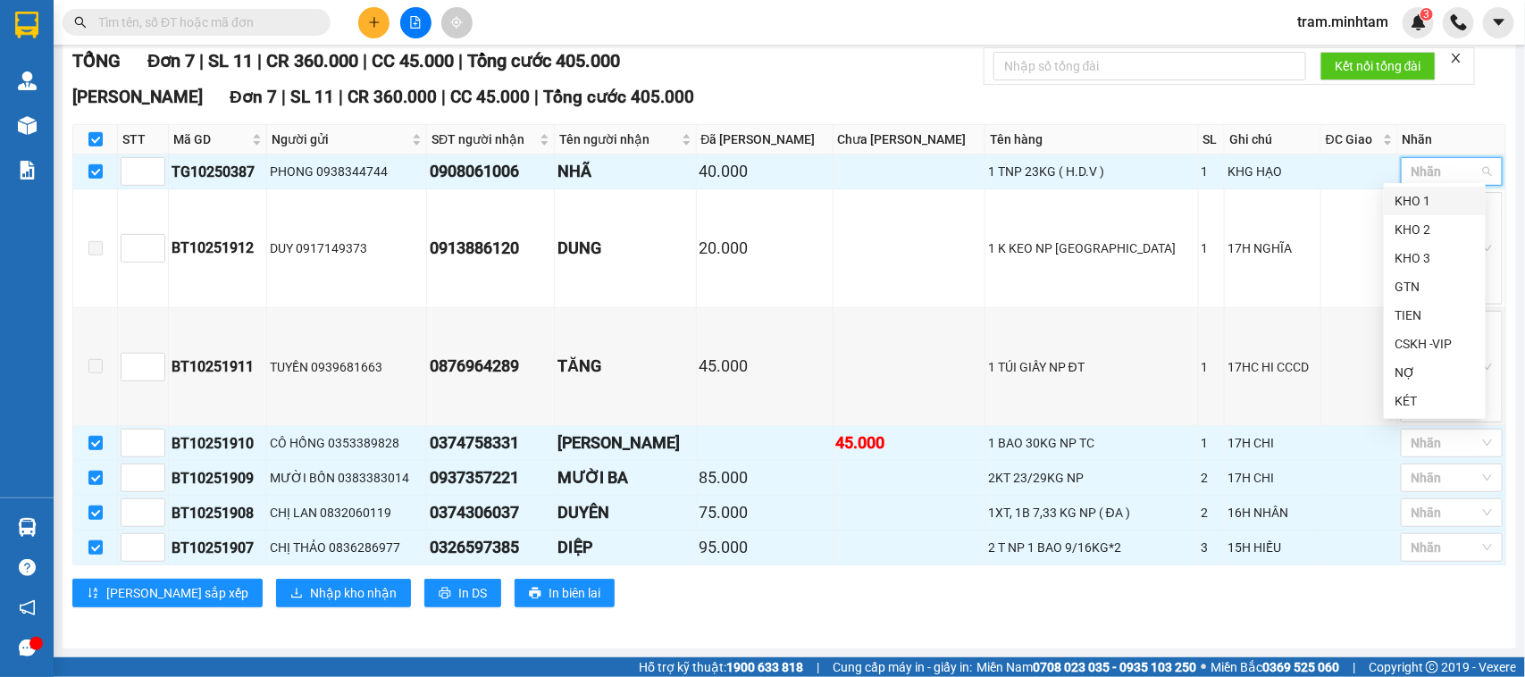
click at [1431, 198] on div "KHO 1" at bounding box center [1435, 201] width 80 height 20
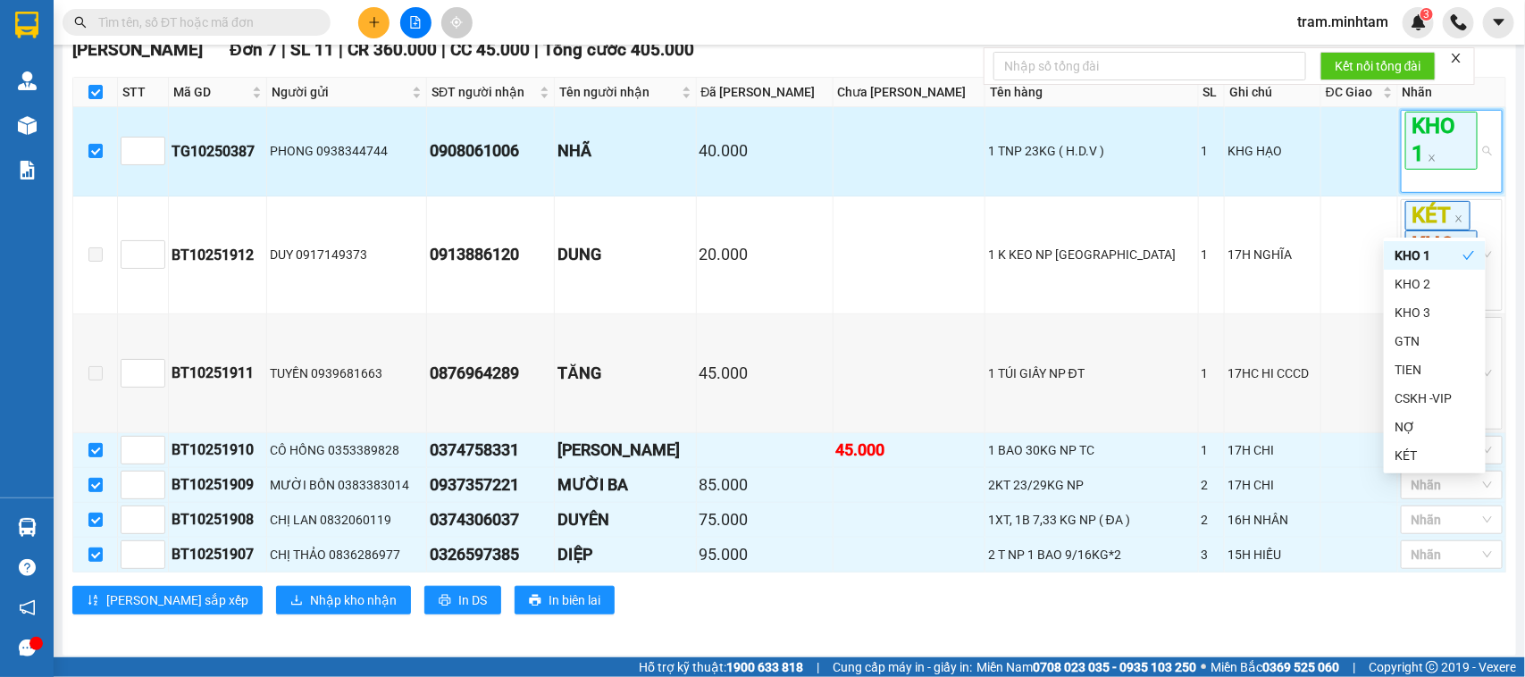
click at [1436, 169] on span "KHO 1" at bounding box center [1441, 140] width 72 height 57
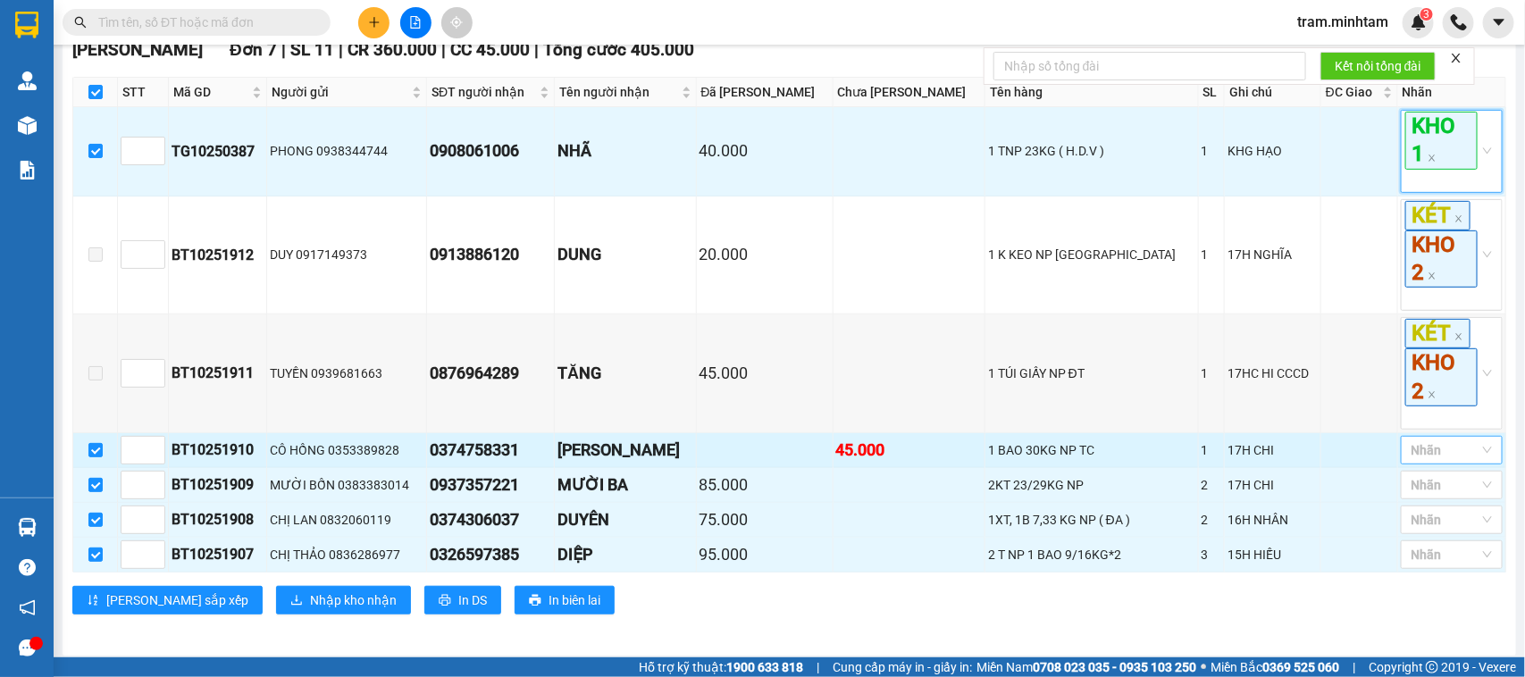
click at [1447, 461] on div at bounding box center [1442, 450] width 75 height 21
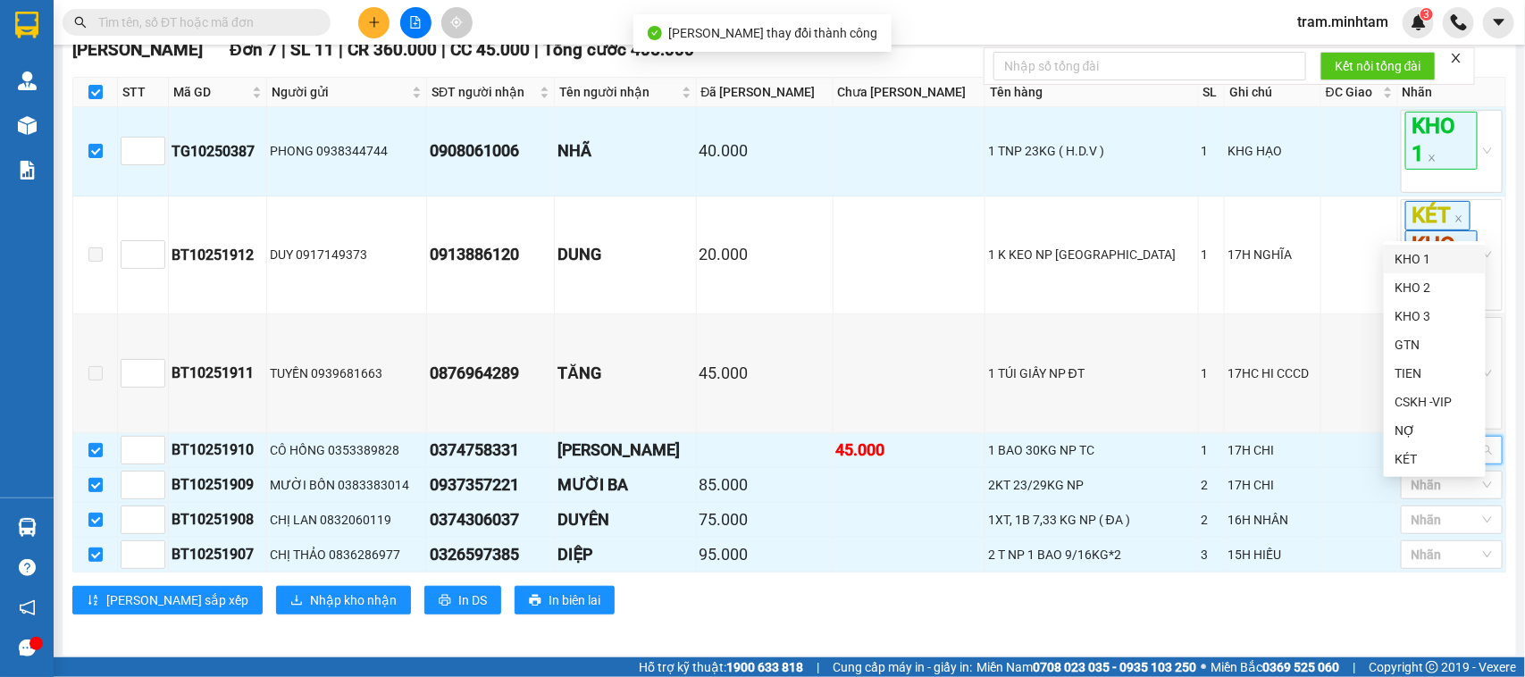
click at [1432, 256] on div "KHO 1" at bounding box center [1435, 259] width 80 height 20
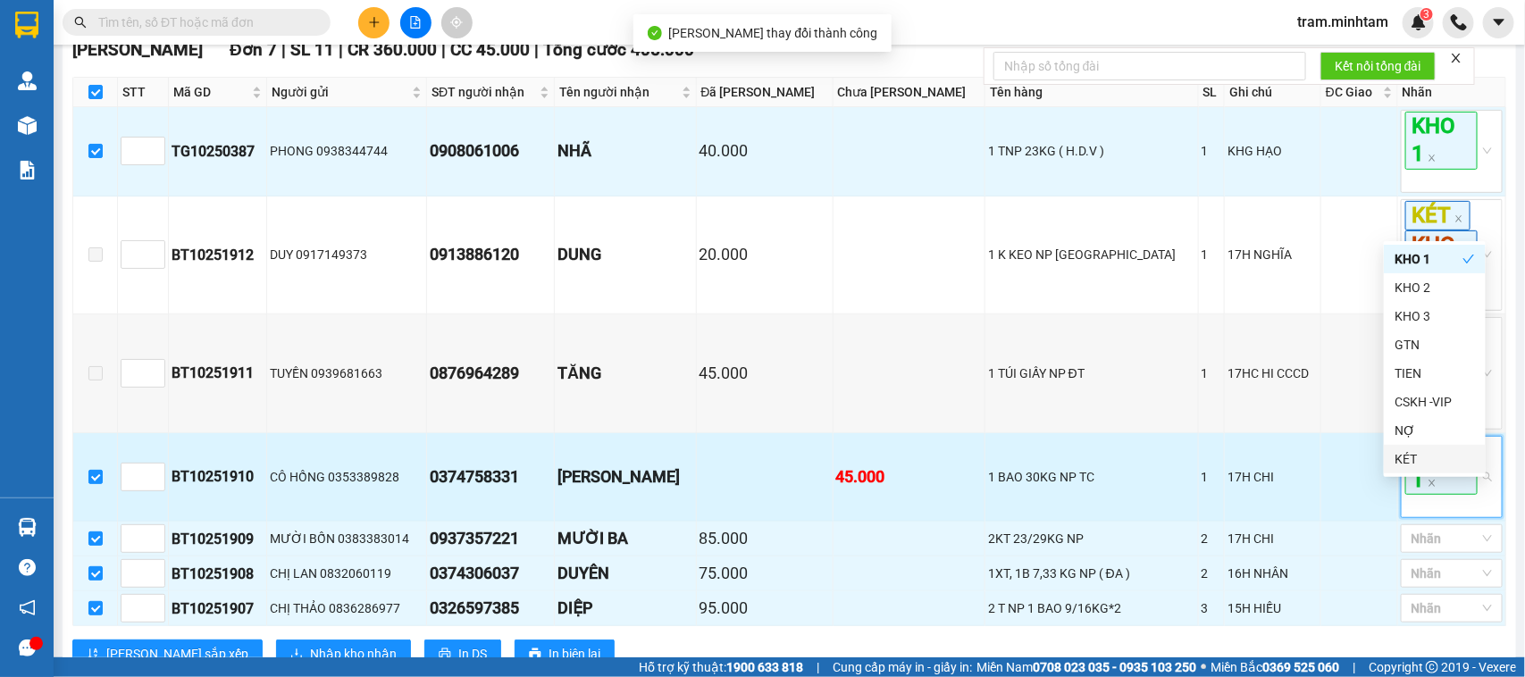
click at [1429, 495] on span "KHO 1" at bounding box center [1441, 466] width 72 height 57
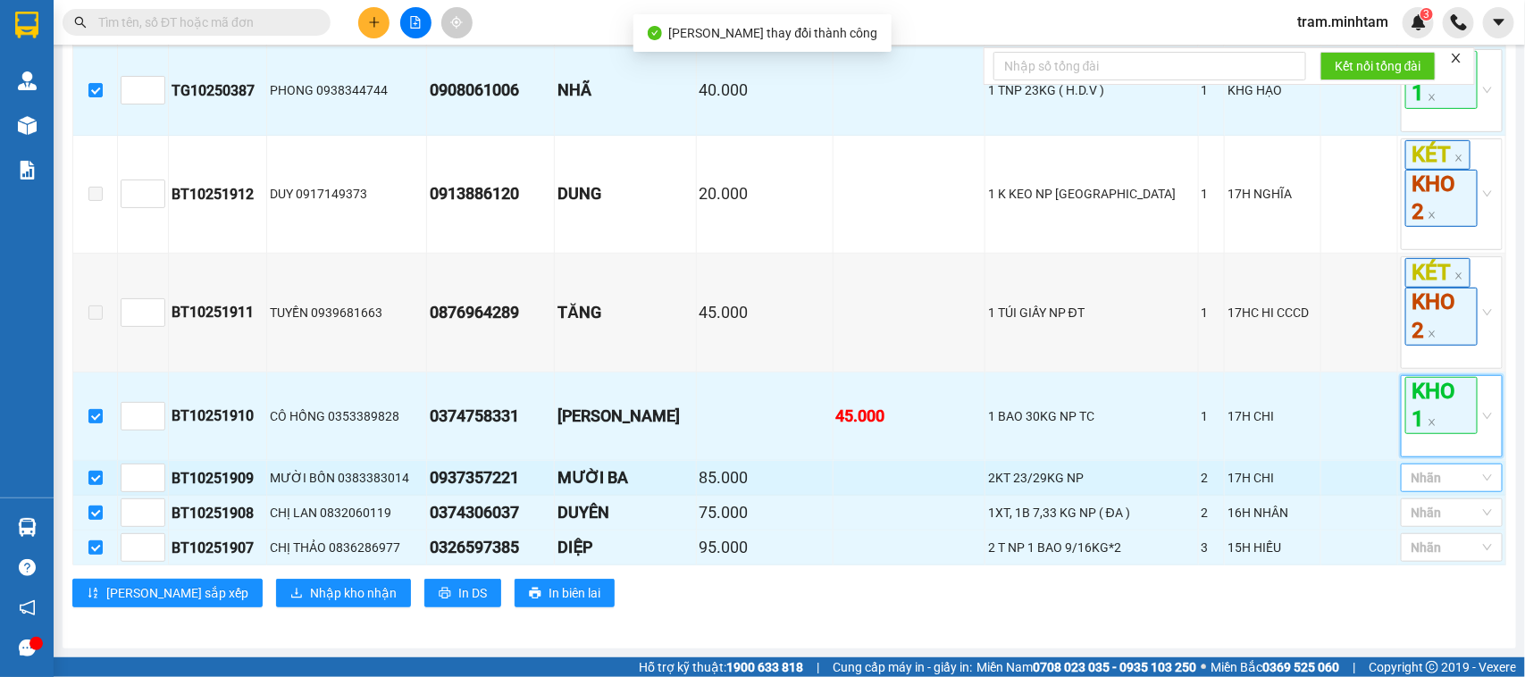
scroll to position [405, 0]
click at [1449, 489] on div "Nhãn" at bounding box center [1452, 478] width 102 height 29
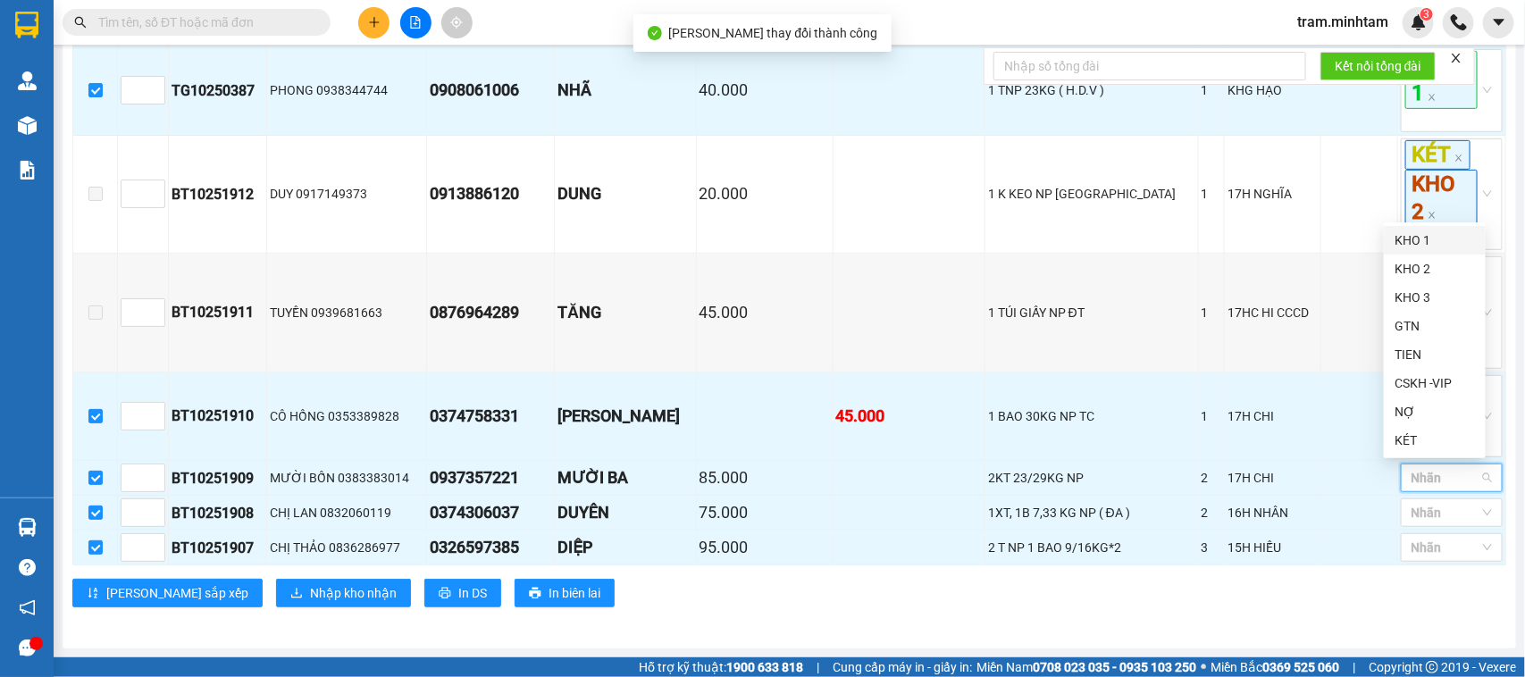
click at [1412, 239] on div "KHO 1" at bounding box center [1435, 241] width 80 height 20
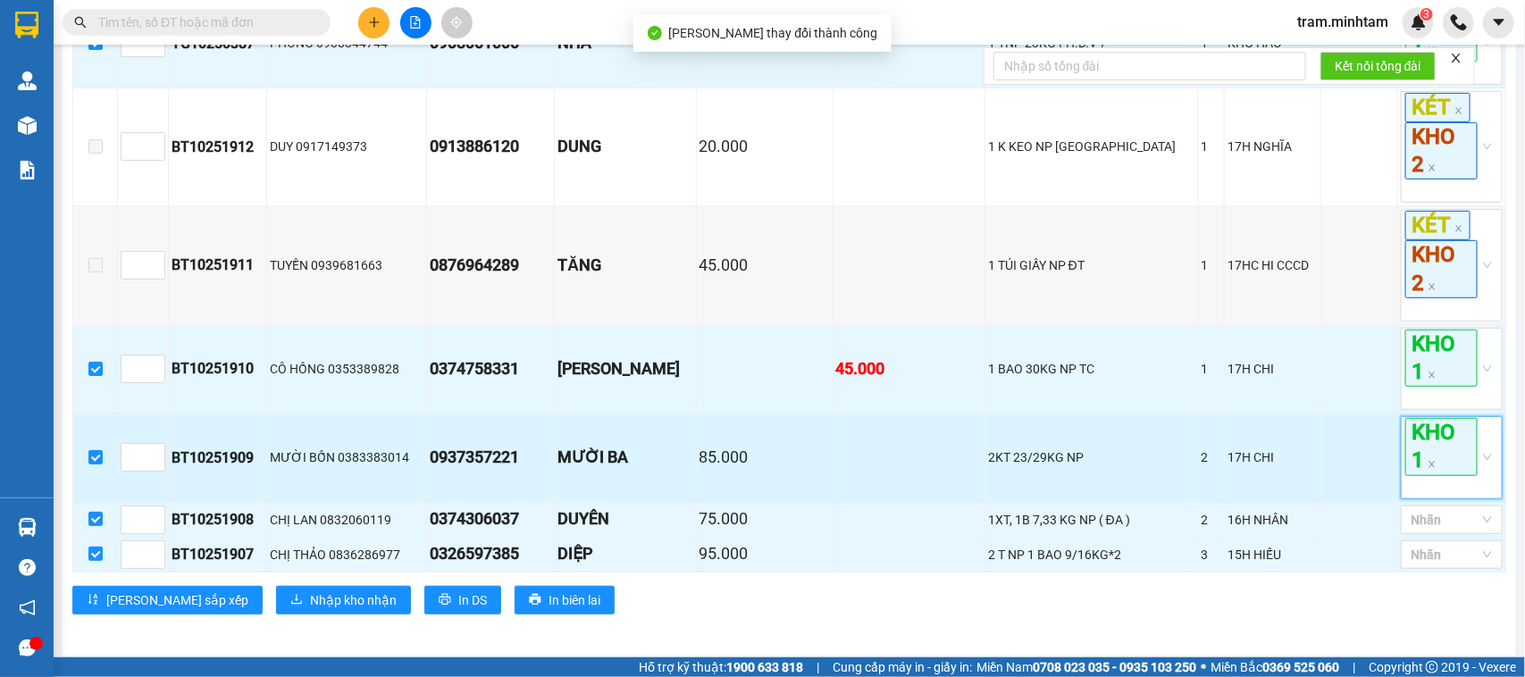
click at [1445, 475] on span "KHO 1" at bounding box center [1441, 446] width 72 height 57
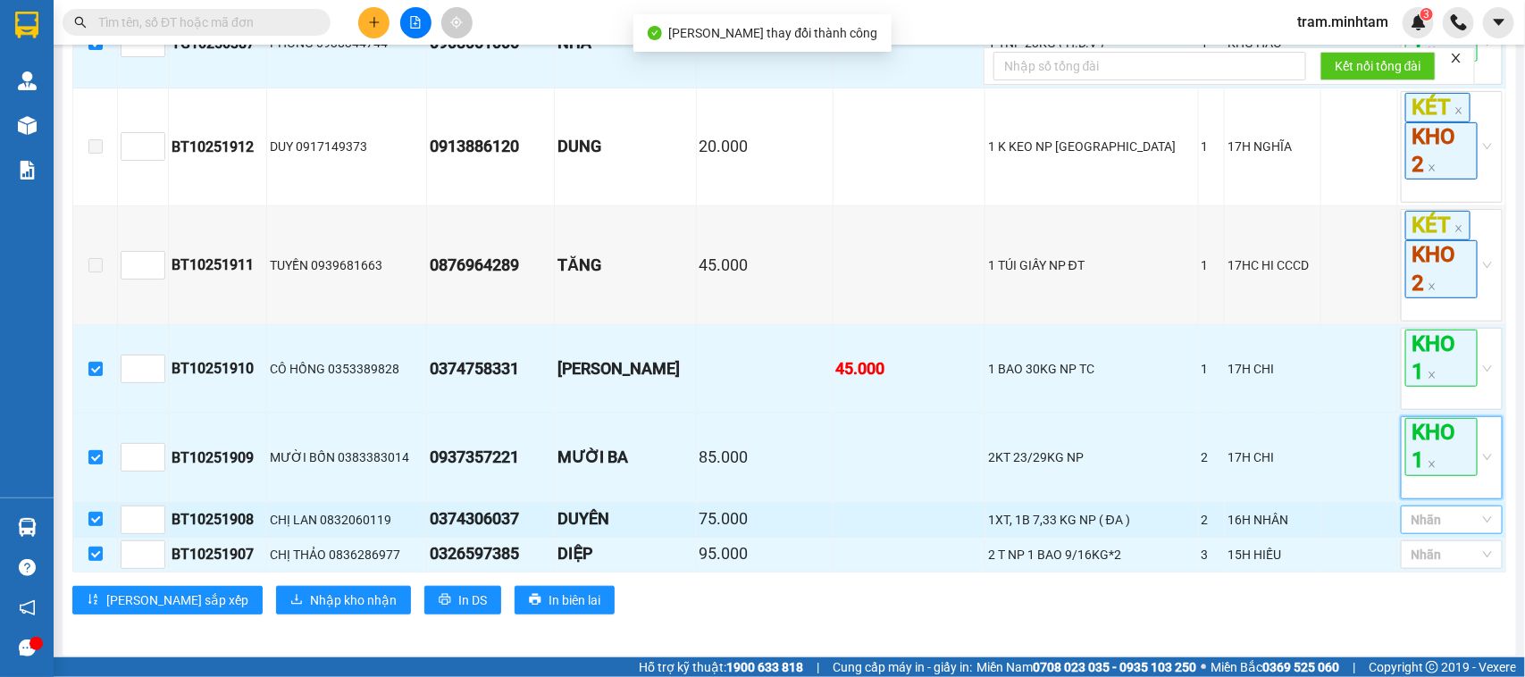
click at [1437, 534] on div "Nhãn" at bounding box center [1452, 520] width 102 height 29
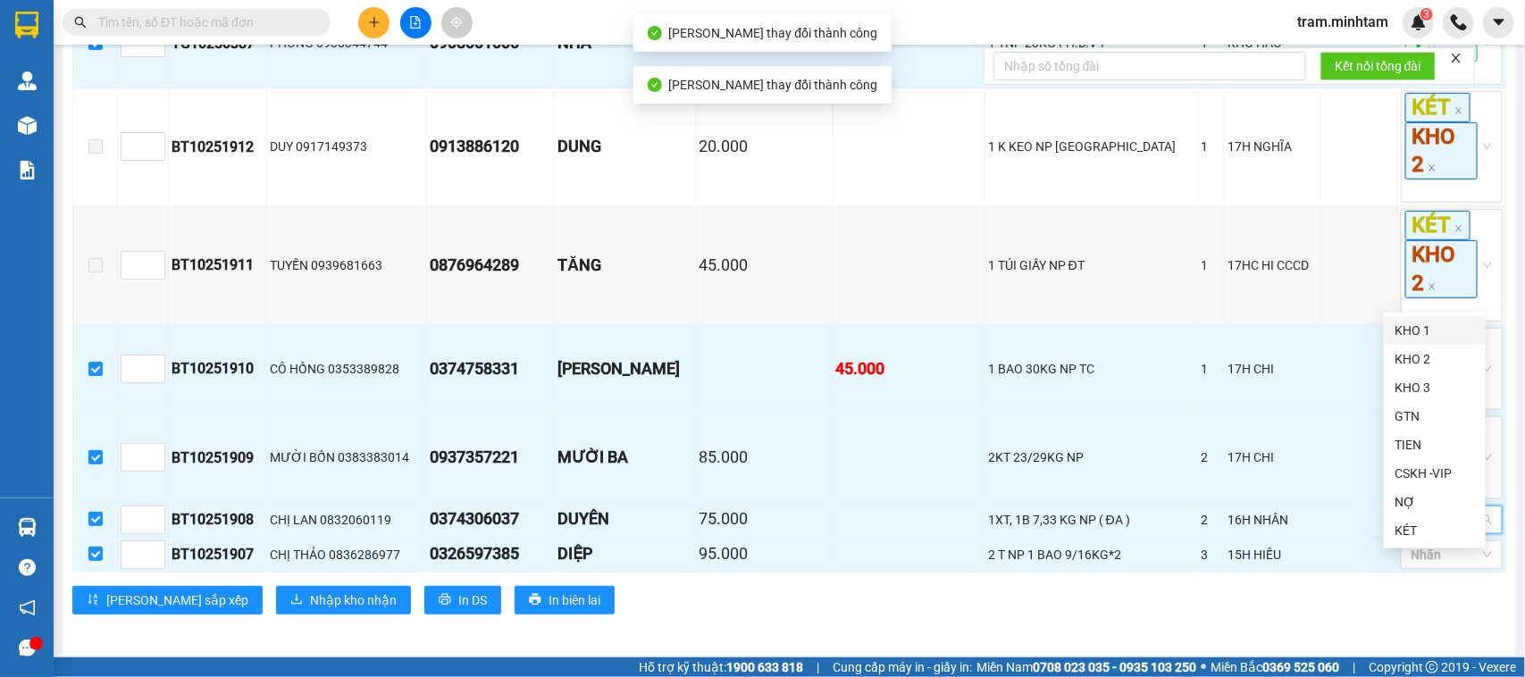
click at [1416, 328] on div "KHO 1" at bounding box center [1435, 331] width 80 height 20
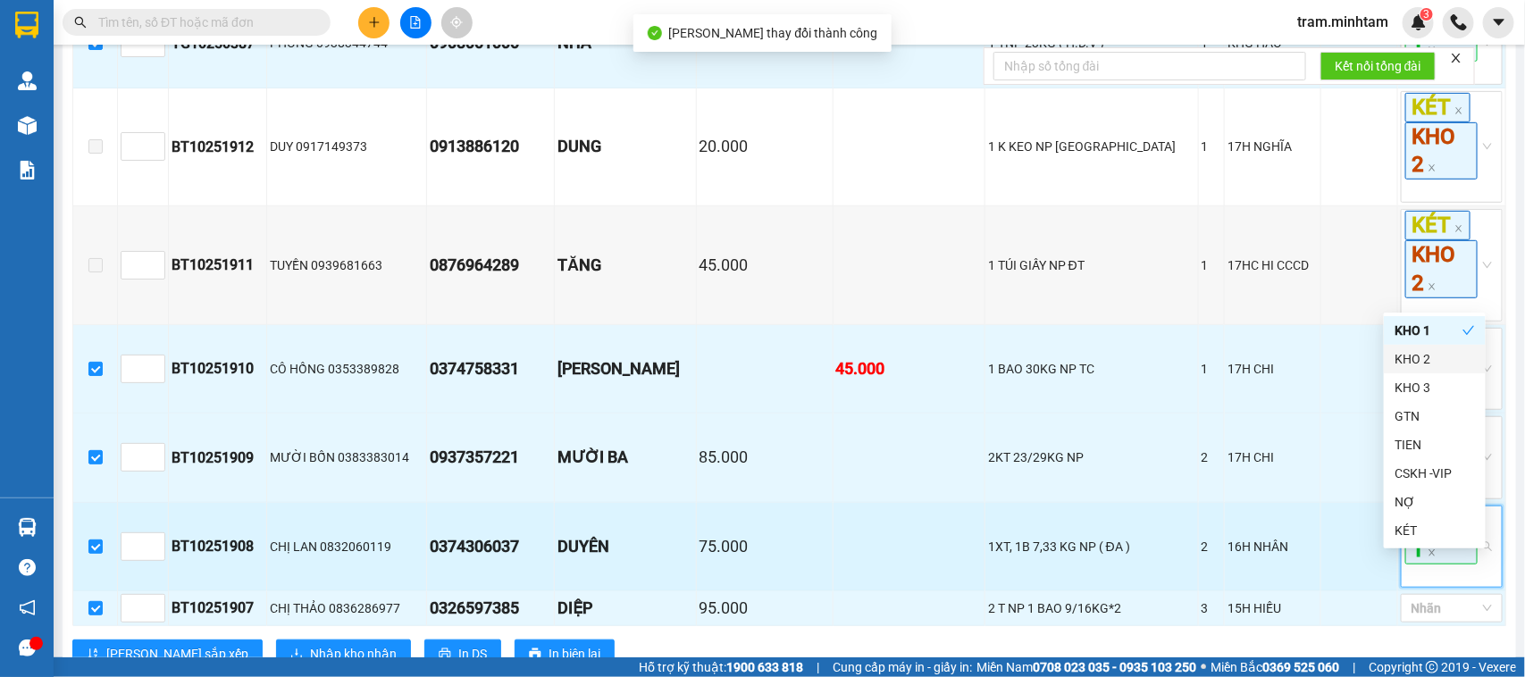
click at [1445, 565] on span "KHO 1" at bounding box center [1441, 535] width 72 height 57
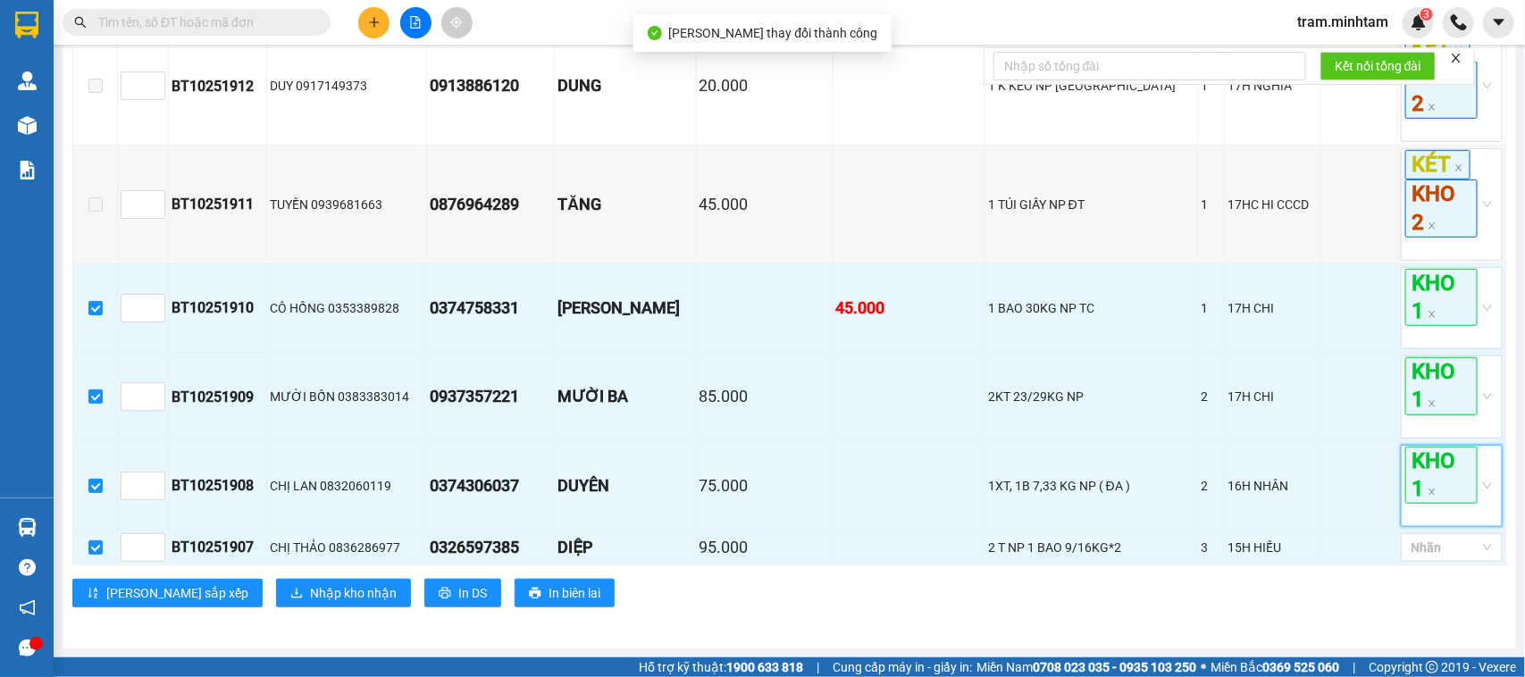
scroll to position [514, 0]
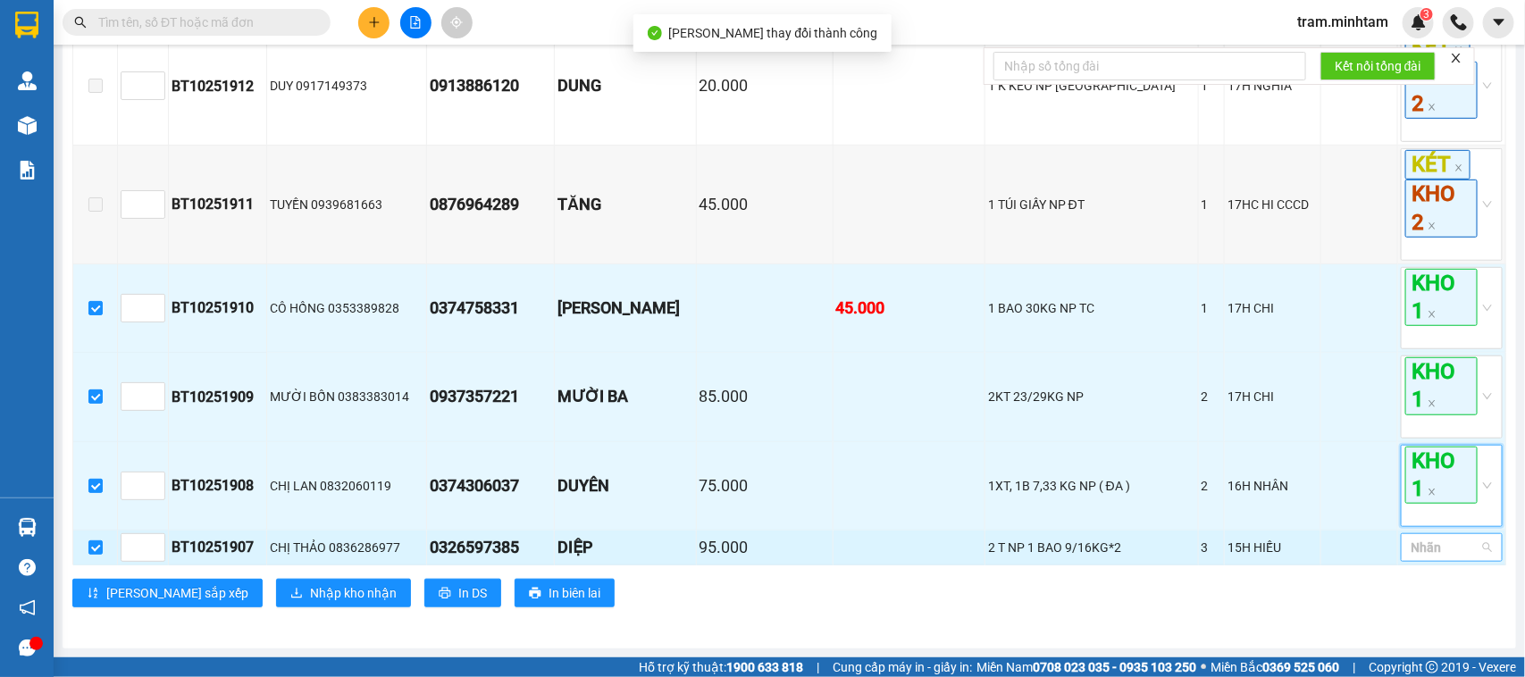
click at [1454, 541] on div at bounding box center [1442, 547] width 75 height 21
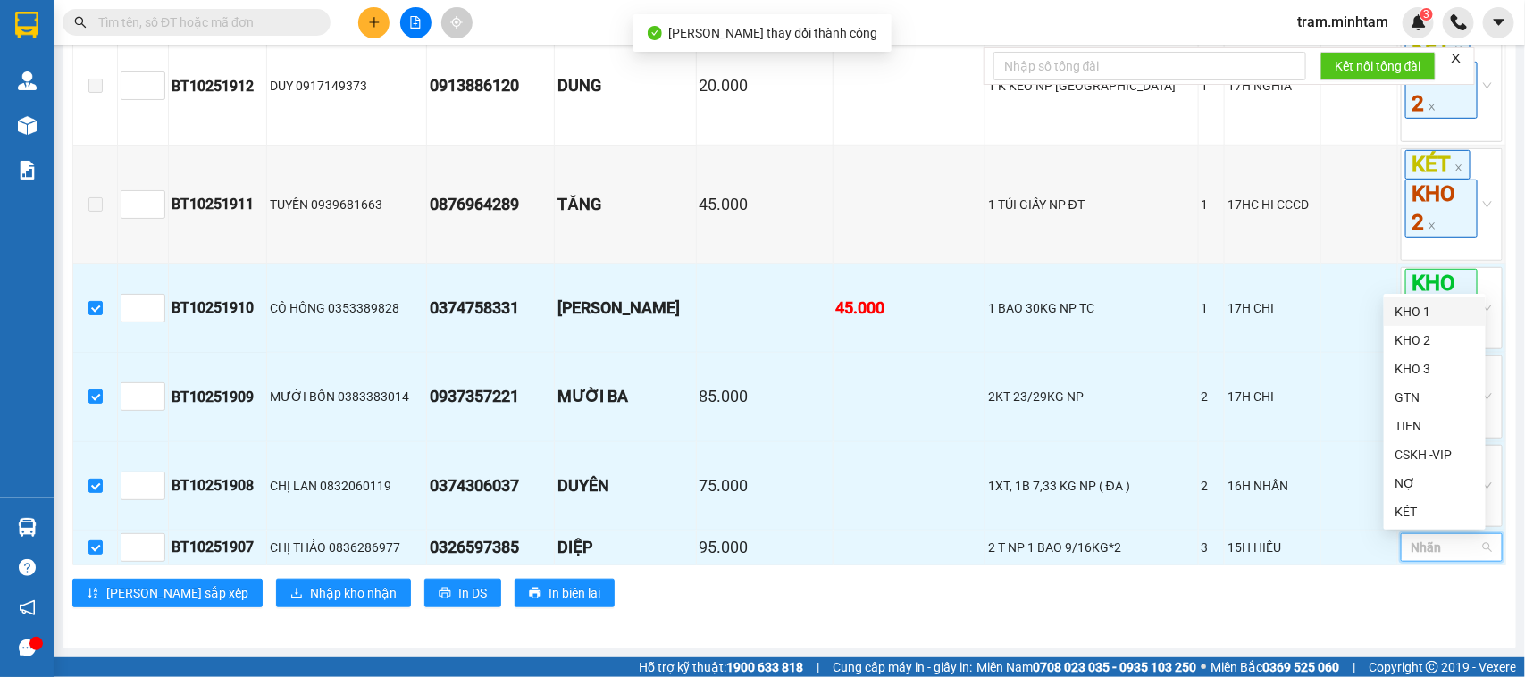
click at [1413, 305] on div "KHO 1" at bounding box center [1435, 312] width 80 height 20
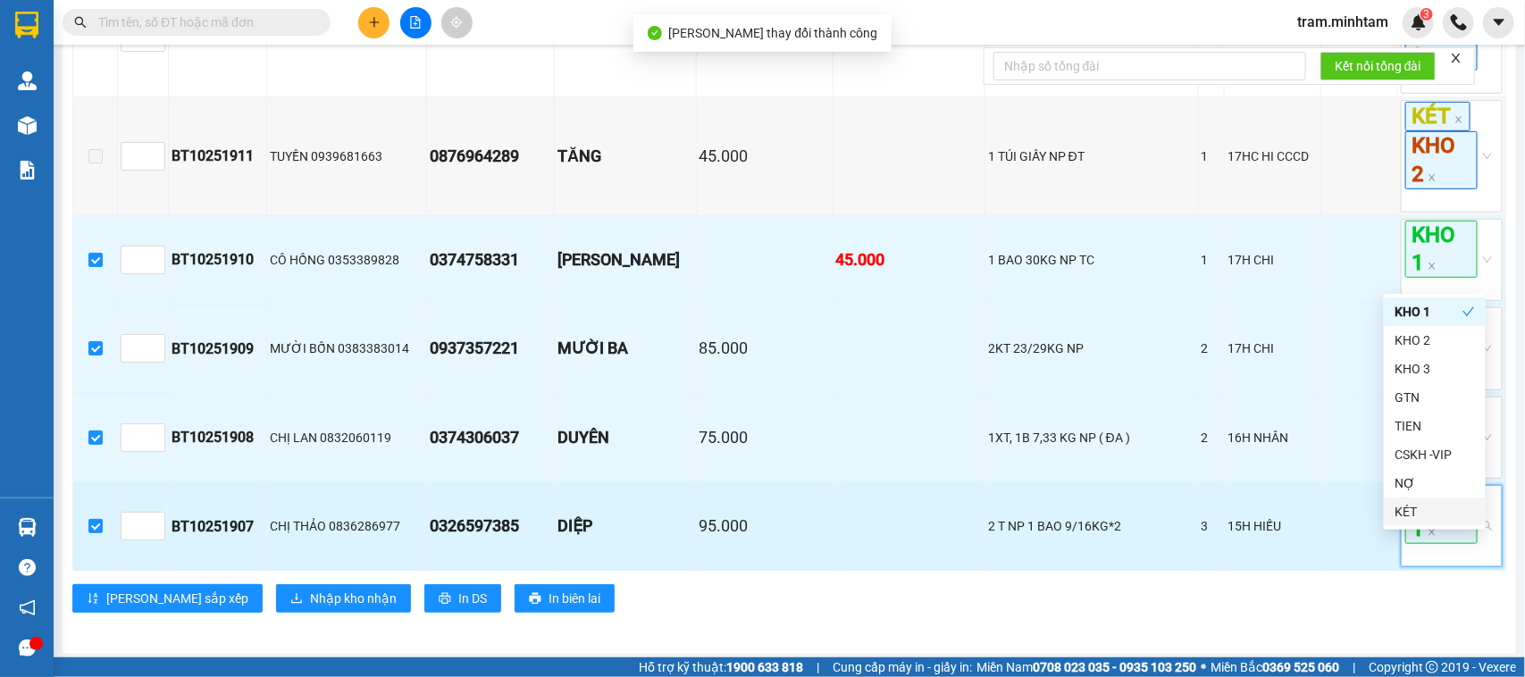
click at [1437, 544] on span "KHO 1" at bounding box center [1441, 515] width 72 height 57
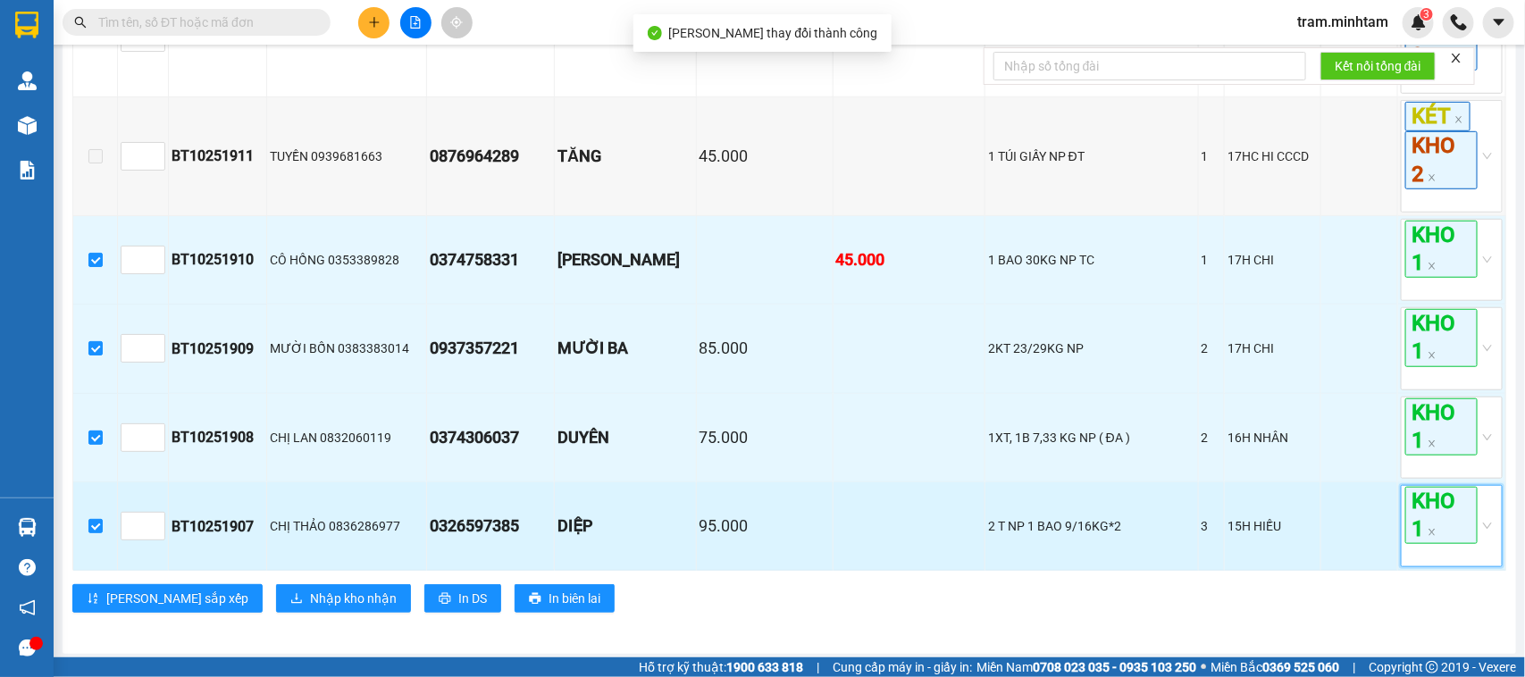
scroll to position [568, 0]
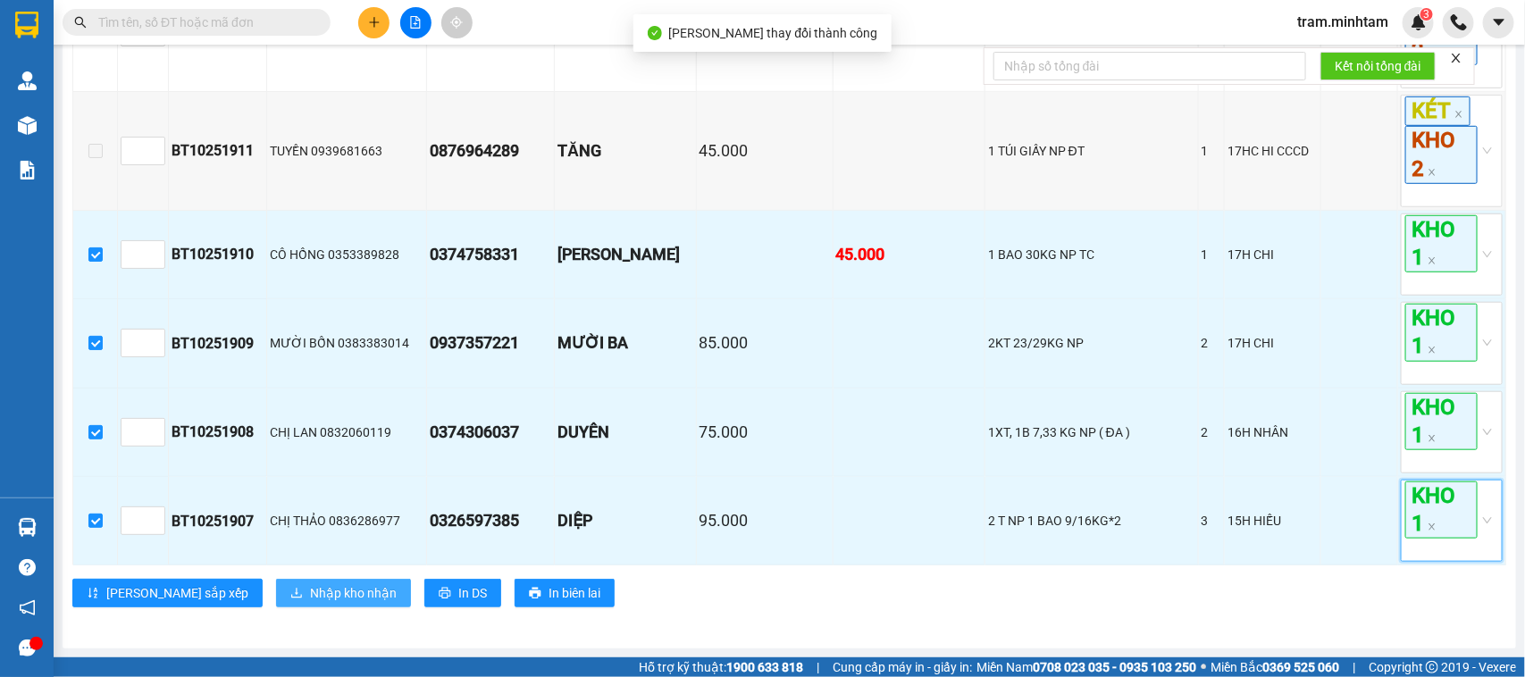
click at [310, 595] on span "Nhập kho nhận" at bounding box center [353, 593] width 87 height 20
click at [310, 592] on span "Nhập kho nhận" at bounding box center [353, 593] width 87 height 20
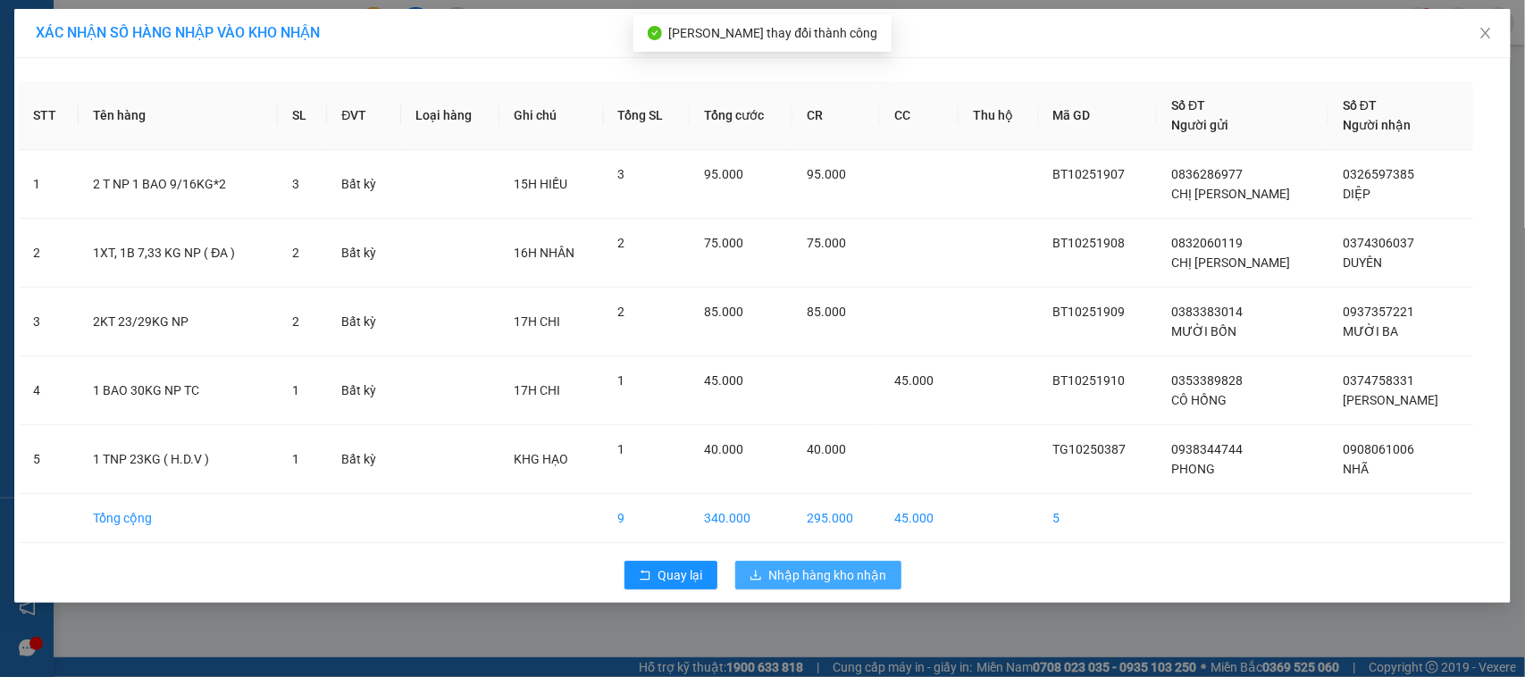
click at [856, 581] on span "Nhập hàng kho nhận" at bounding box center [828, 576] width 118 height 20
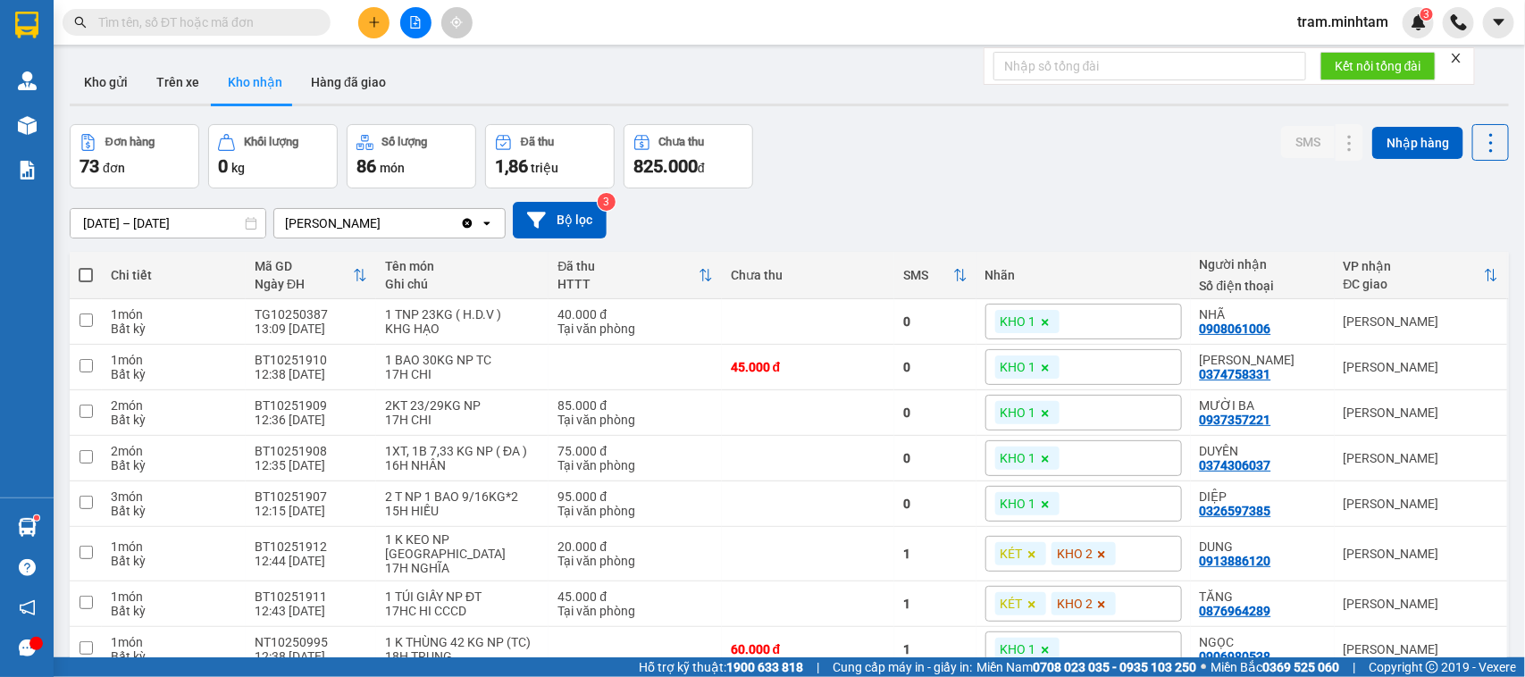
click at [229, 28] on input "text" at bounding box center [203, 23] width 211 height 20
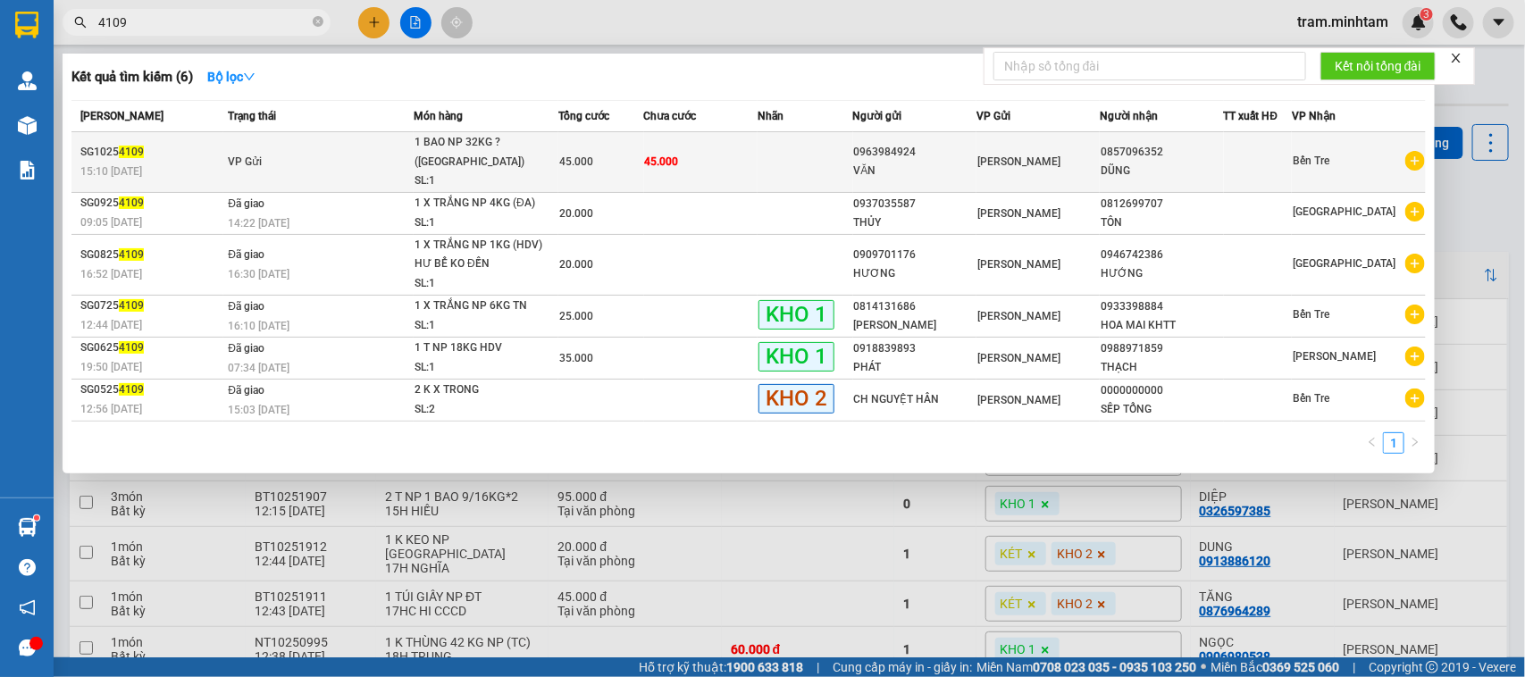
type input "4109"
click at [497, 172] on div "SL: 1" at bounding box center [482, 182] width 134 height 20
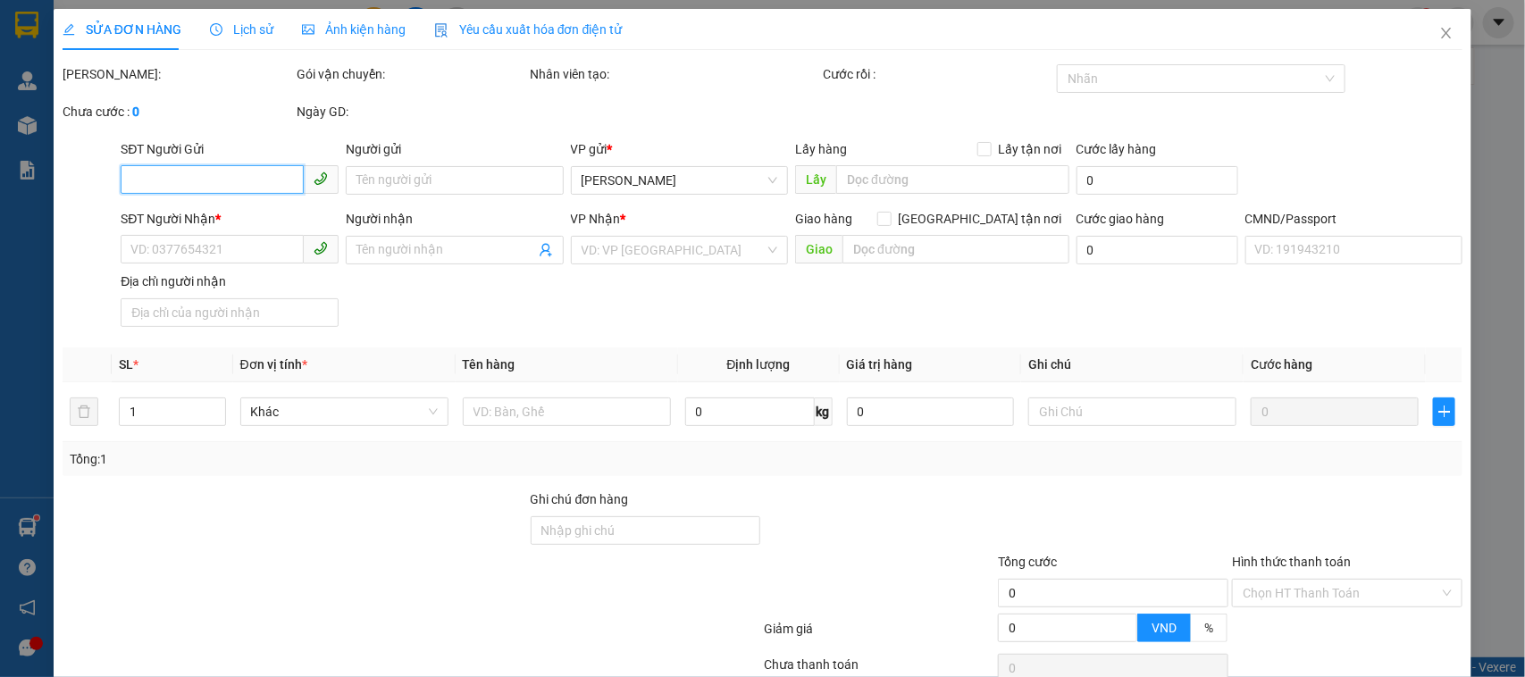
type input "0963984924"
type input "VĂN"
type input "0857096352"
type input "DŨNG"
type input "45.000"
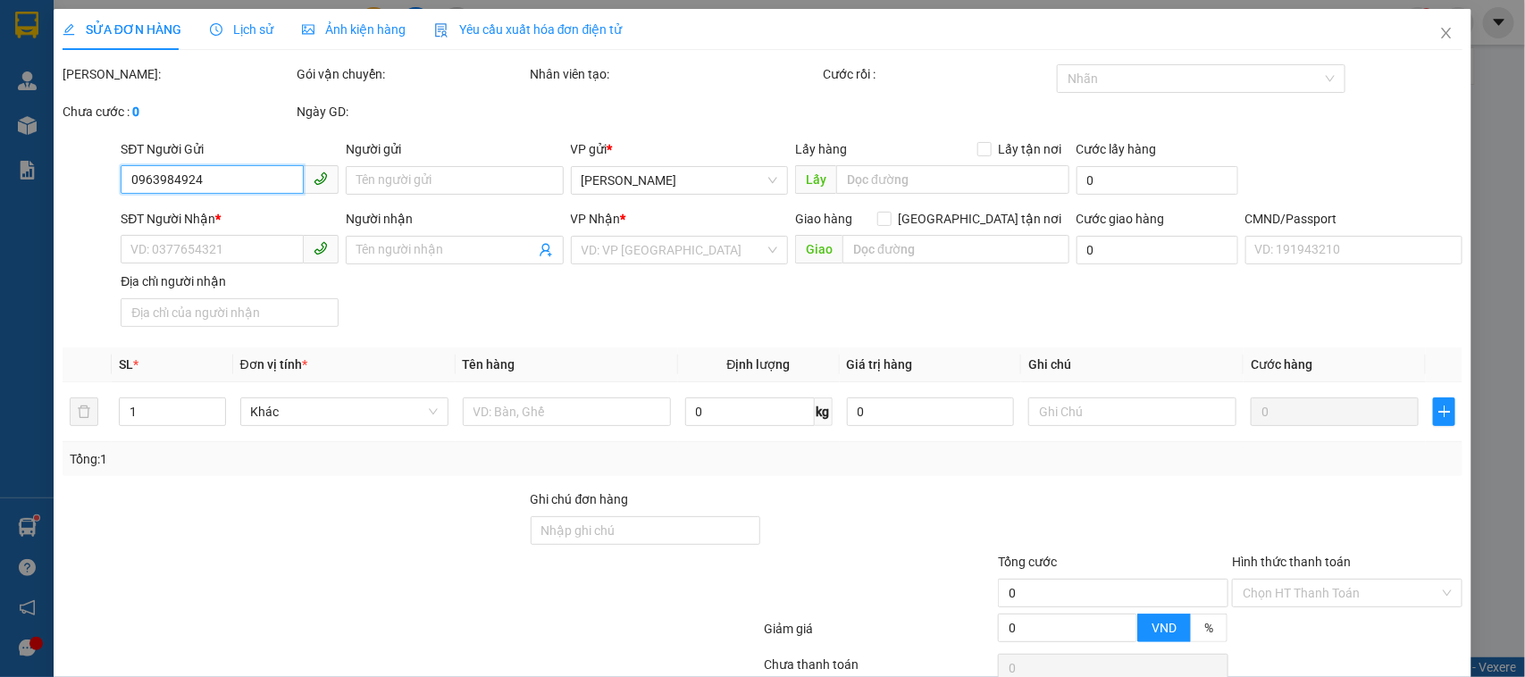
type input "45.000"
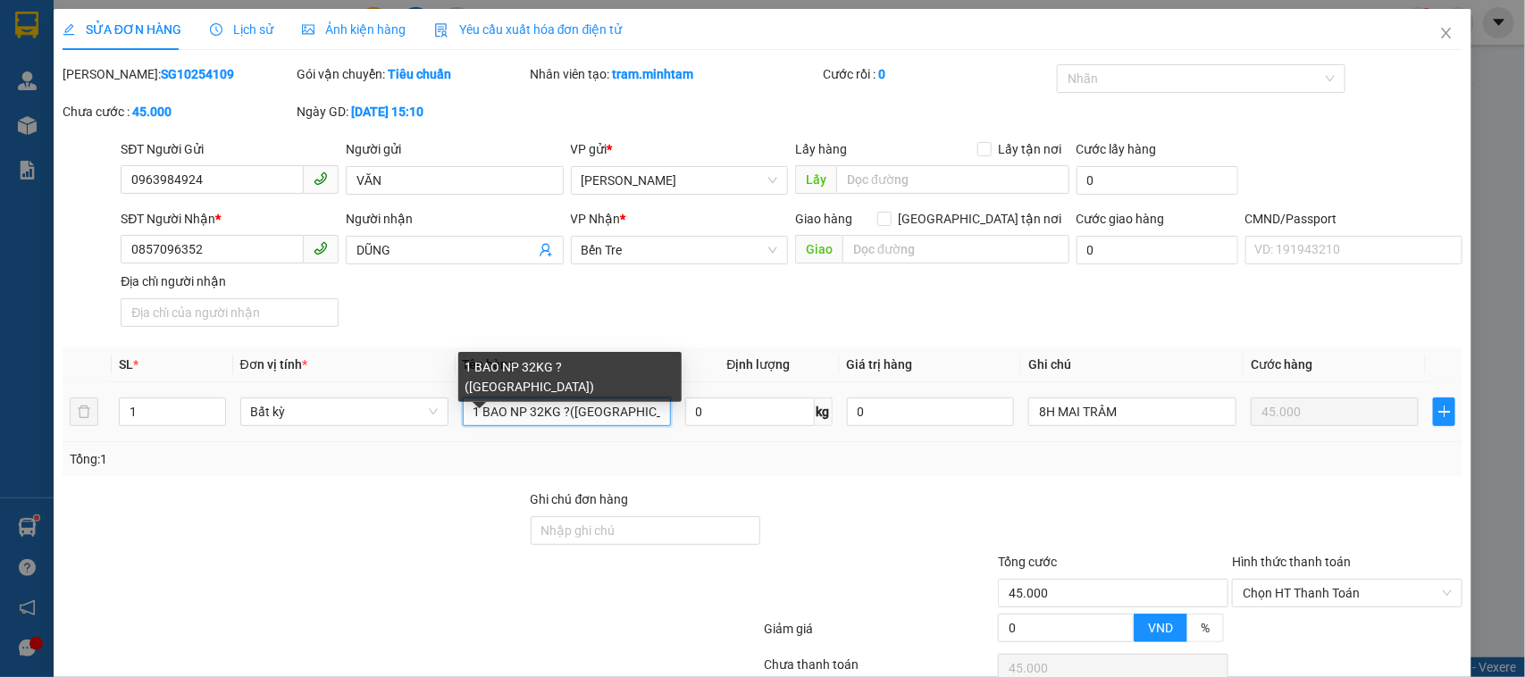
click at [560, 413] on input "1 BAO NP 32KG ?(TN)" at bounding box center [567, 412] width 208 height 29
click at [563, 411] on input "1 BAO NP 32KG ?(TN)" at bounding box center [567, 412] width 208 height 29
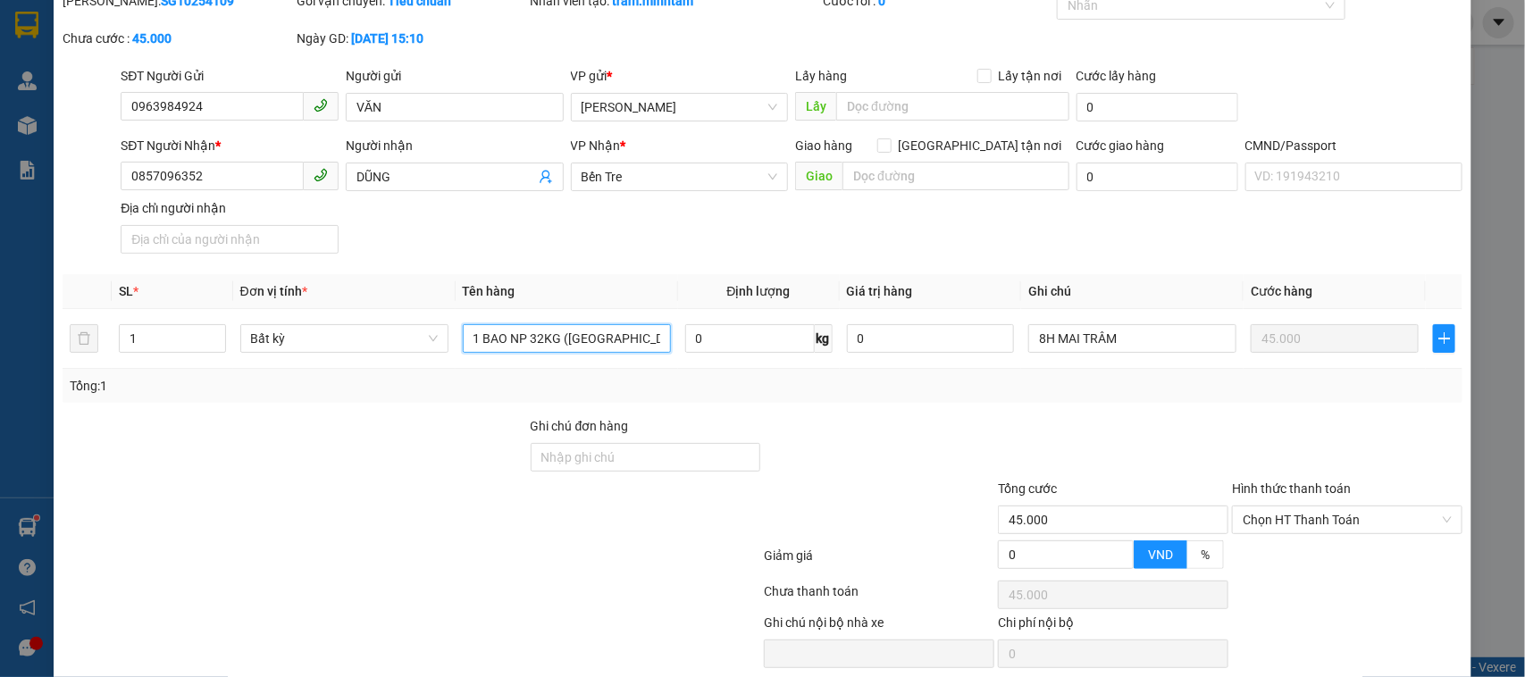
scroll to position [143, 0]
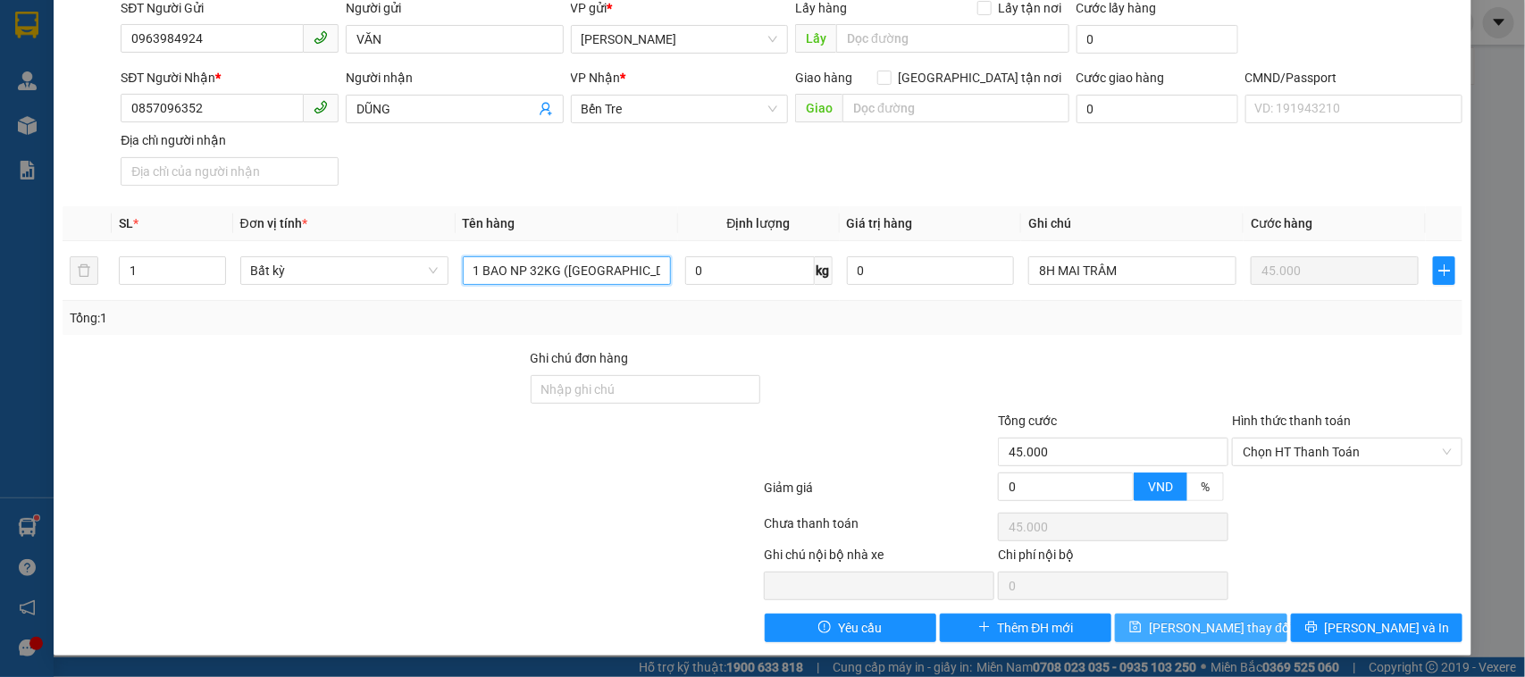
type input "1 BAO NP 32KG ([GEOGRAPHIC_DATA])"
click at [1182, 623] on span "Lưu thay đổi" at bounding box center [1220, 628] width 143 height 20
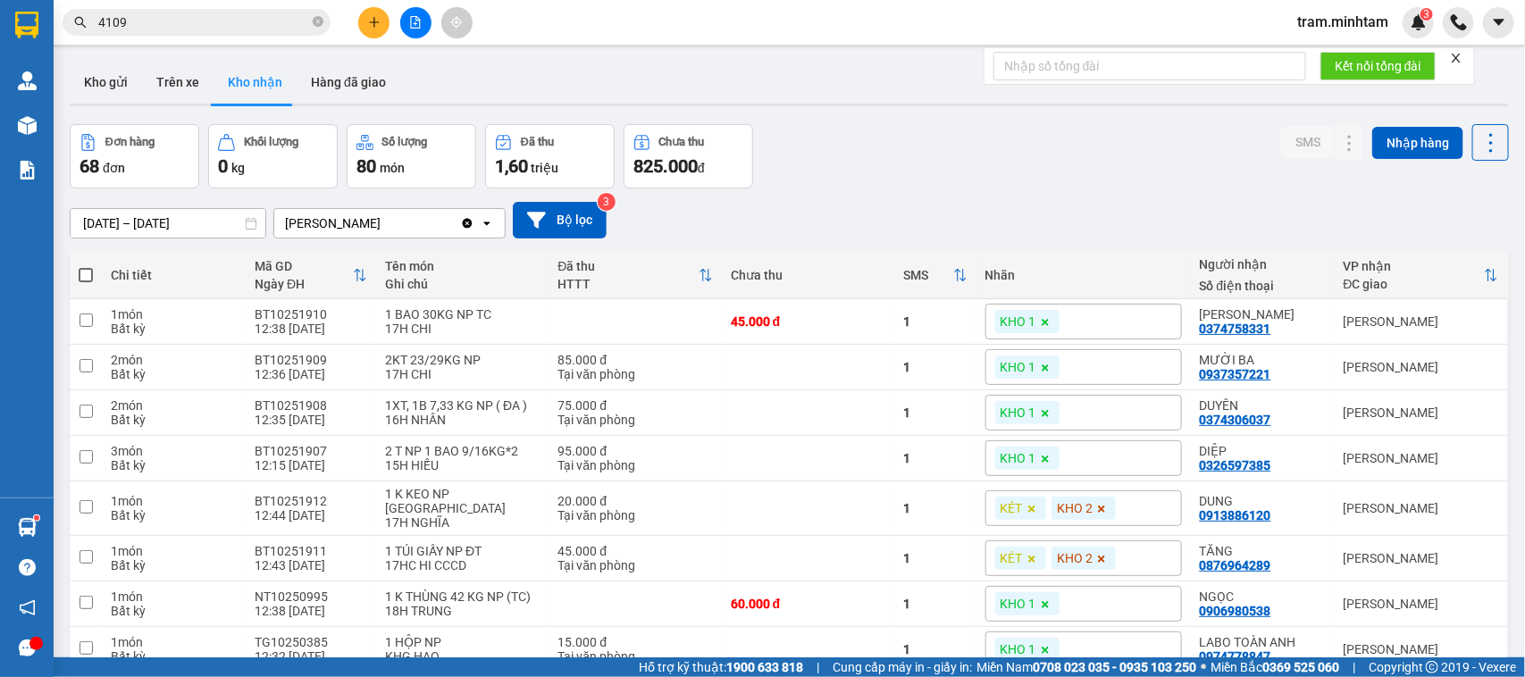
click at [1362, 29] on span "tram.minhtam" at bounding box center [1343, 22] width 120 height 22
click at [1346, 61] on span "Đăng xuất" at bounding box center [1351, 56] width 81 height 20
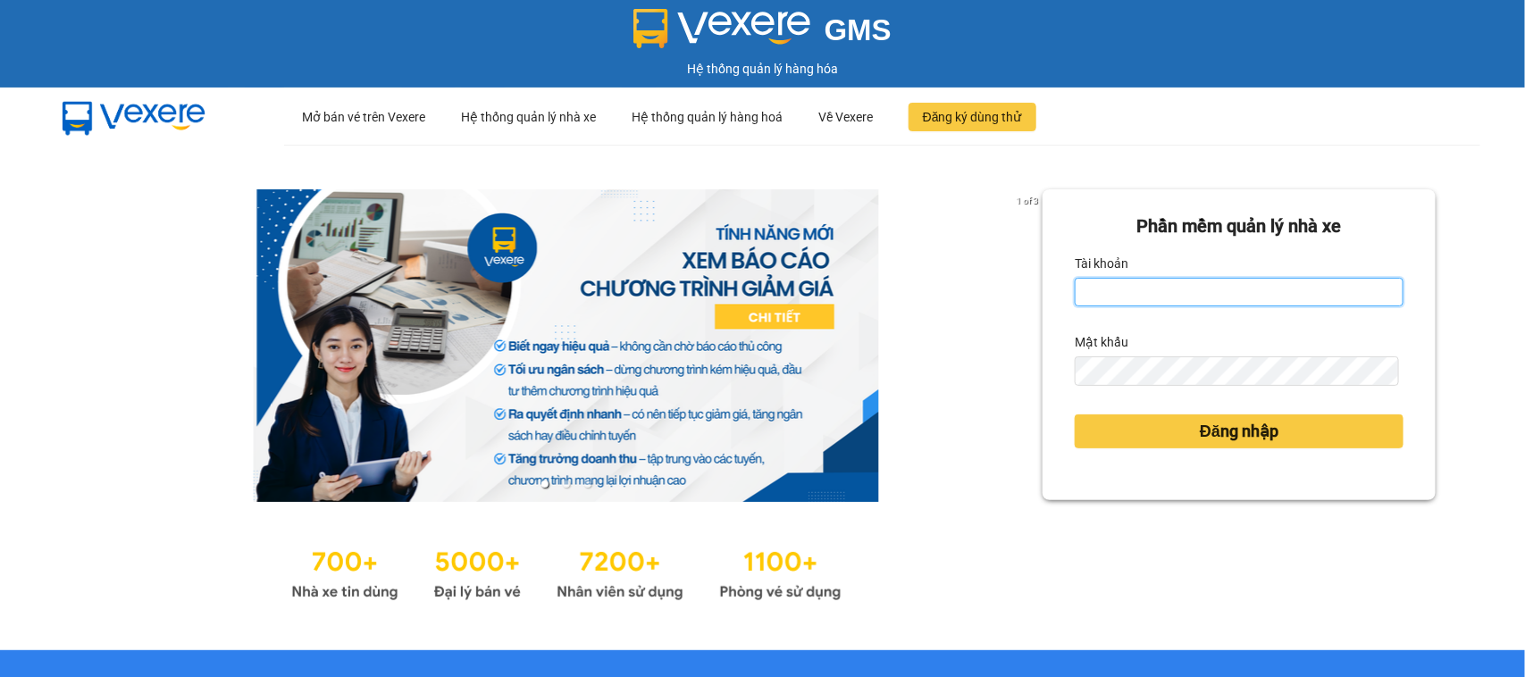
click at [1217, 297] on input "Tài khoản" at bounding box center [1239, 292] width 329 height 29
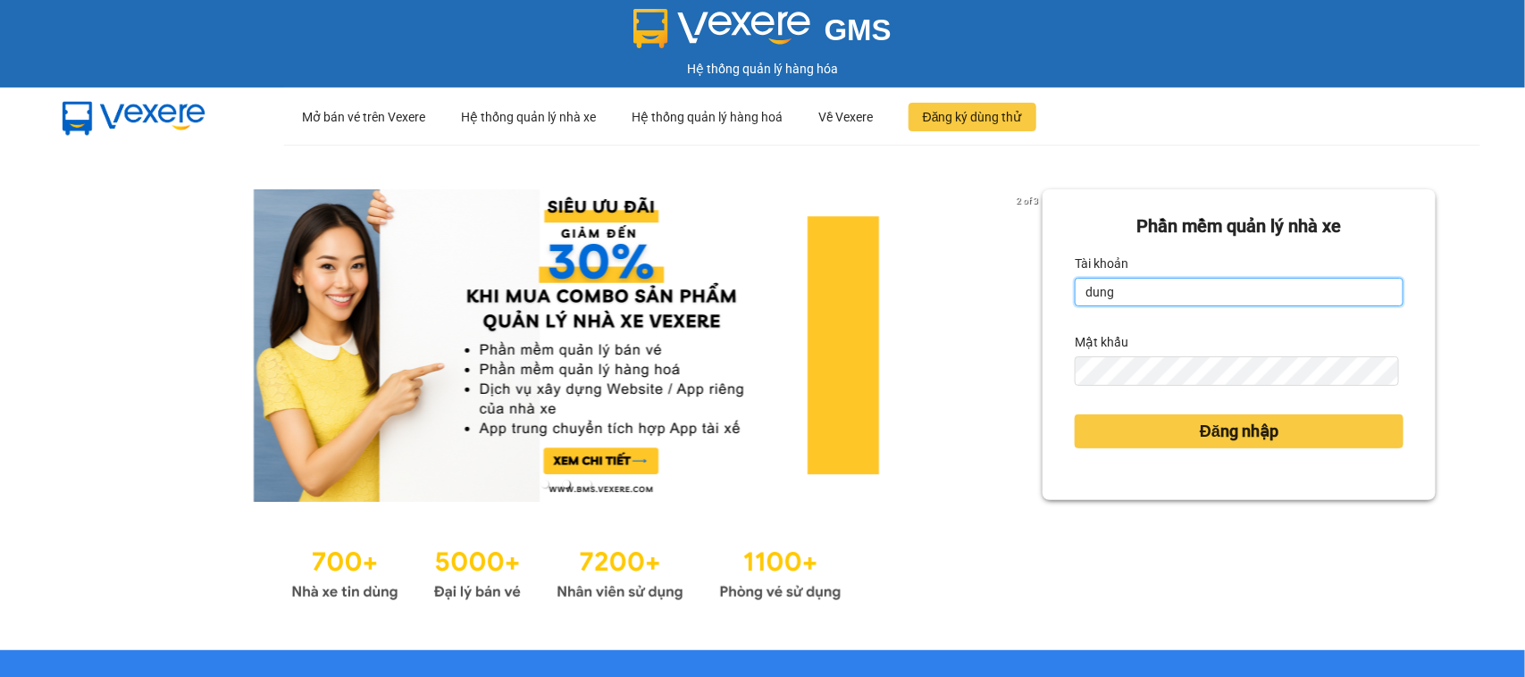
type input "dung.minhtam"
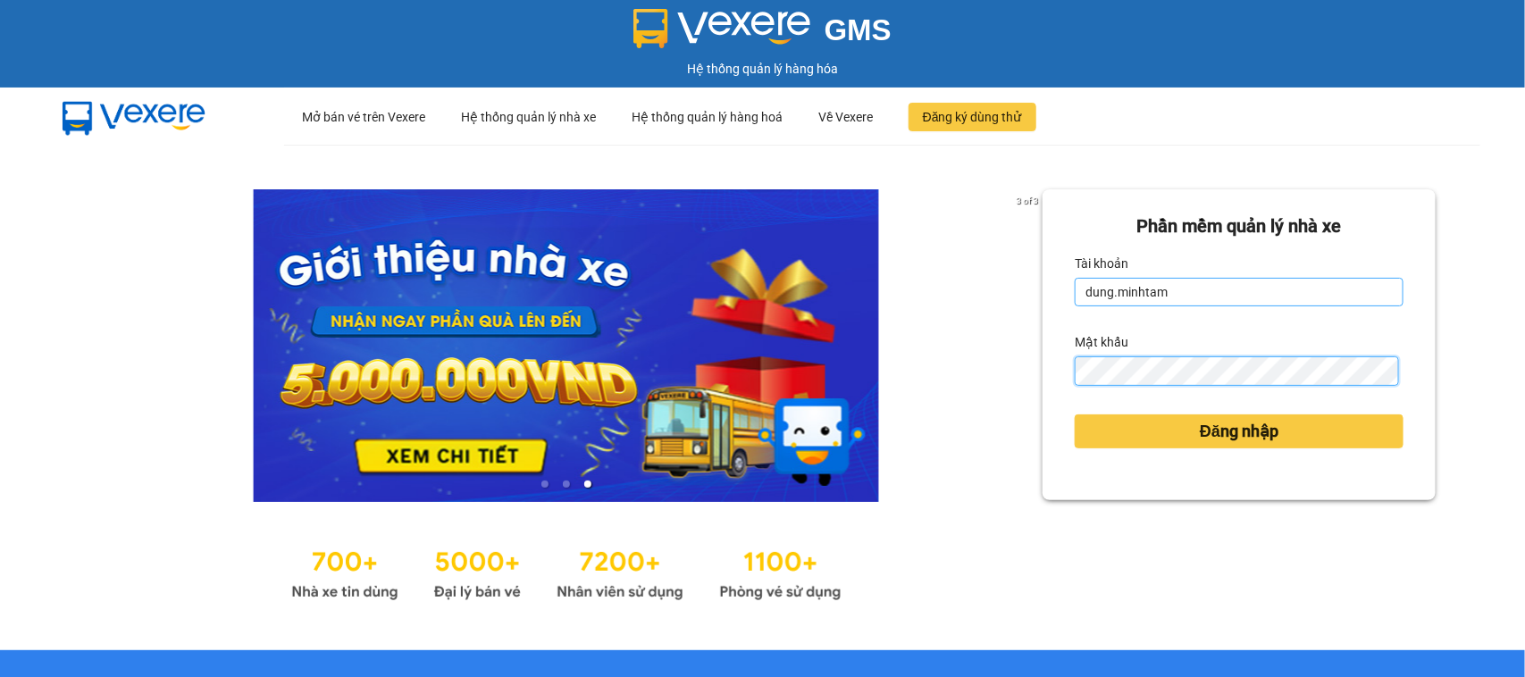
click at [1075, 415] on button "Đăng nhập" at bounding box center [1239, 432] width 329 height 34
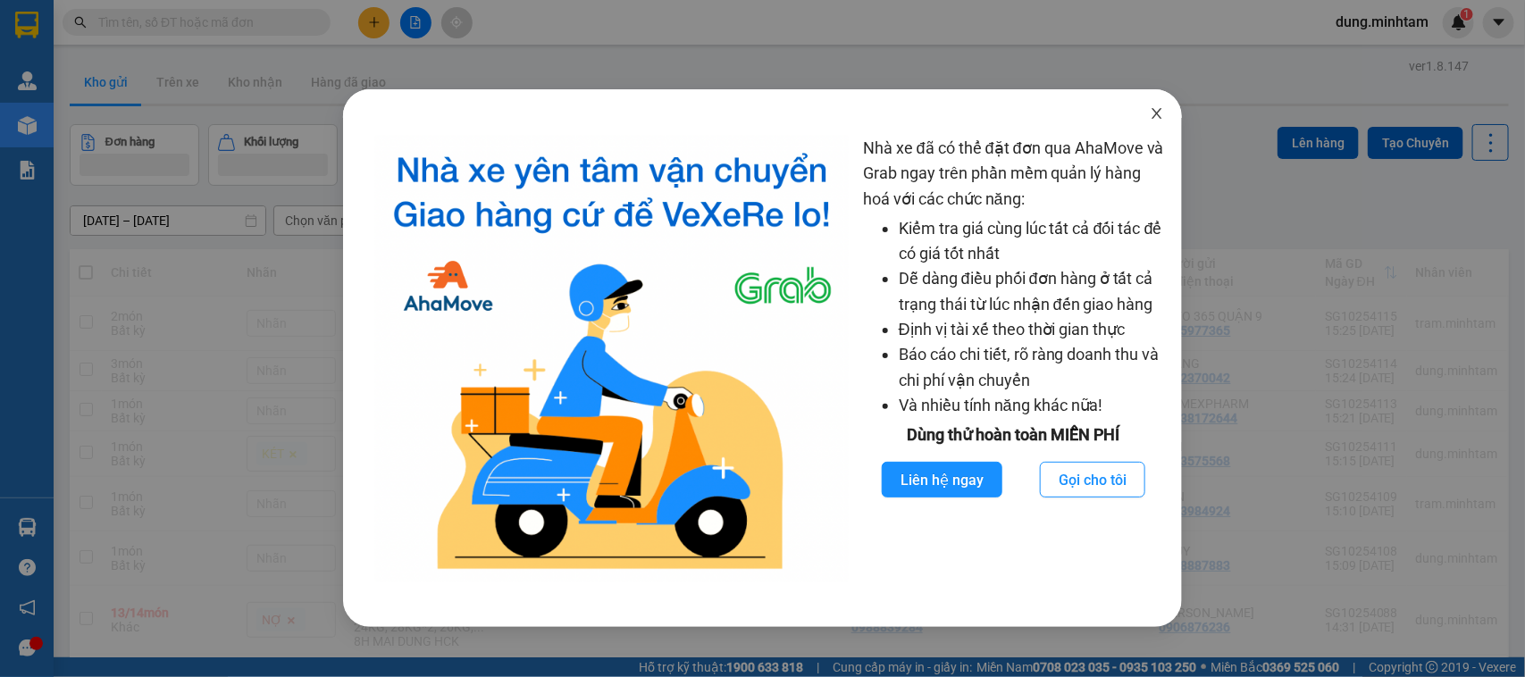
click at [1162, 121] on icon "close" at bounding box center [1157, 113] width 14 height 14
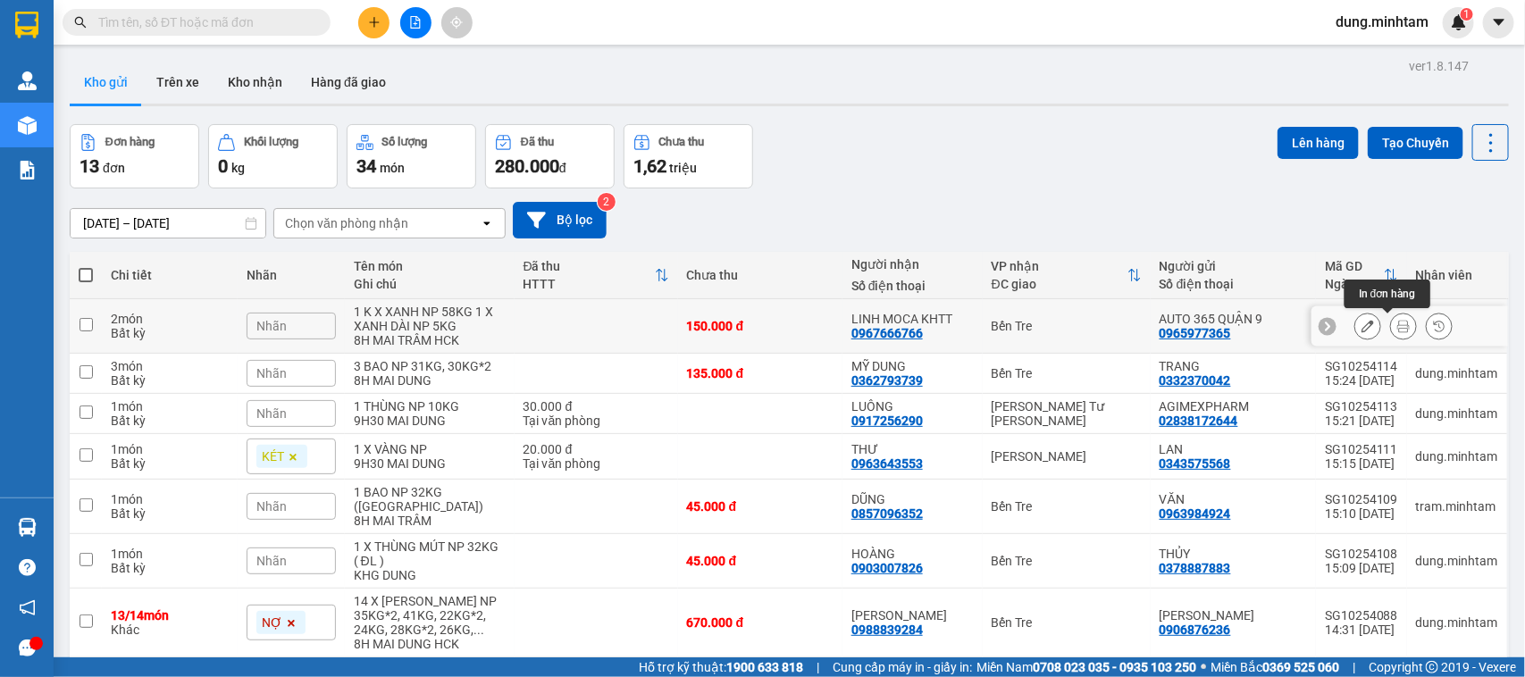
click at [1397, 324] on icon at bounding box center [1403, 326] width 13 height 13
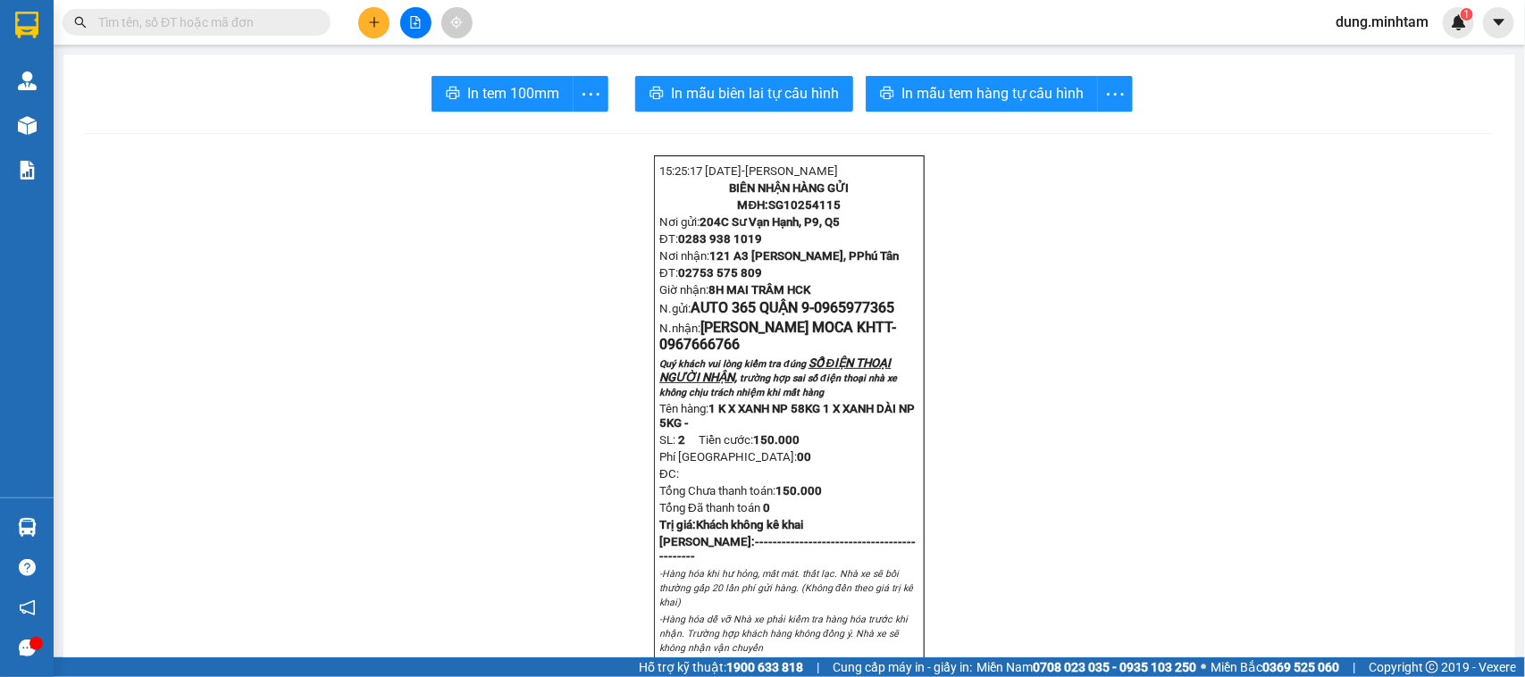
click at [1363, 29] on span "dung.minhtam" at bounding box center [1382, 22] width 122 height 22
click at [1381, 54] on span "Đăng xuất" at bounding box center [1389, 56] width 85 height 20
